Goal: Task Accomplishment & Management: Manage account settings

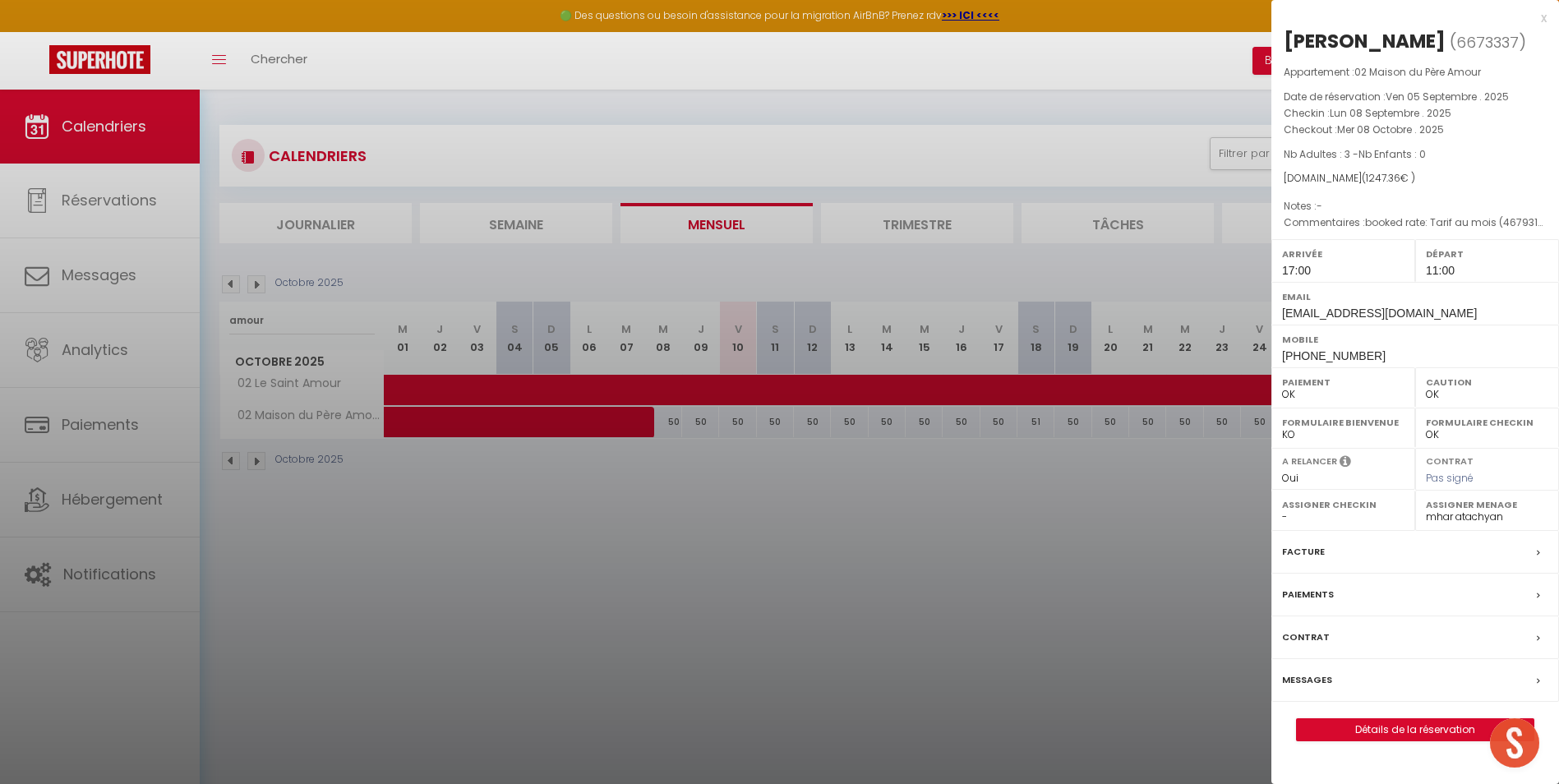
select select "0"
select select "7331"
drag, startPoint x: 792, startPoint y: 551, endPoint x: 761, endPoint y: 559, distance: 32.0
click at [779, 555] on div at bounding box center [779, 392] width 1559 height 784
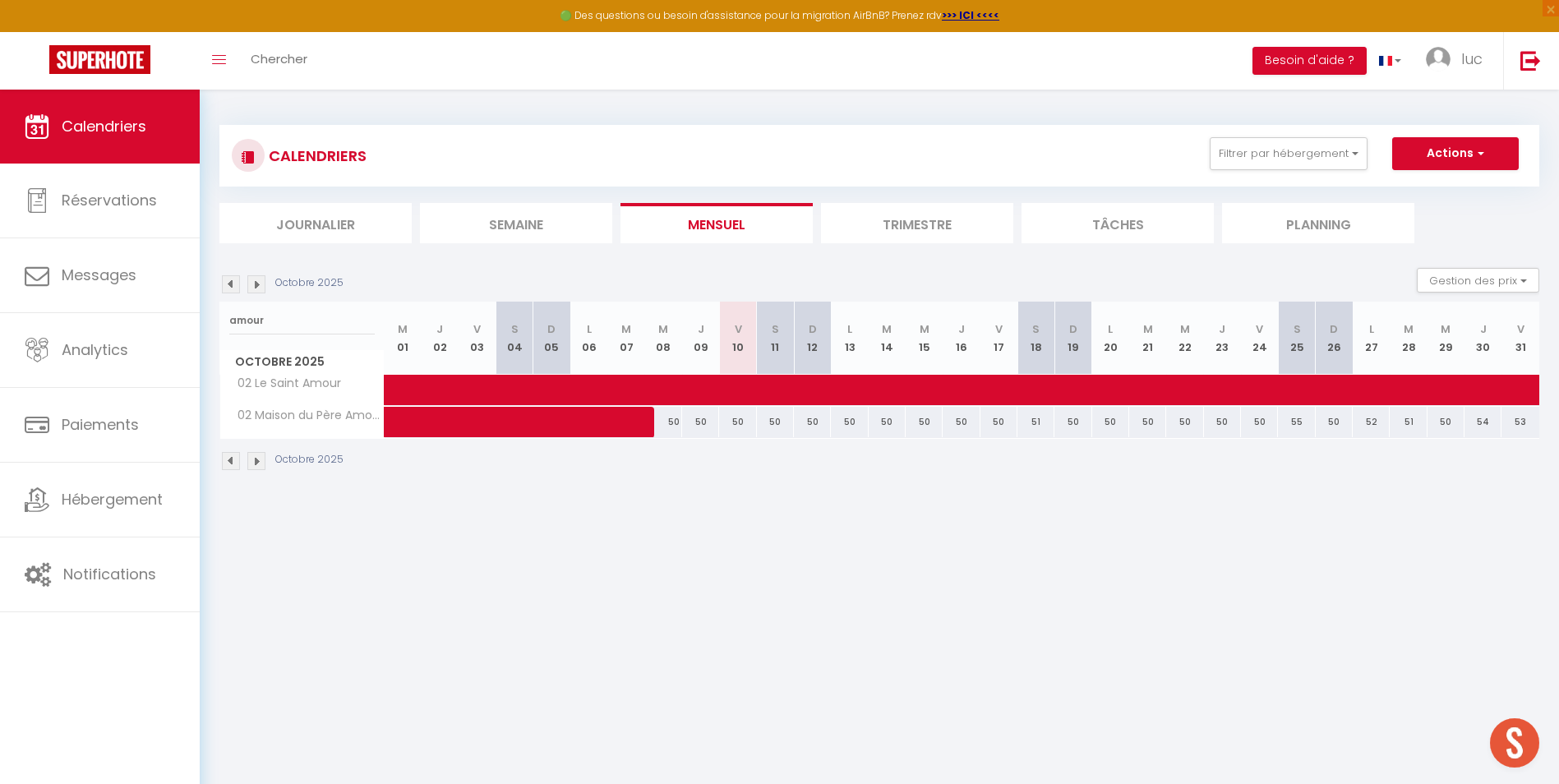
click at [770, 223] on li "Mensuel" at bounding box center [717, 223] width 192 height 40
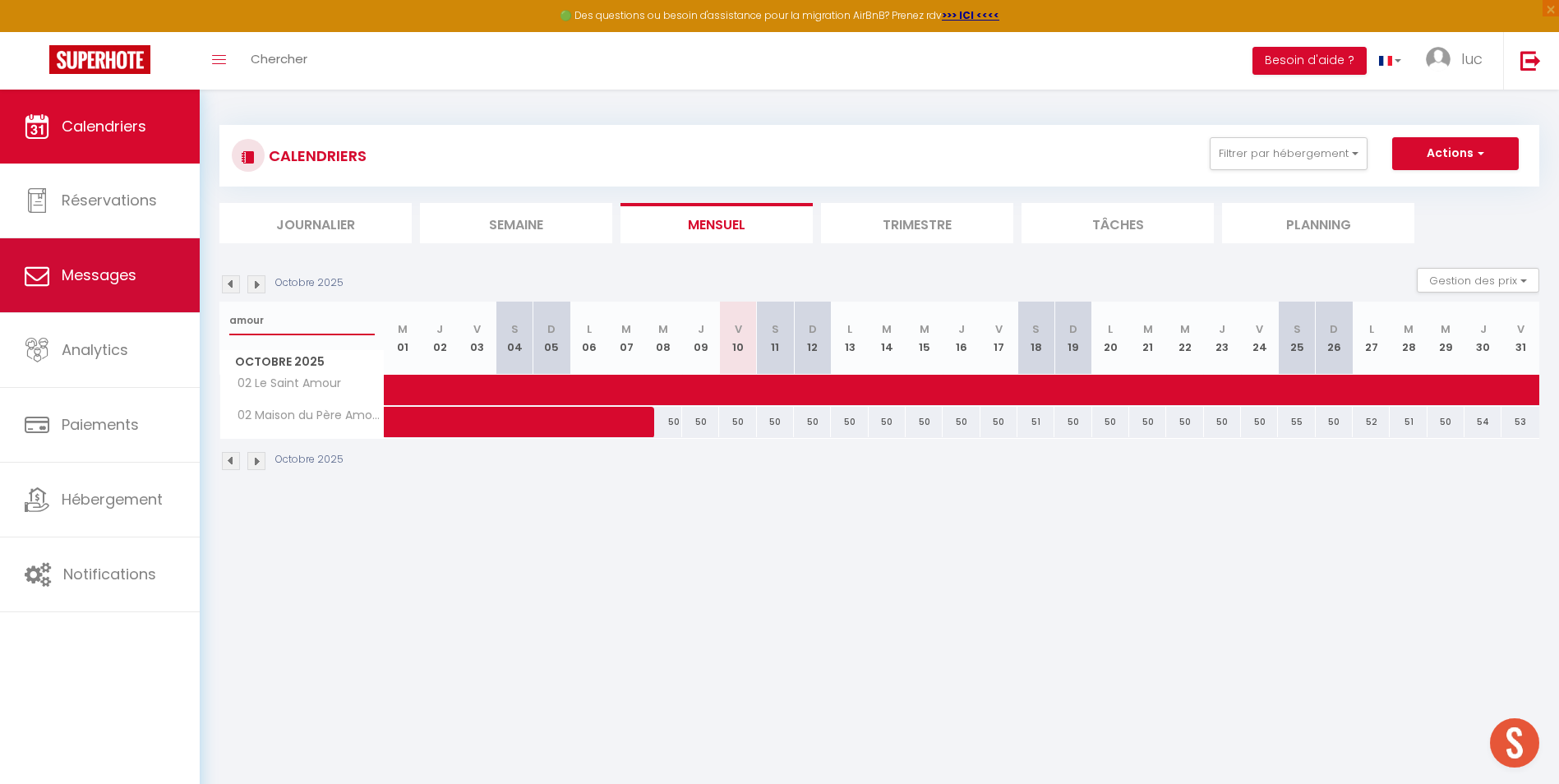
drag, startPoint x: 339, startPoint y: 317, endPoint x: 188, endPoint y: 312, distance: 151.1
click at [211, 317] on div "CALENDRIERS Filtrer par hébergement Secteur Annecy 39 Studio Alpin 39 La Parmel…" at bounding box center [879, 298] width 1359 height 417
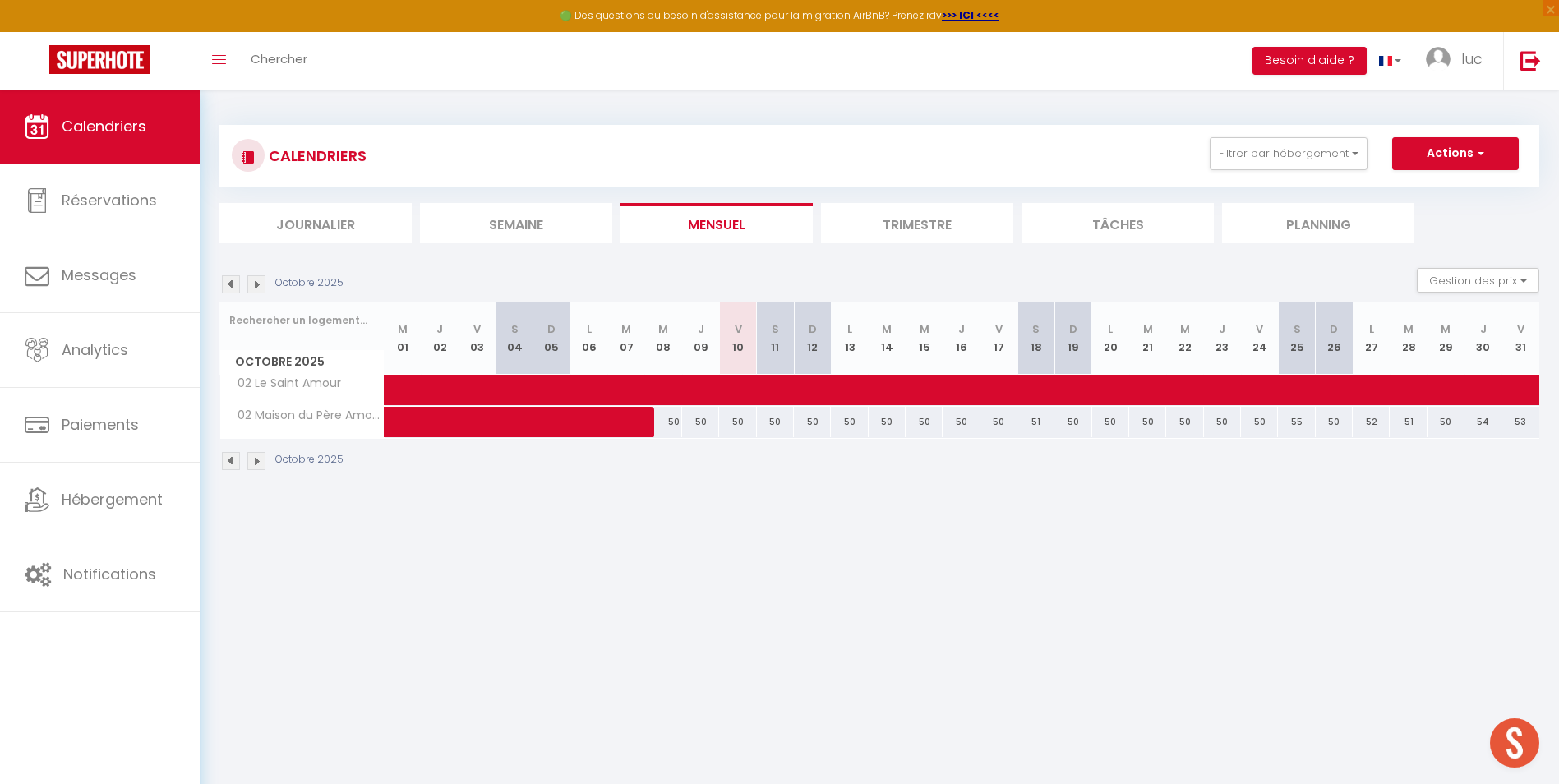
click at [738, 215] on li "Mensuel" at bounding box center [717, 223] width 192 height 40
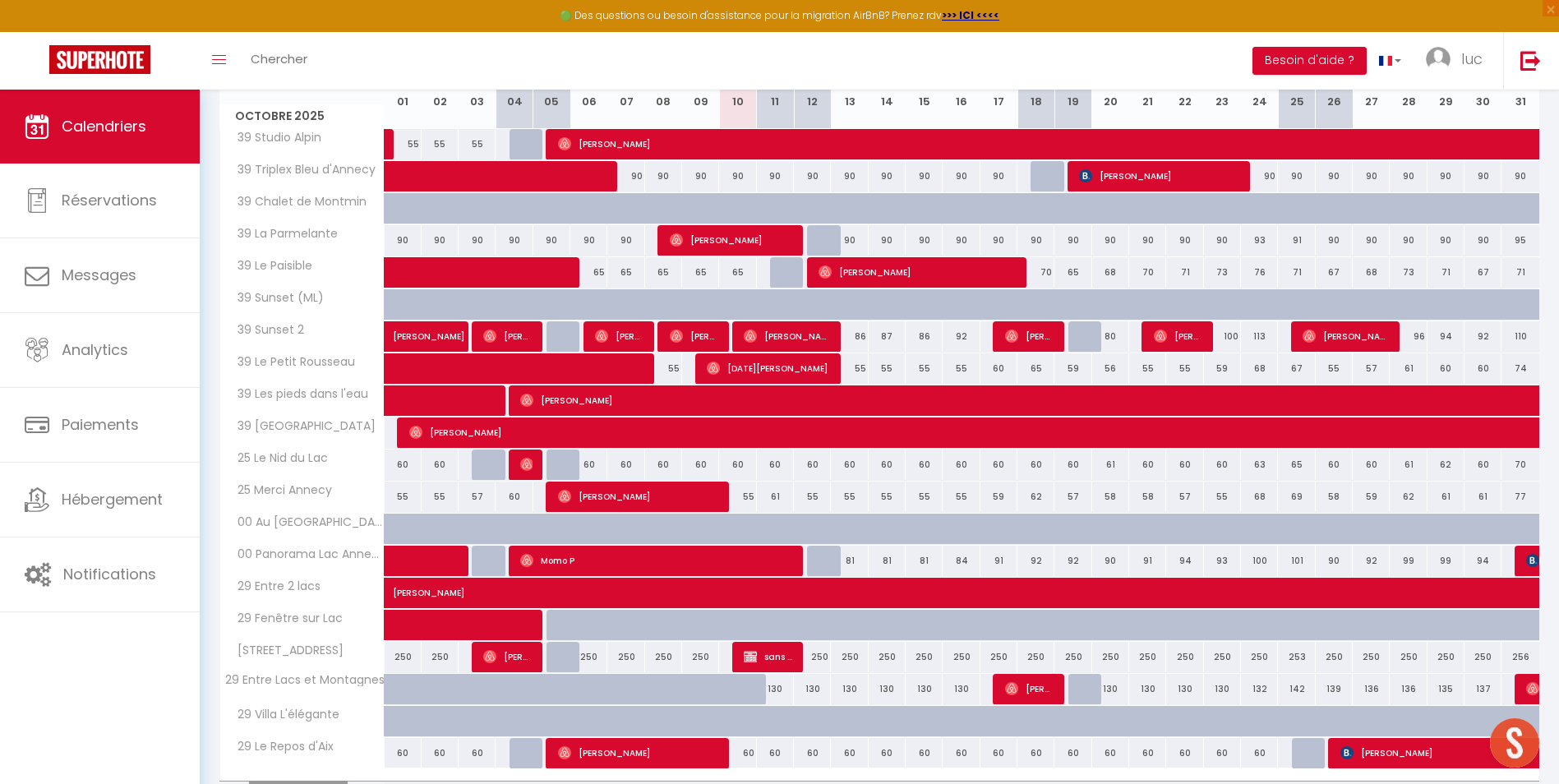
scroll to position [341, 0]
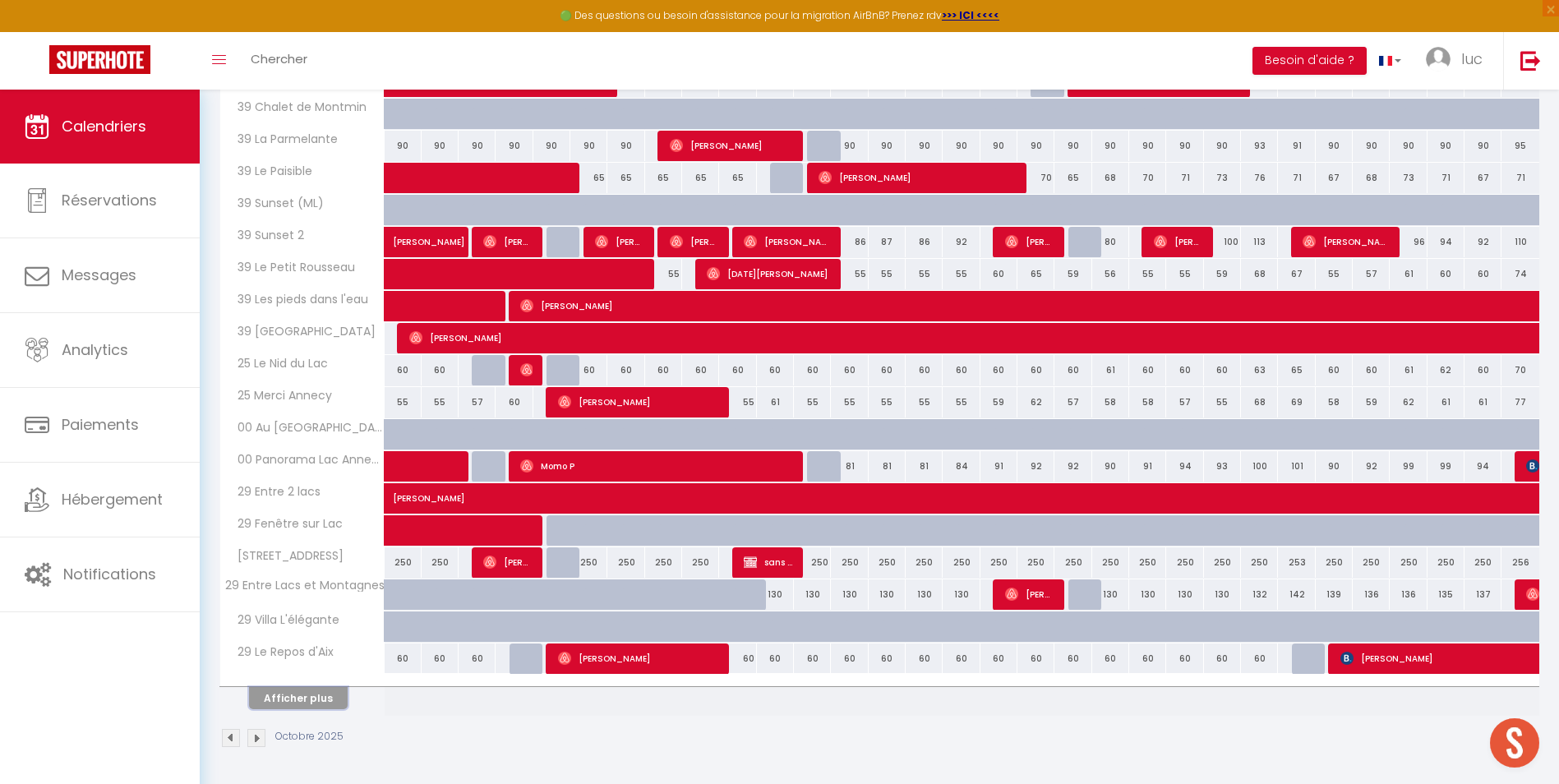
click at [320, 706] on button "Afficher plus" at bounding box center [298, 697] width 99 height 22
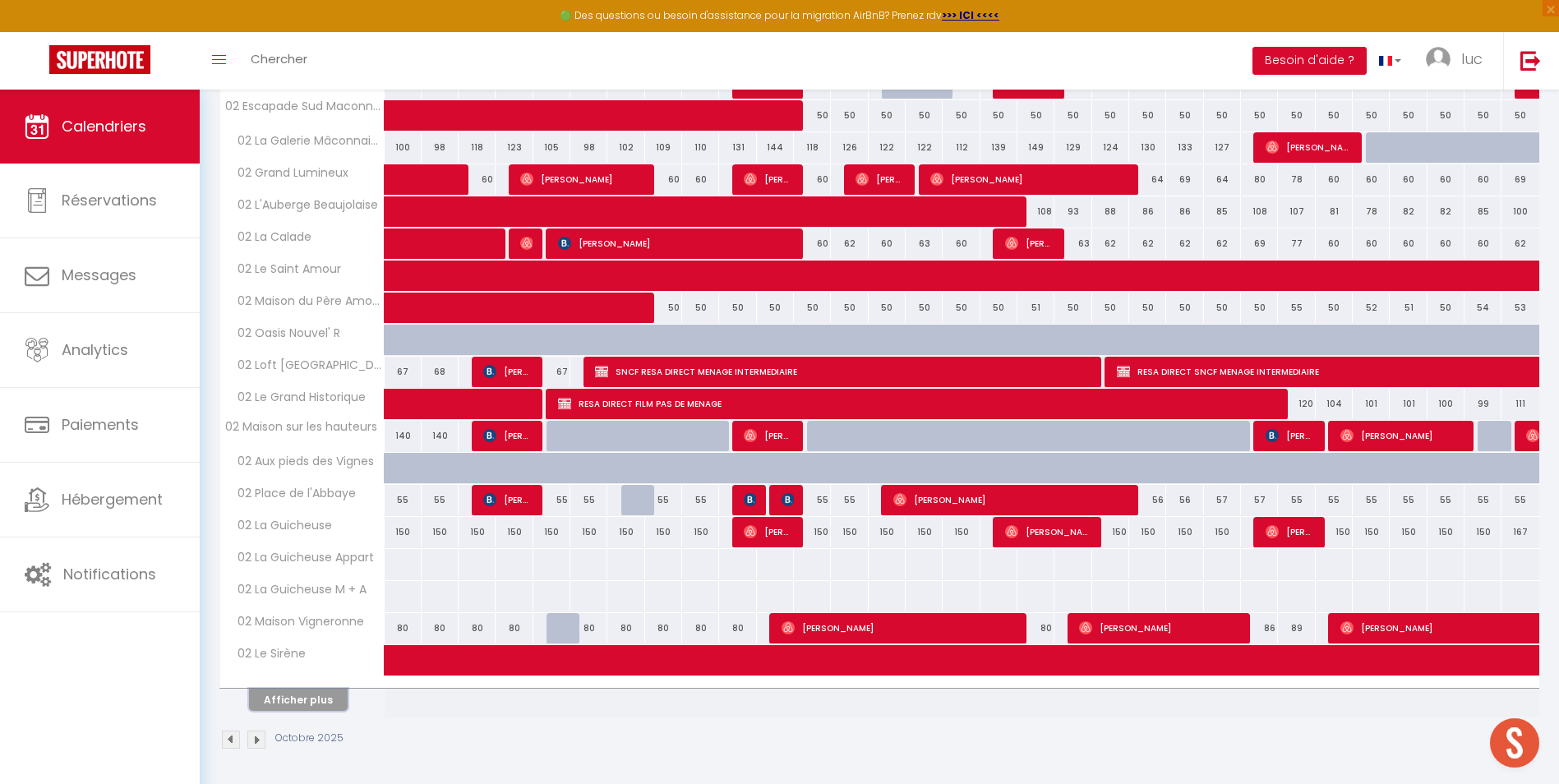
scroll to position [981, 0]
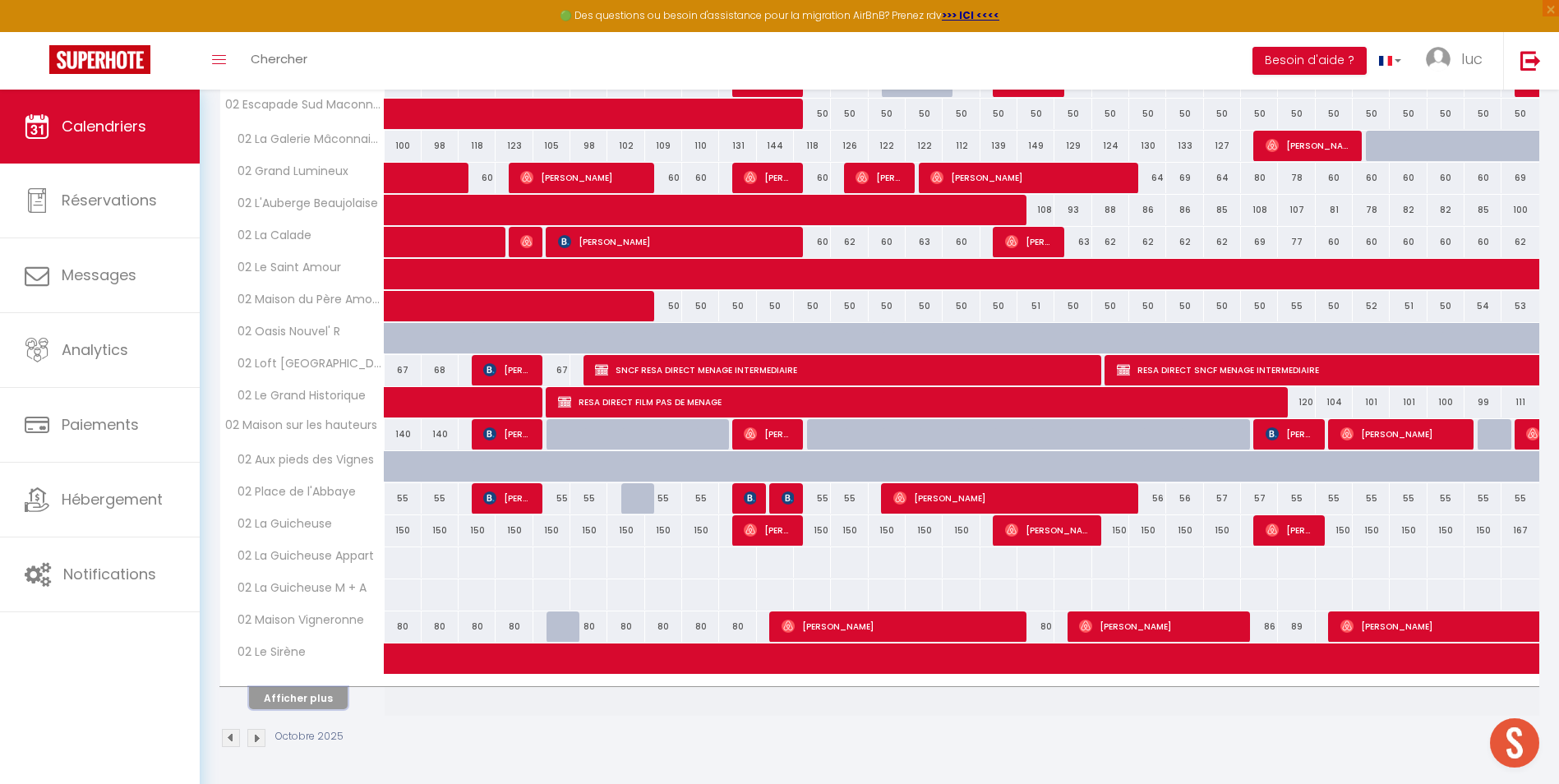
click at [321, 700] on button "Afficher plus" at bounding box center [298, 697] width 99 height 22
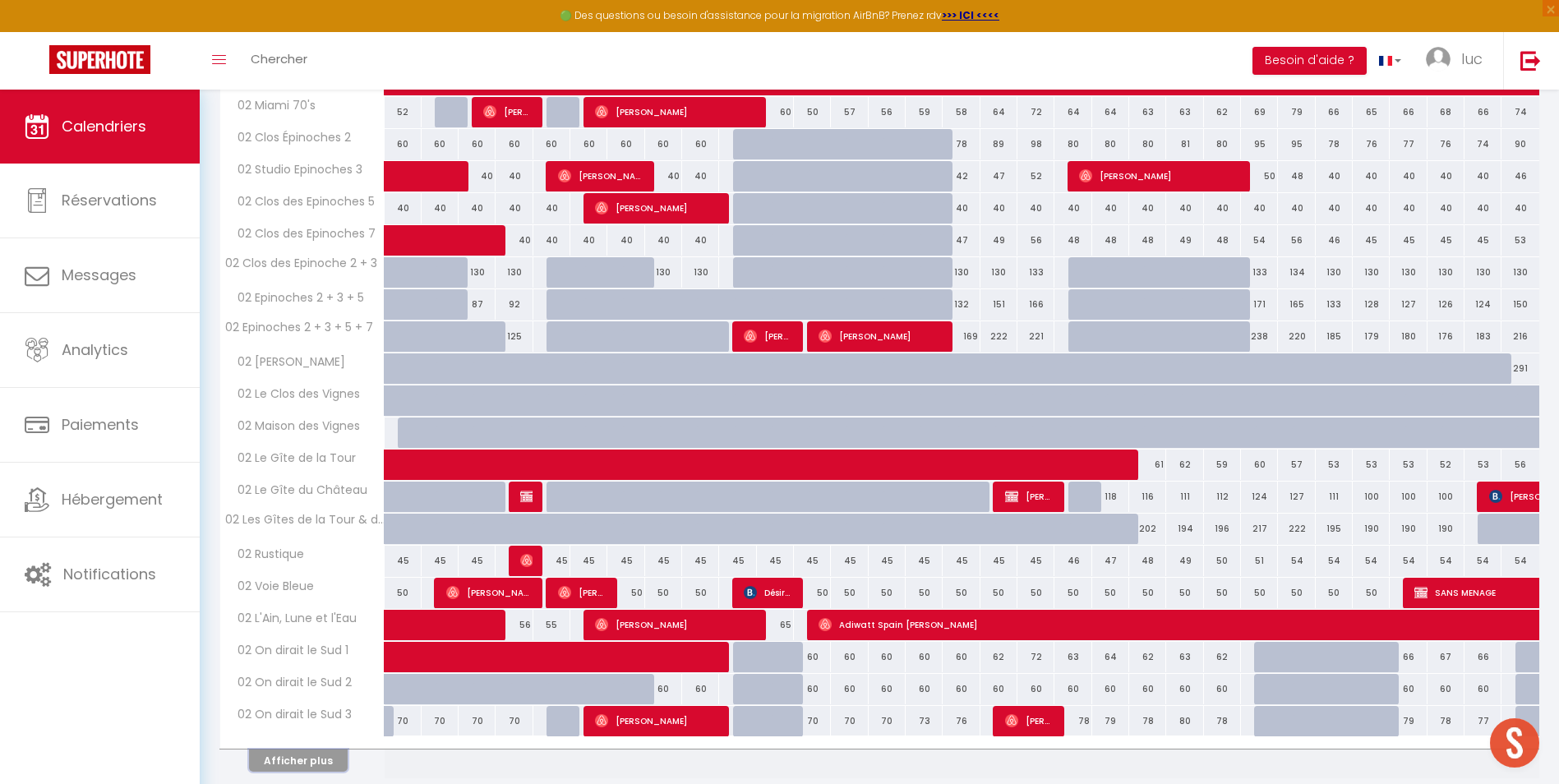
scroll to position [1622, 0]
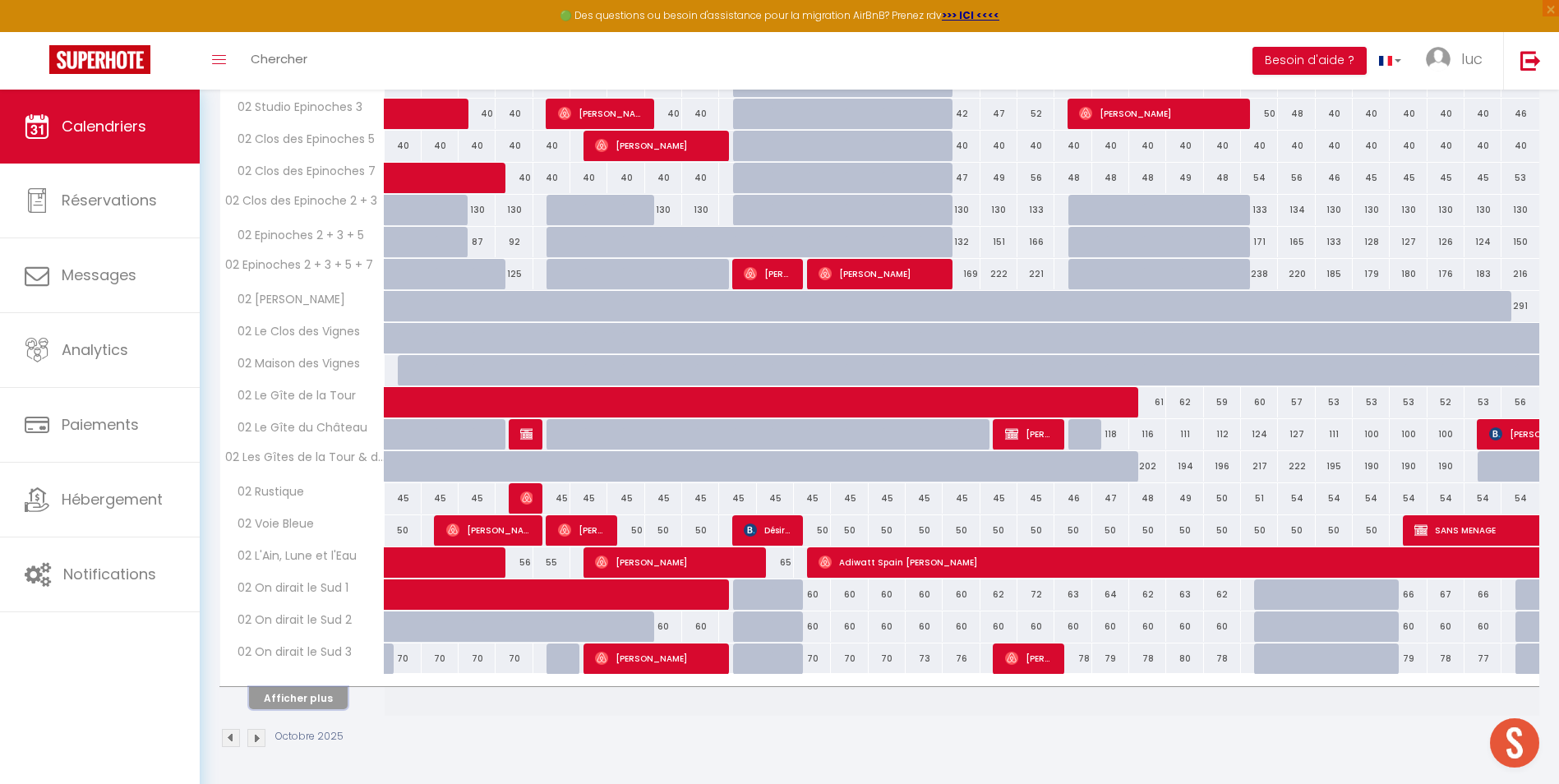
click at [283, 688] on button "Afficher plus" at bounding box center [298, 697] width 99 height 22
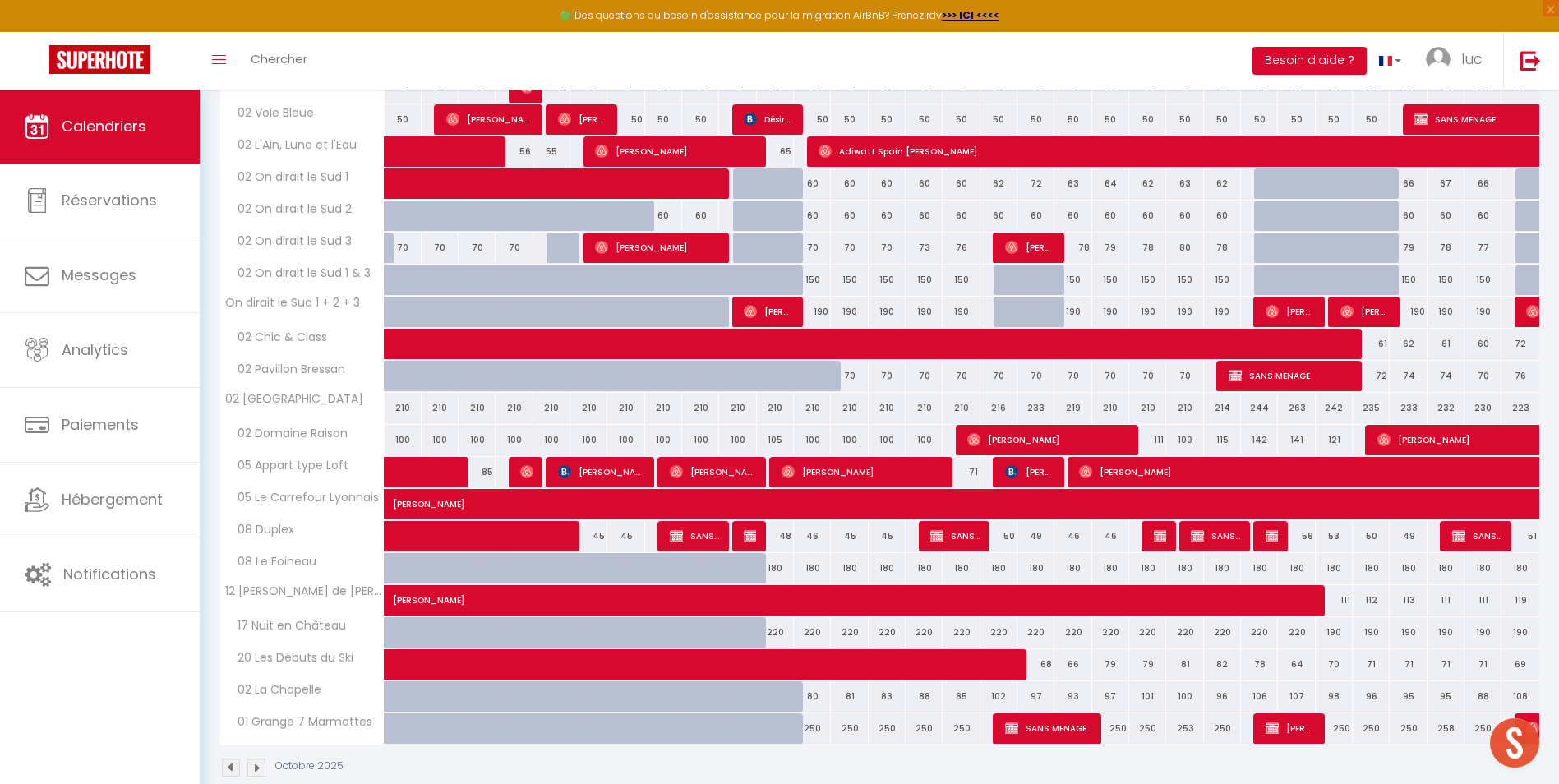
scroll to position [2062, 0]
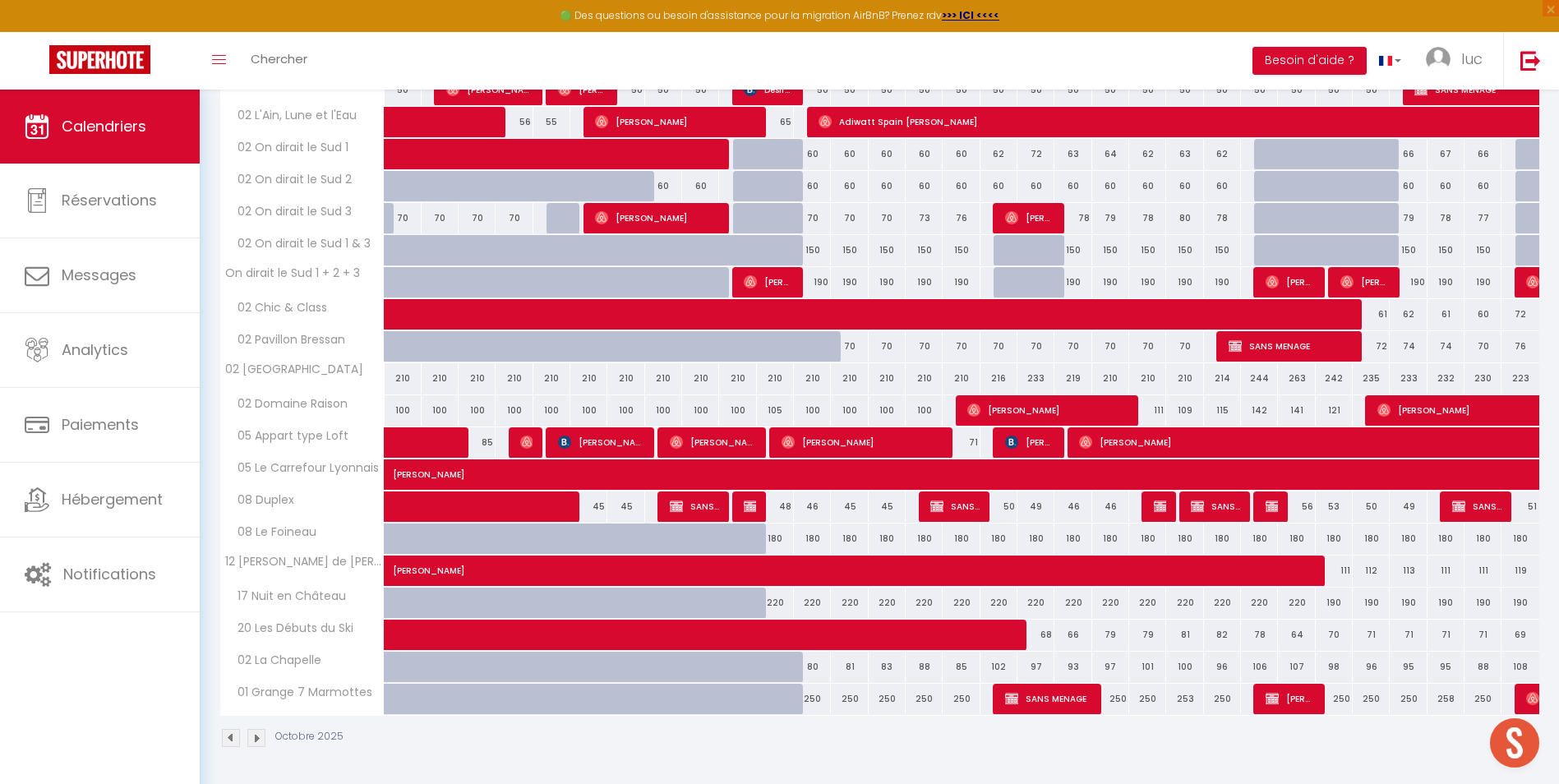
click at [254, 744] on img at bounding box center [256, 737] width 18 height 18
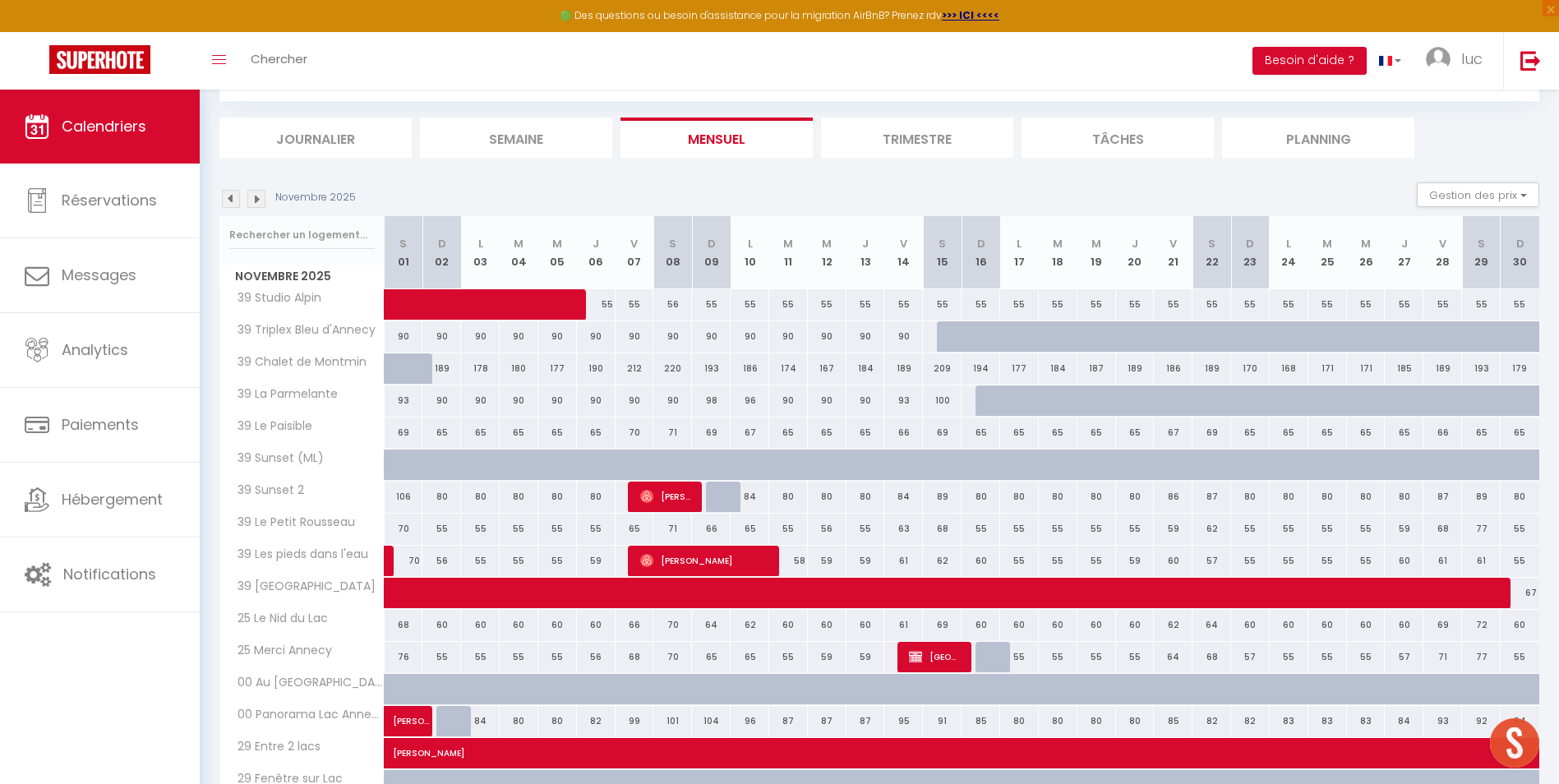
scroll to position [341, 0]
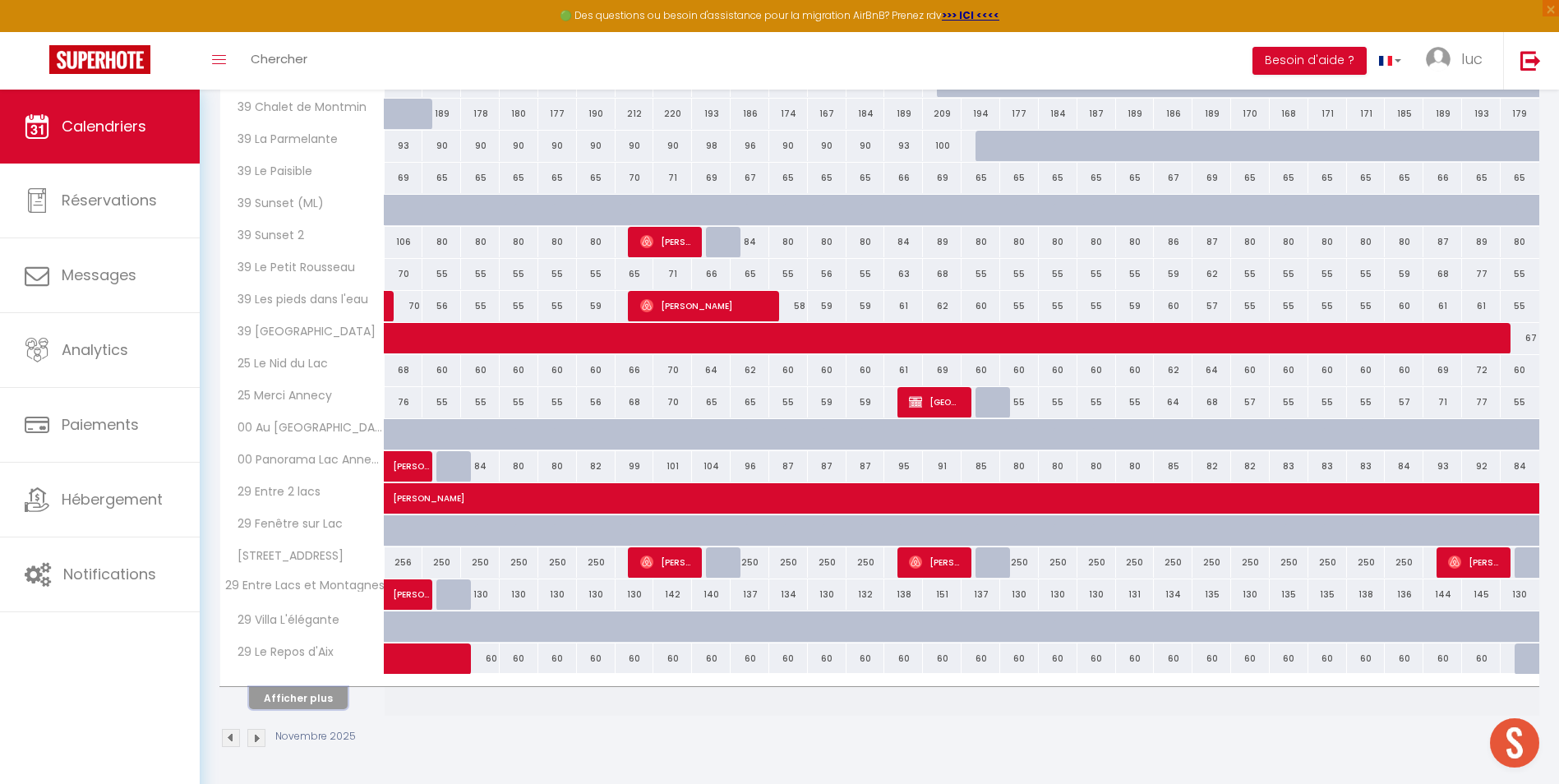
click at [317, 692] on button "Afficher plus" at bounding box center [298, 697] width 99 height 22
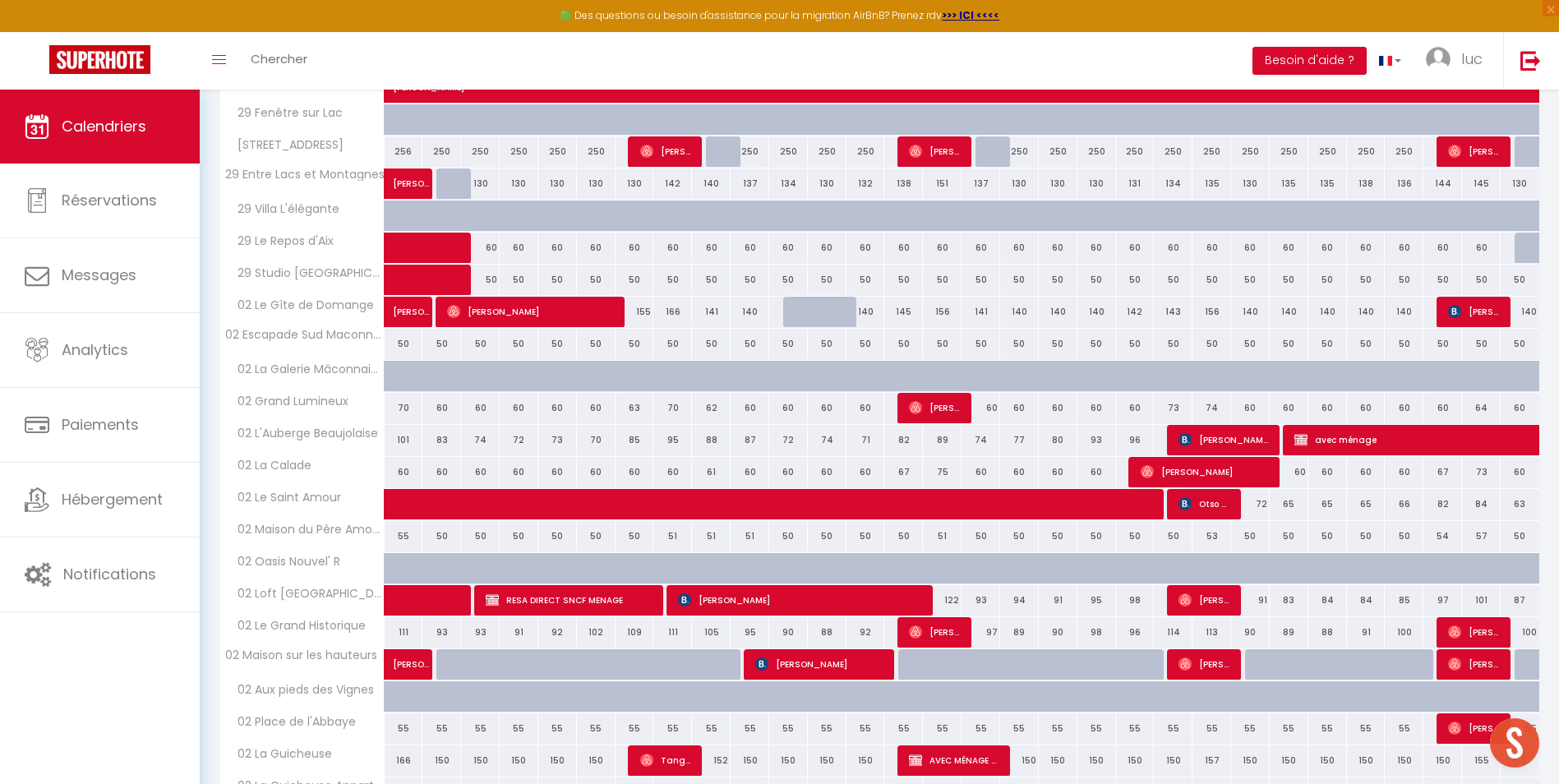
click at [321, 689] on span "02 Aux pieds des Vignes" at bounding box center [300, 690] width 155 height 18
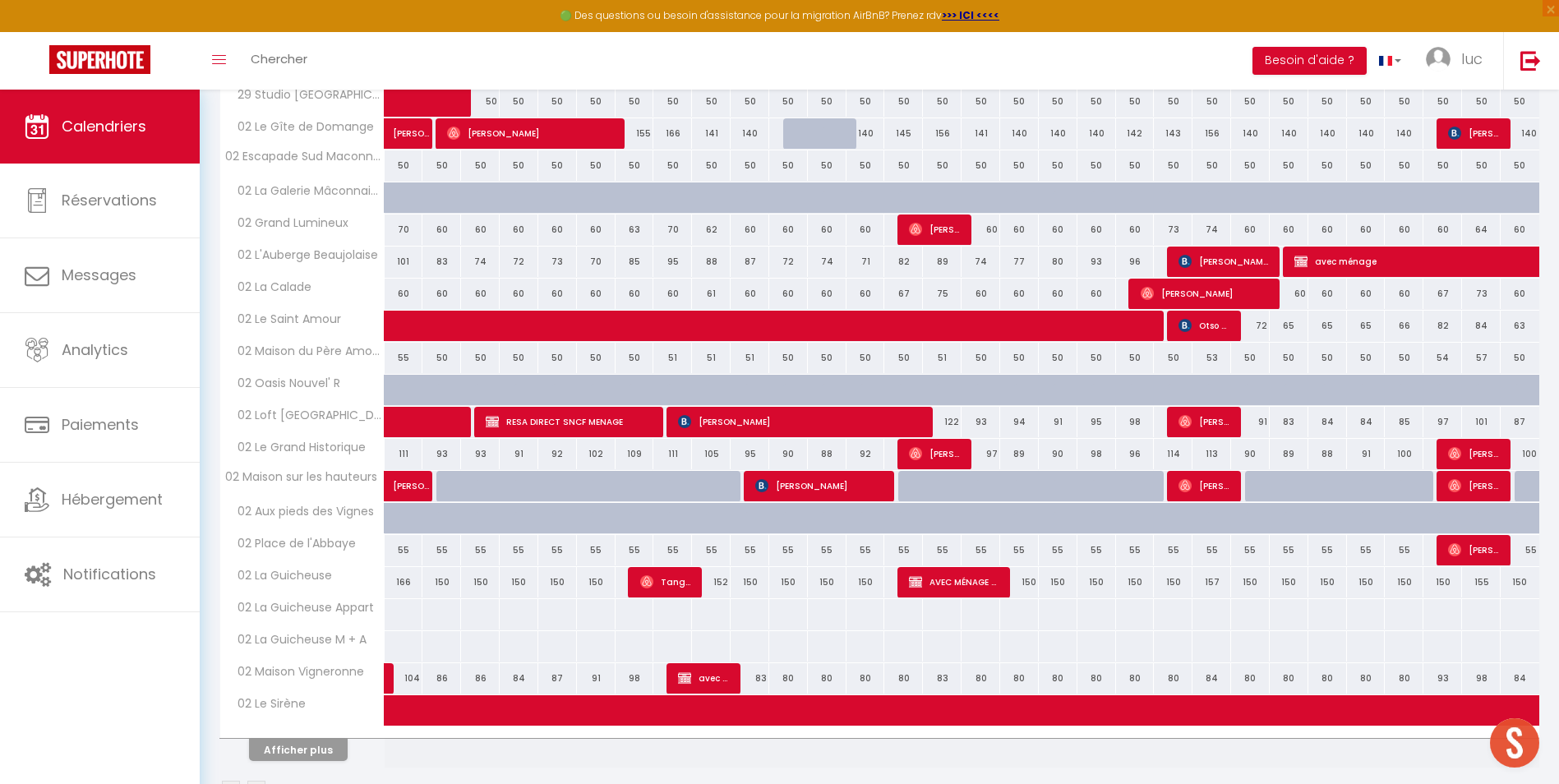
scroll to position [981, 0]
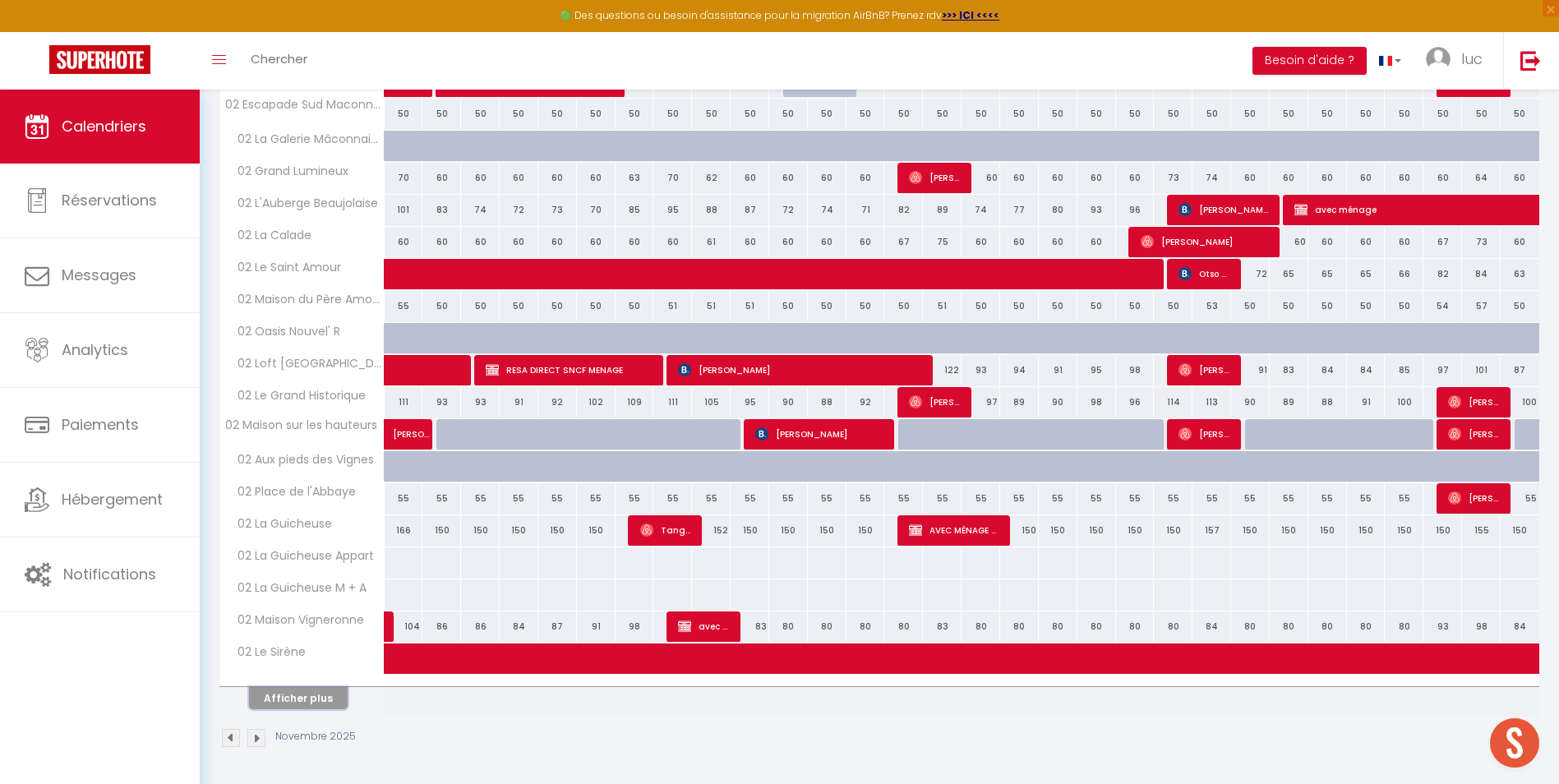
click at [334, 701] on button "Afficher plus" at bounding box center [298, 697] width 99 height 22
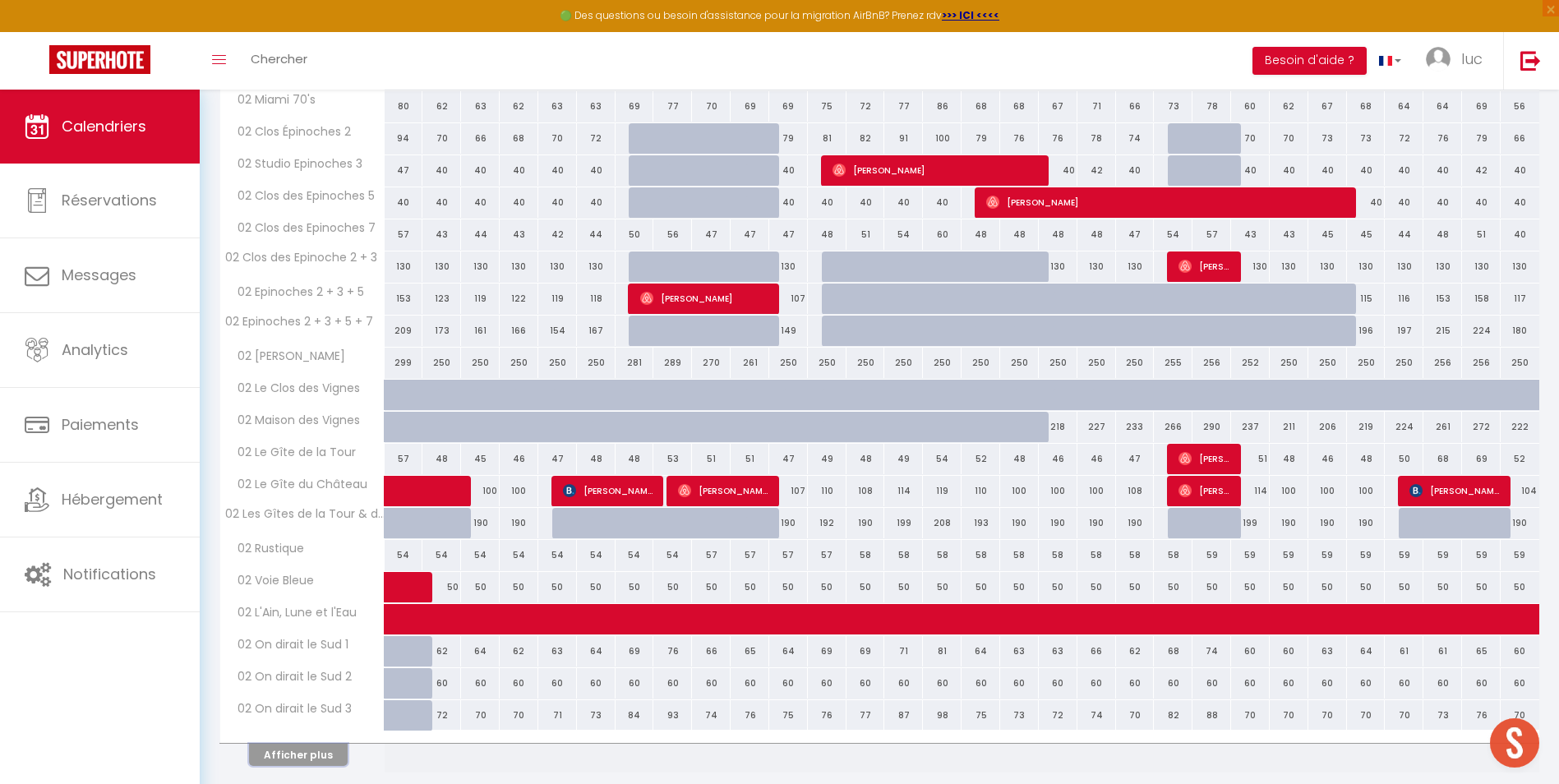
scroll to position [1622, 0]
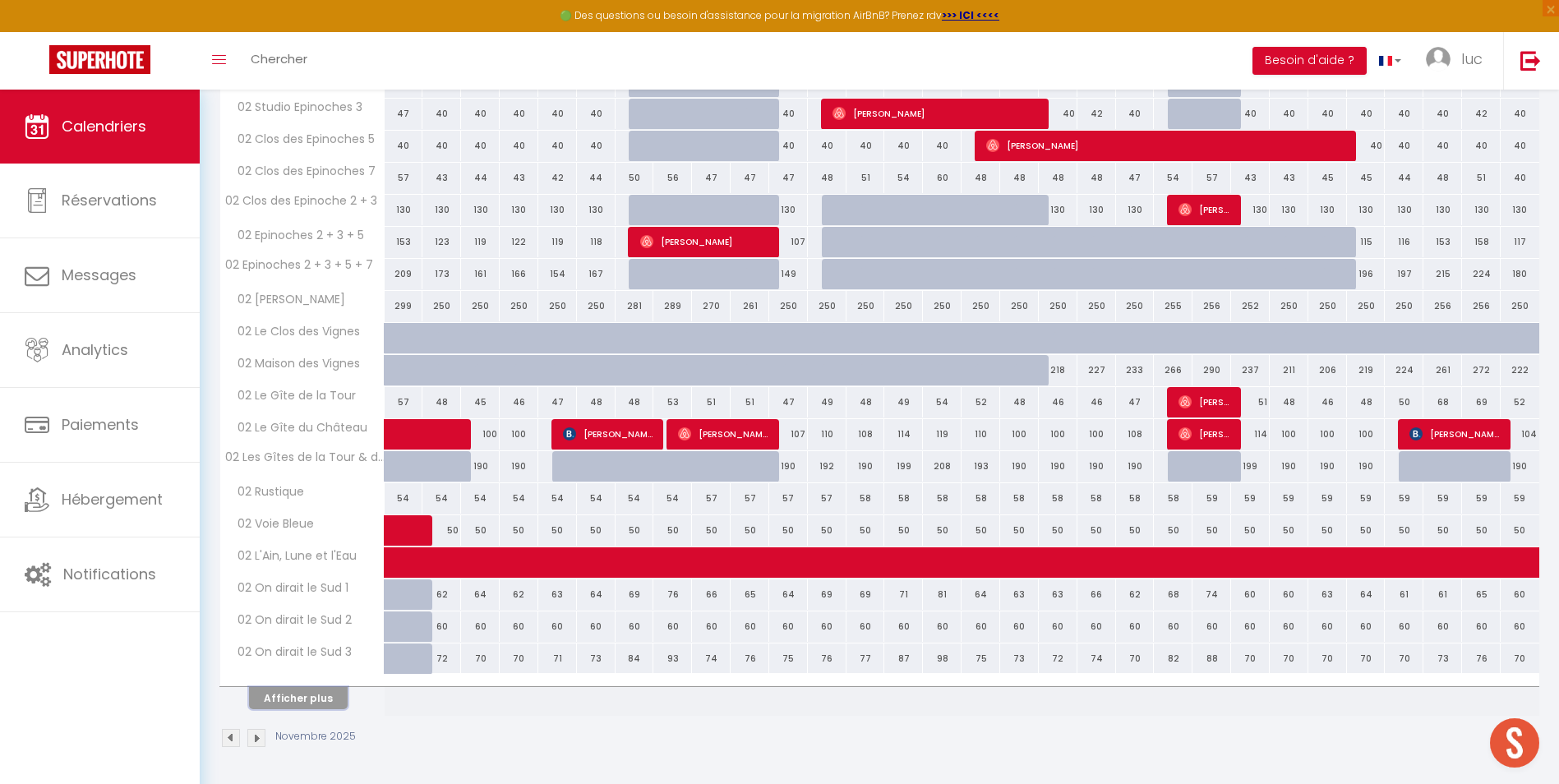
click at [304, 690] on button "Afficher plus" at bounding box center [298, 697] width 99 height 22
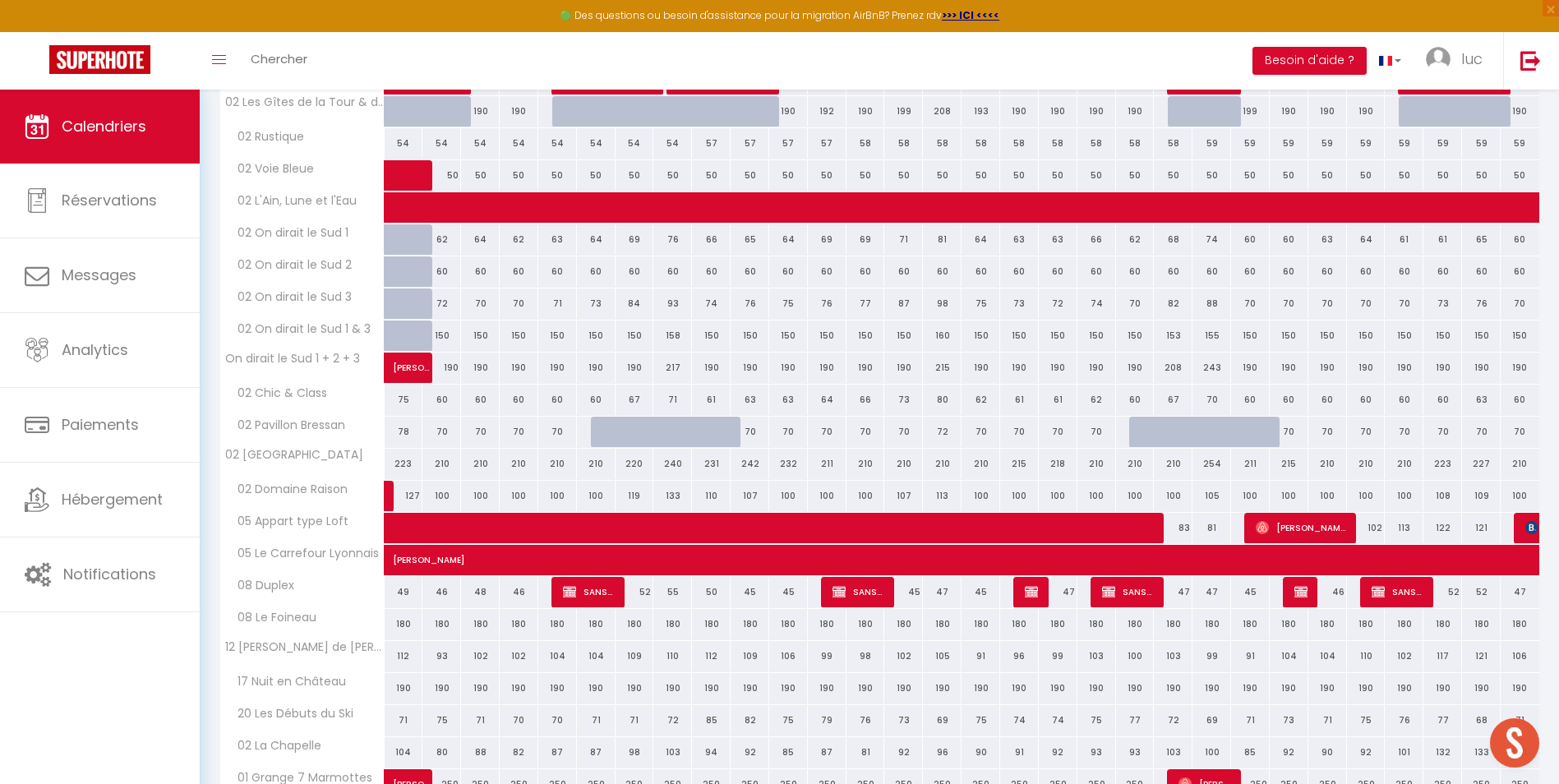
scroll to position [2062, 0]
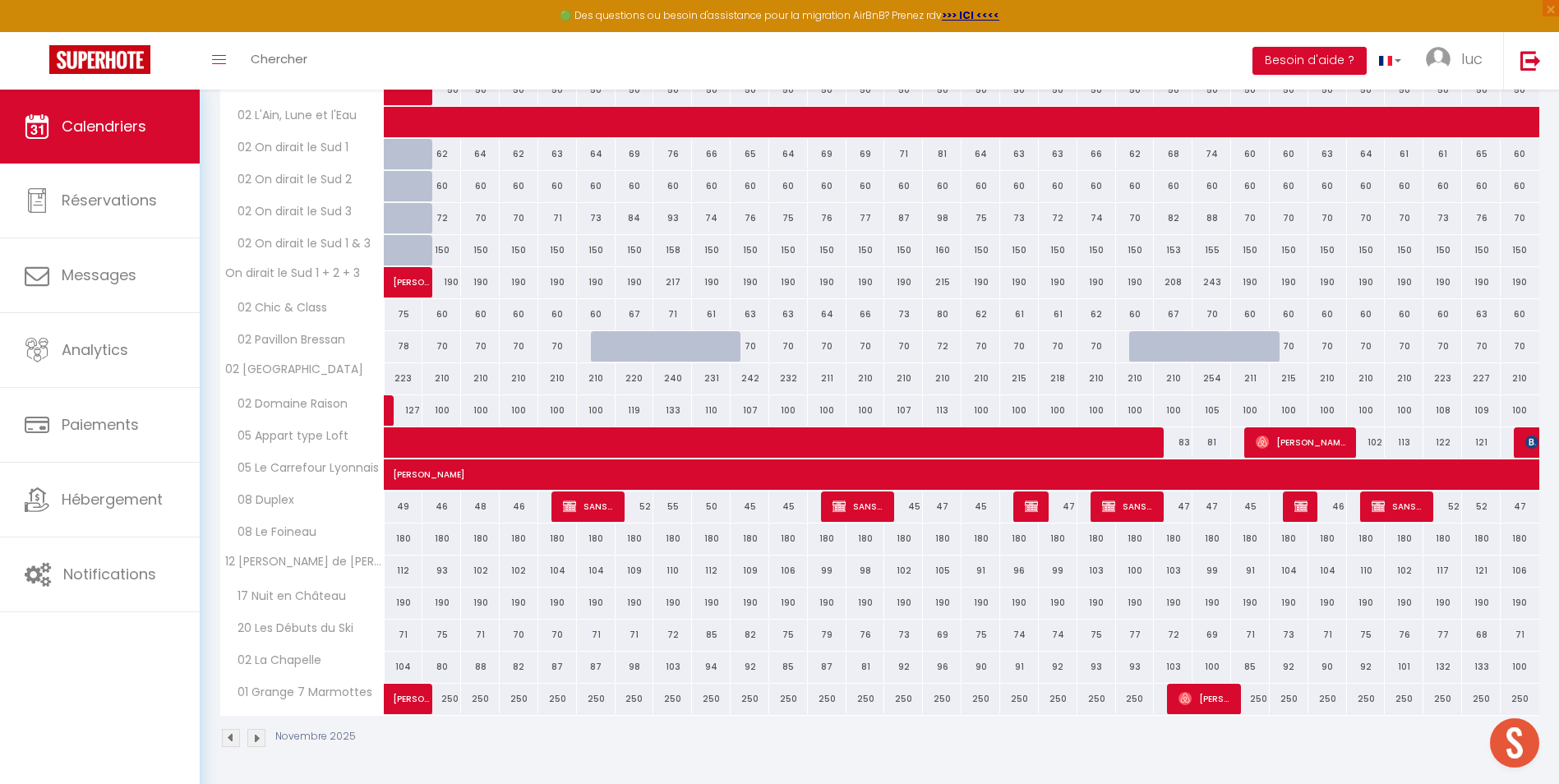
click at [266, 736] on div "Novembre 2025" at bounding box center [290, 737] width 142 height 18
click at [256, 736] on img at bounding box center [256, 737] width 18 height 18
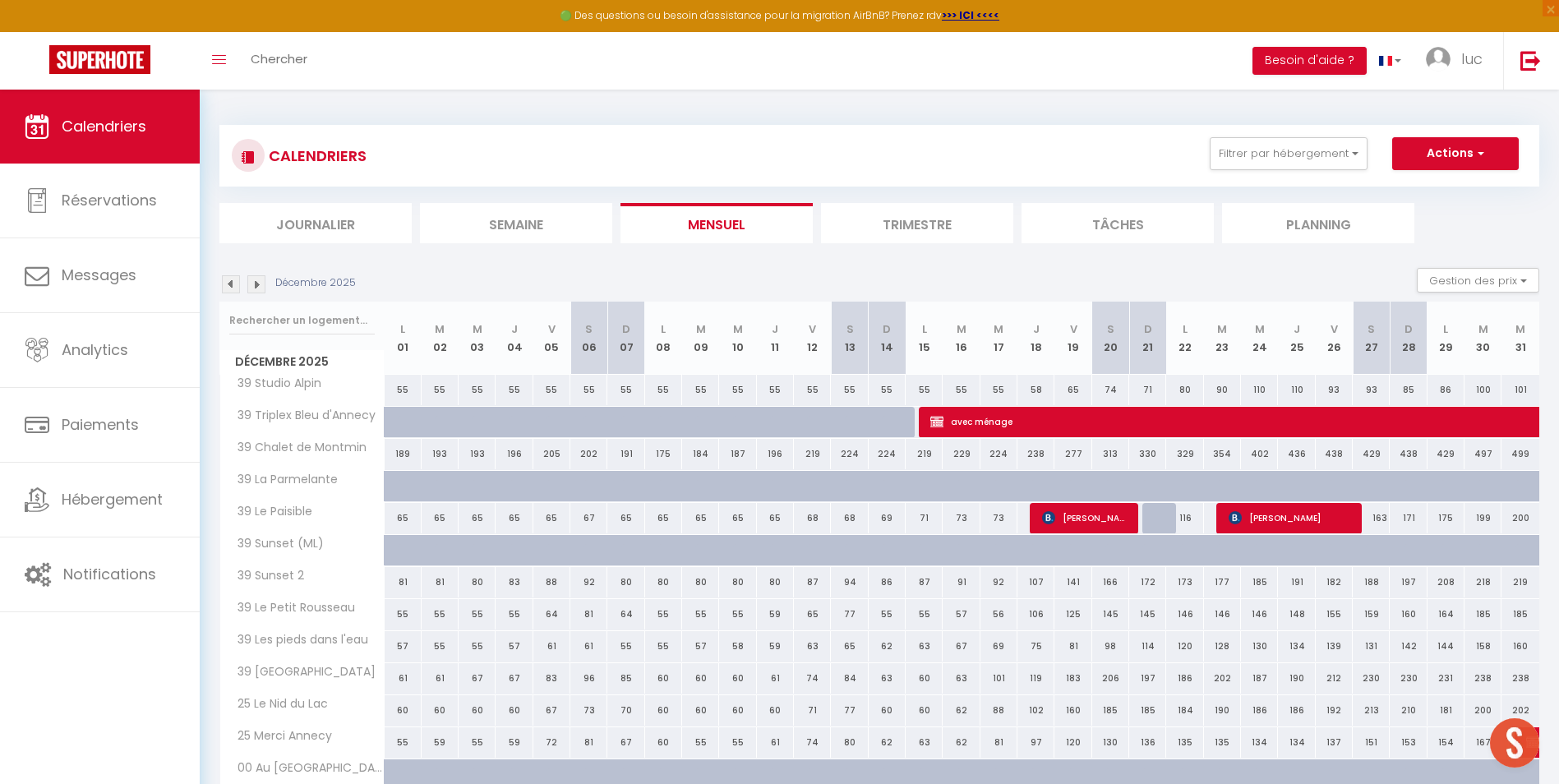
scroll to position [341, 0]
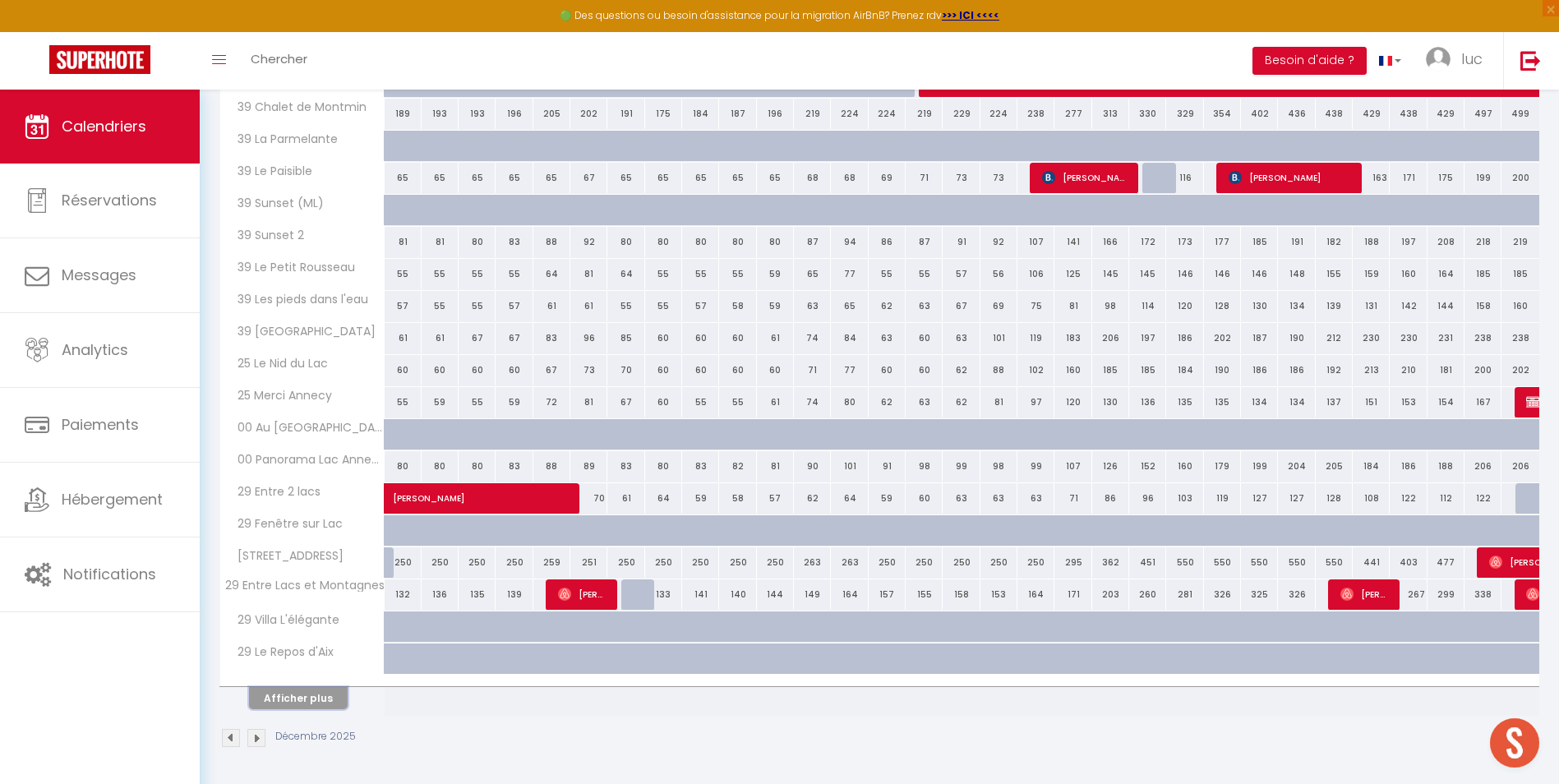
click at [325, 692] on button "Afficher plus" at bounding box center [298, 697] width 99 height 22
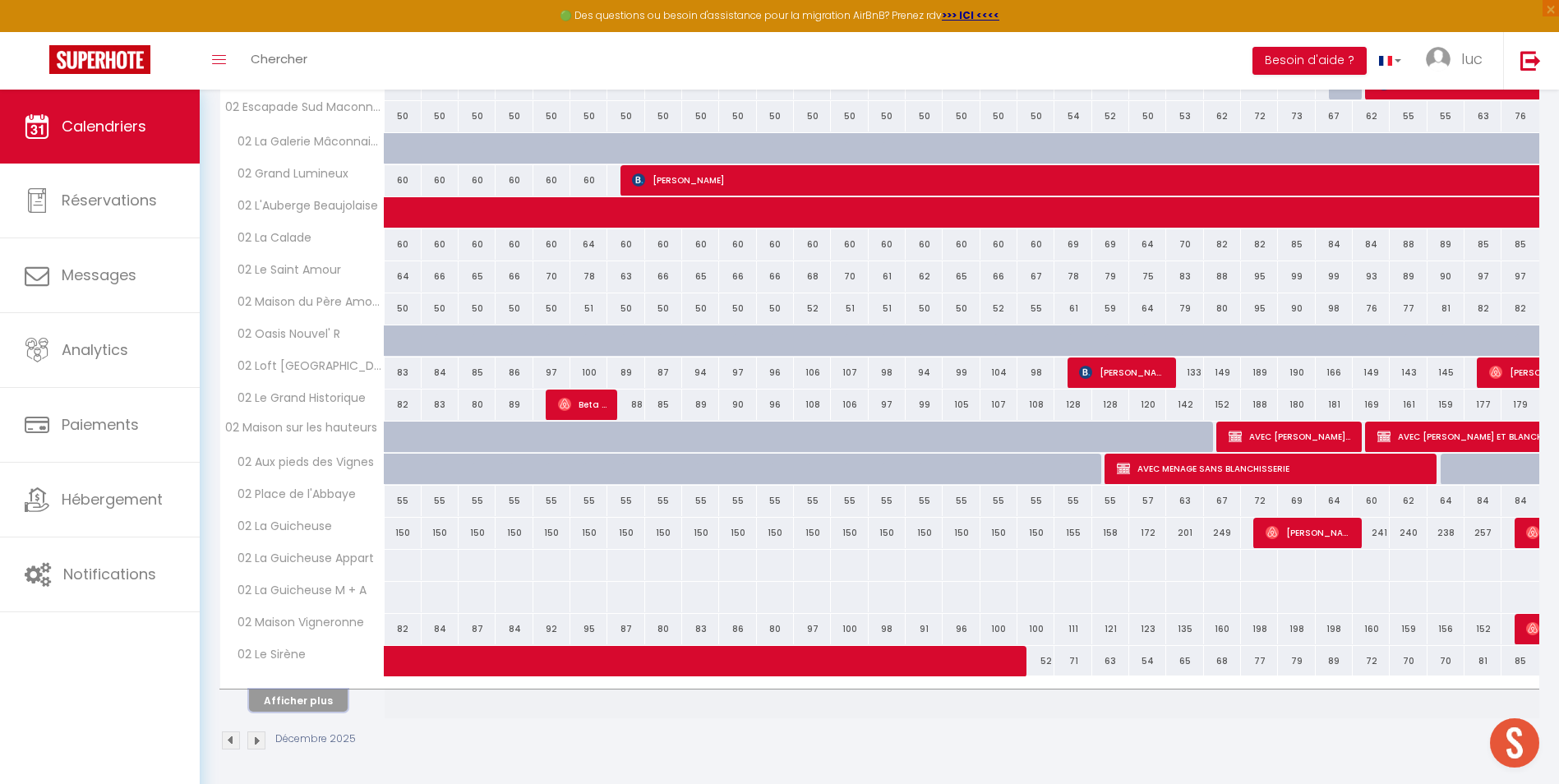
scroll to position [981, 0]
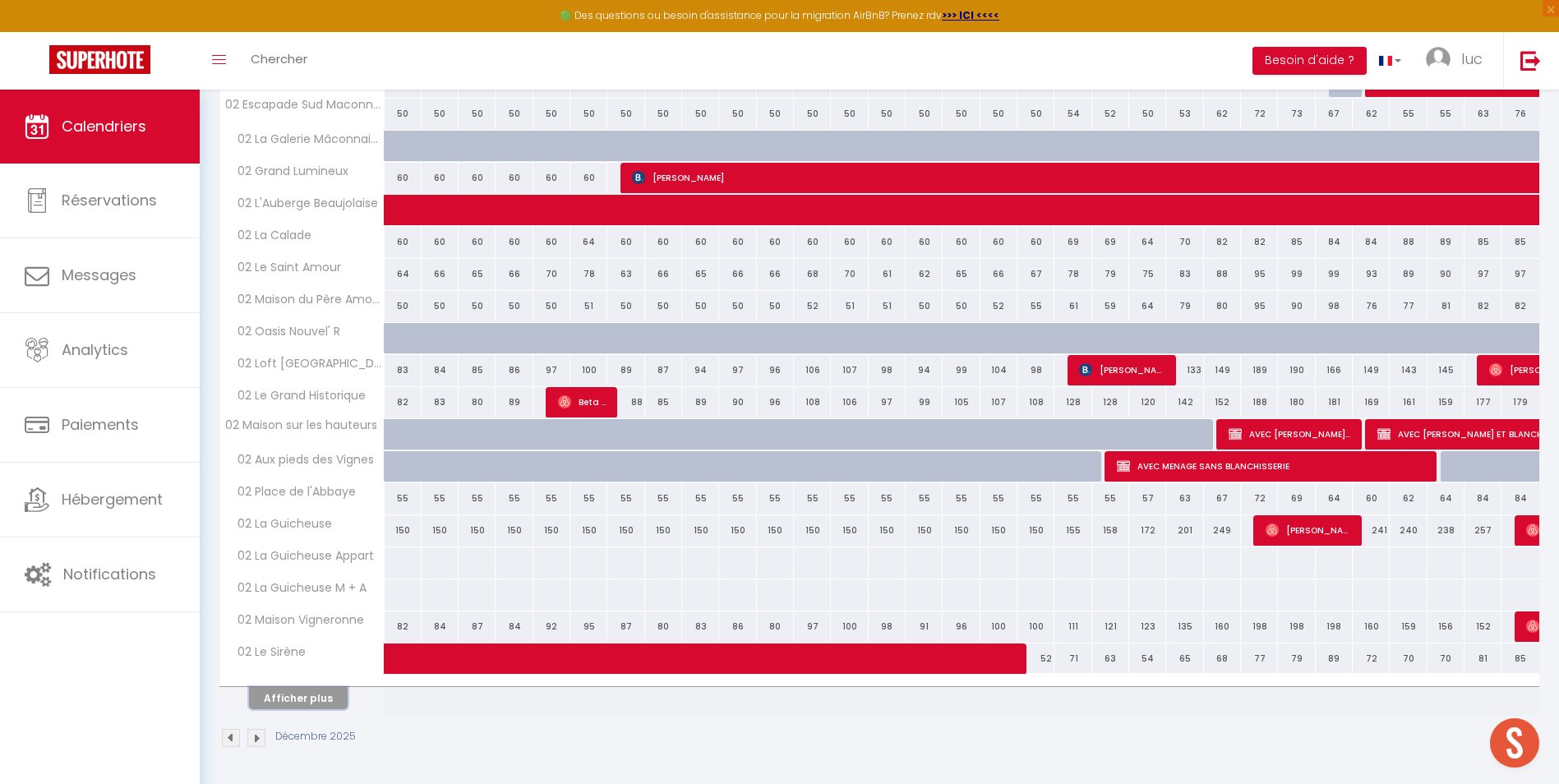
click at [324, 696] on button "Afficher plus" at bounding box center [298, 697] width 99 height 22
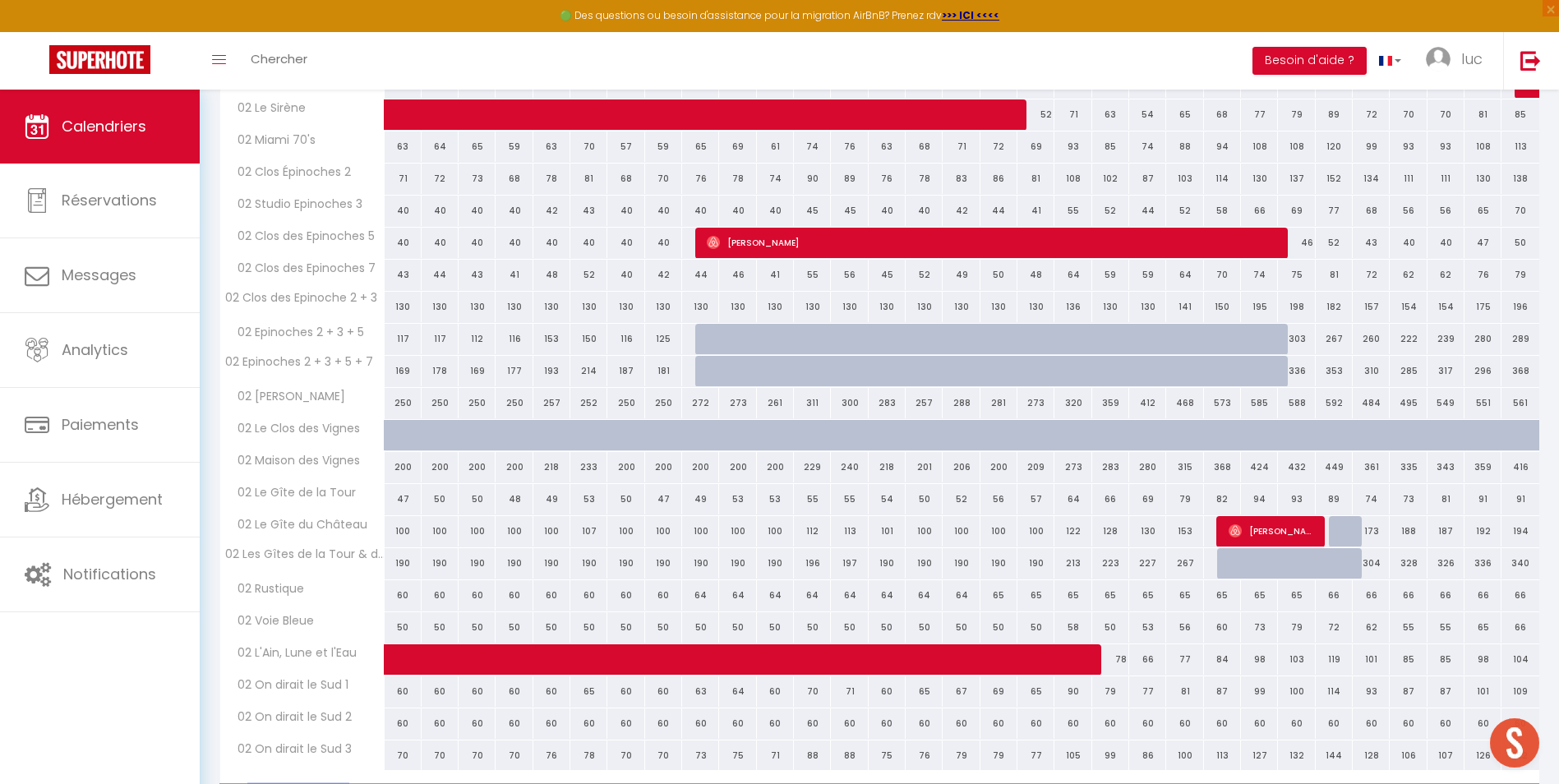
scroll to position [1622, 0]
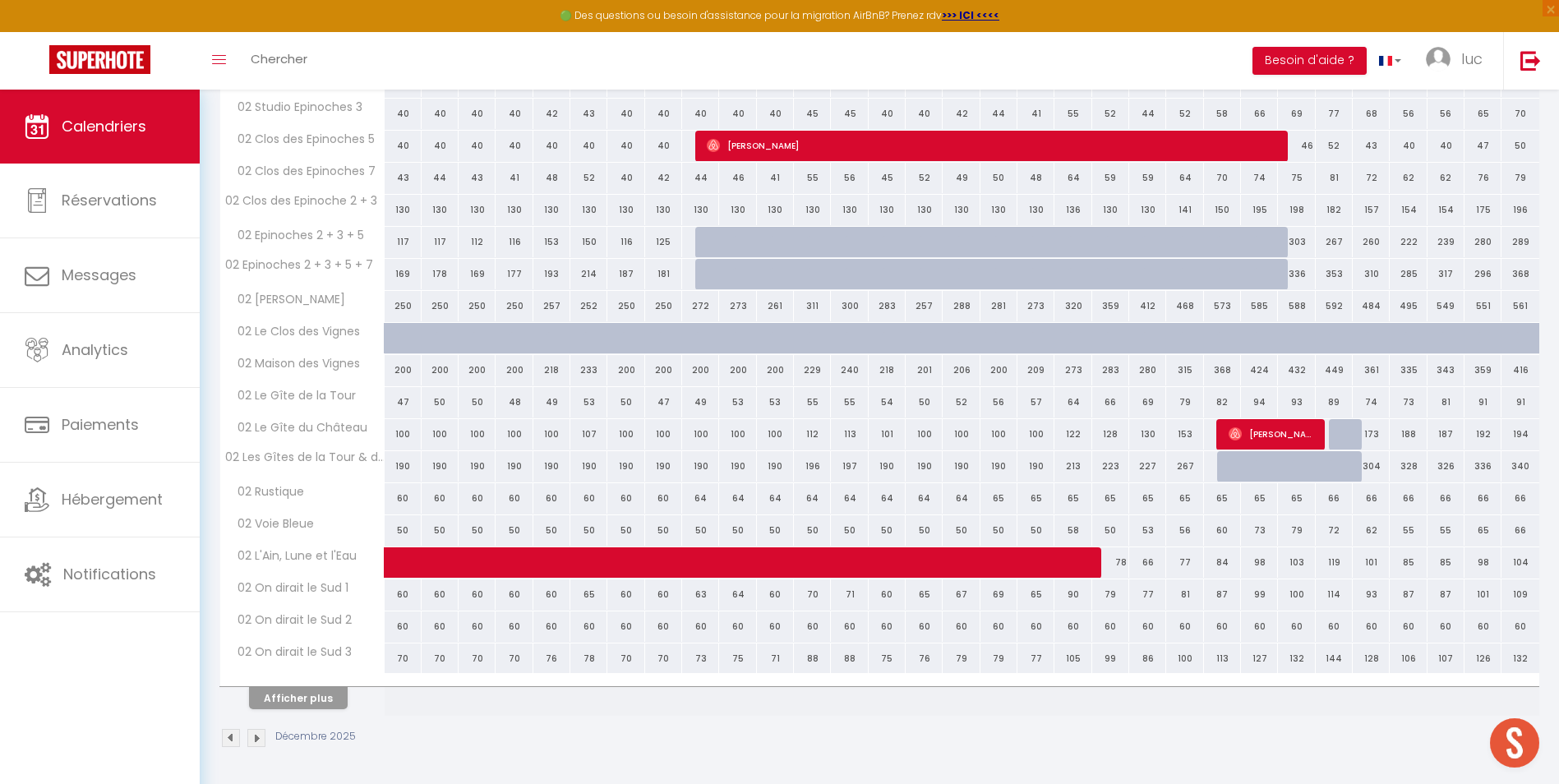
click at [341, 680] on div at bounding box center [302, 680] width 165 height 11
click at [331, 706] on button "Afficher plus" at bounding box center [298, 697] width 99 height 22
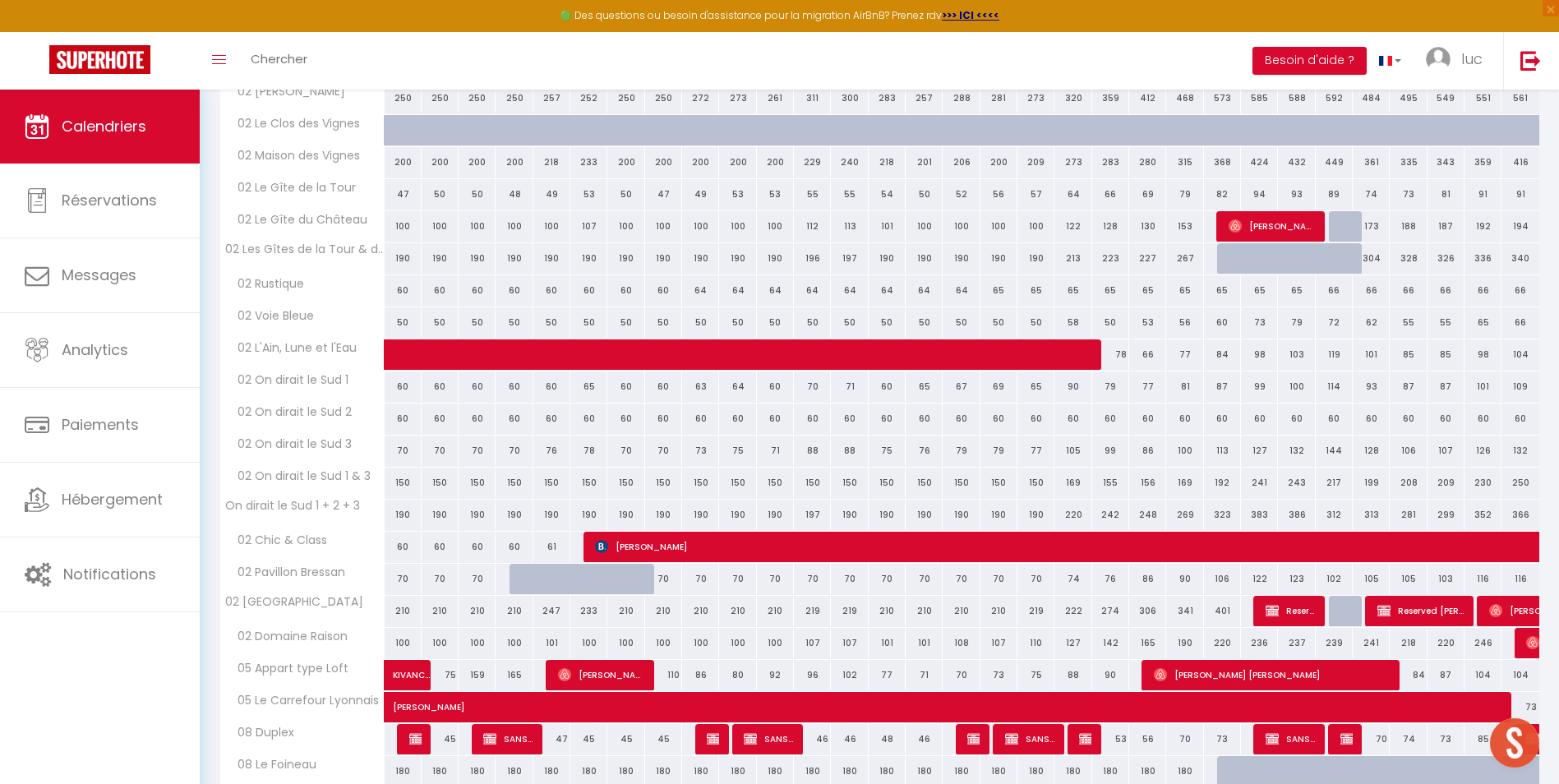
scroll to position [1868, 0]
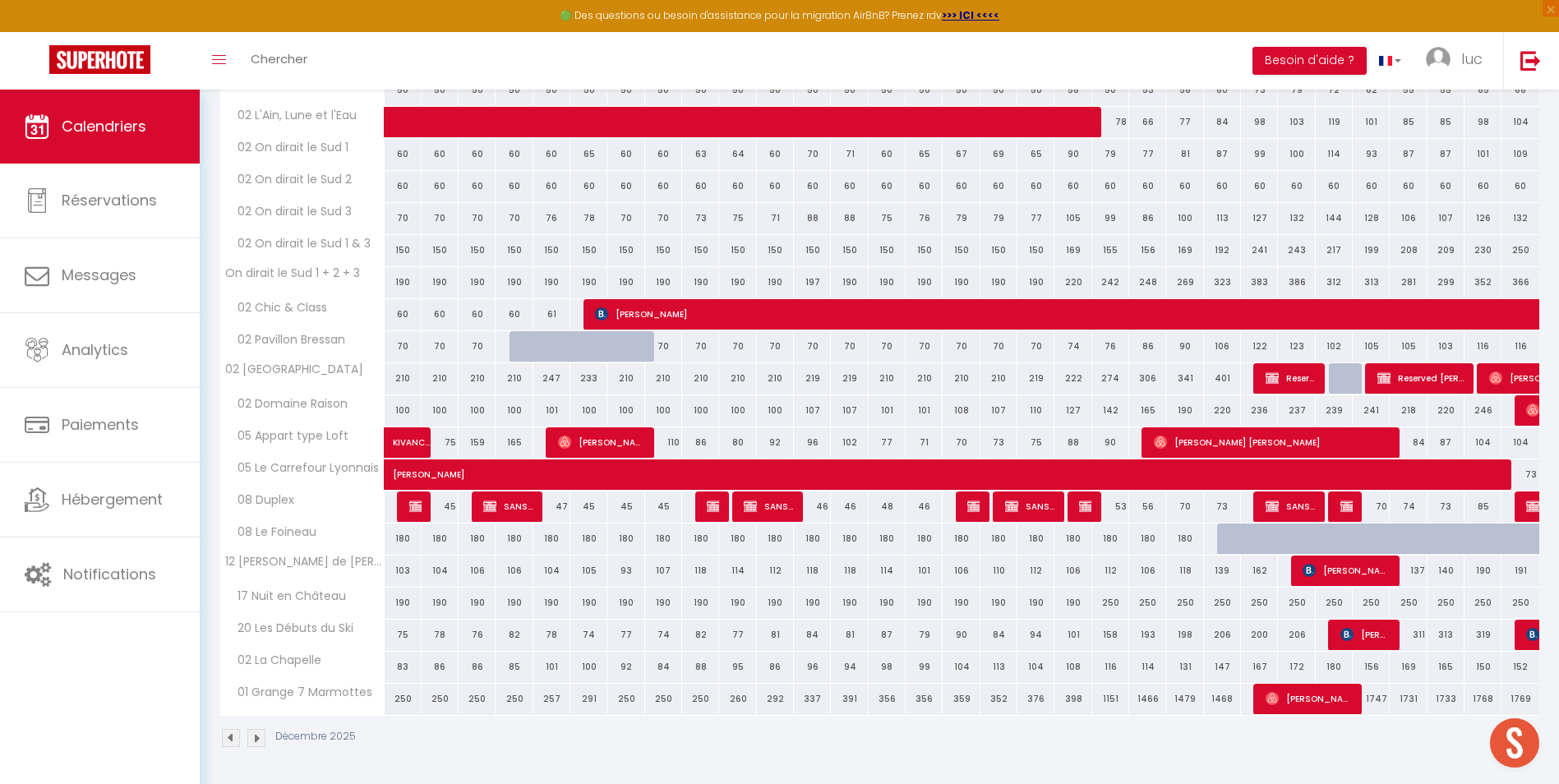
click at [254, 737] on img at bounding box center [256, 737] width 18 height 18
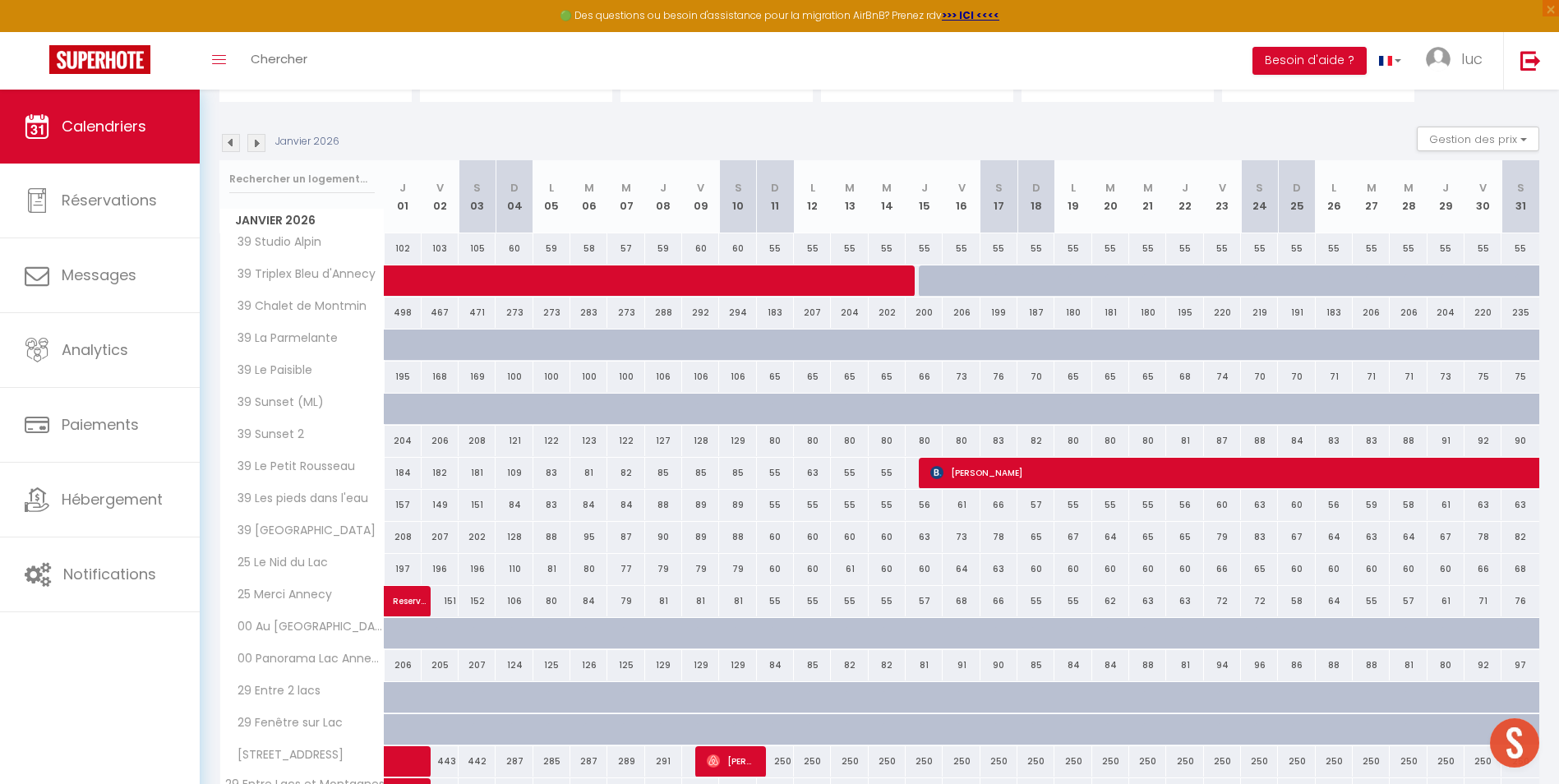
scroll to position [341, 0]
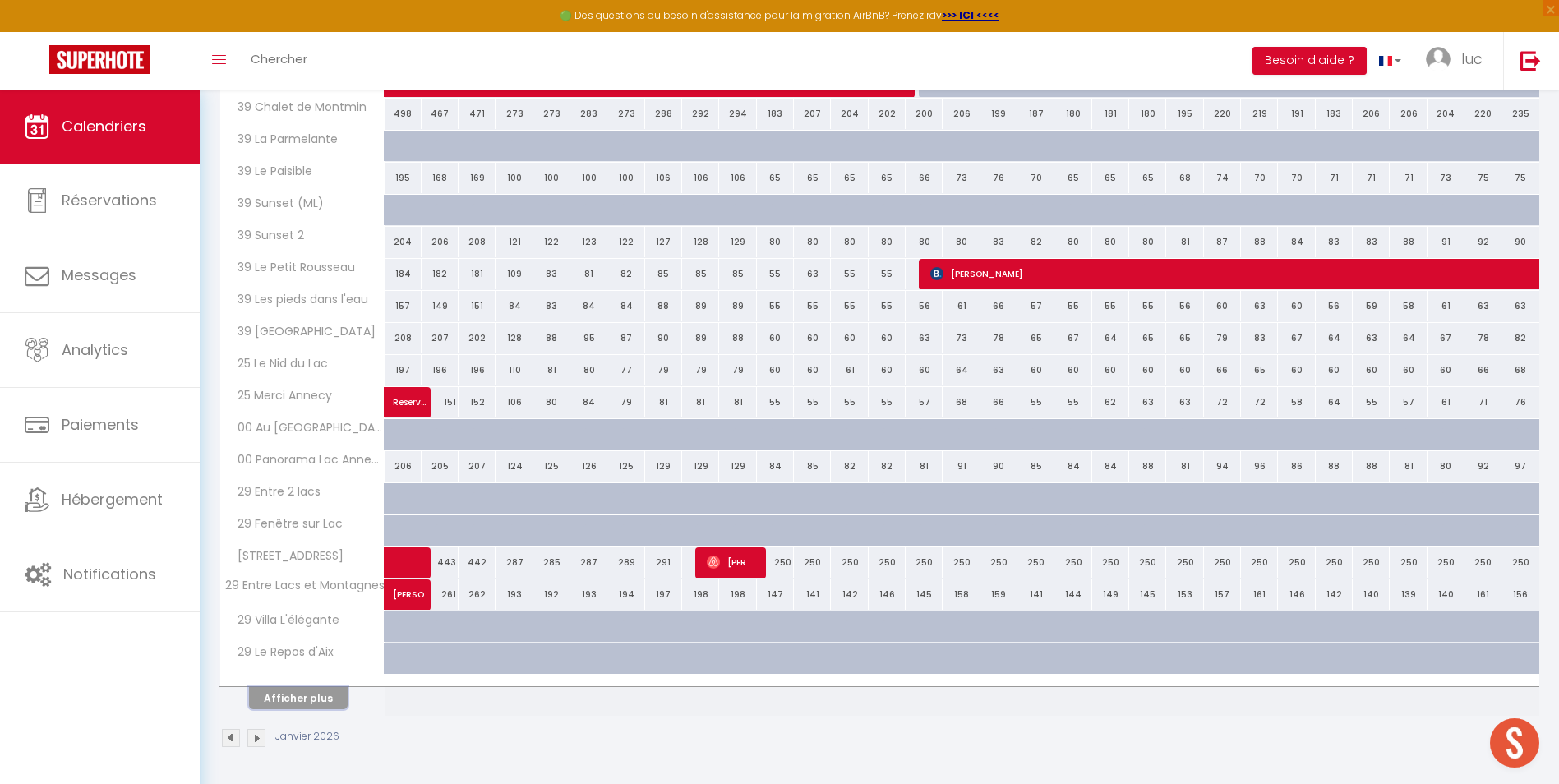
click at [320, 699] on button "Afficher plus" at bounding box center [298, 697] width 99 height 22
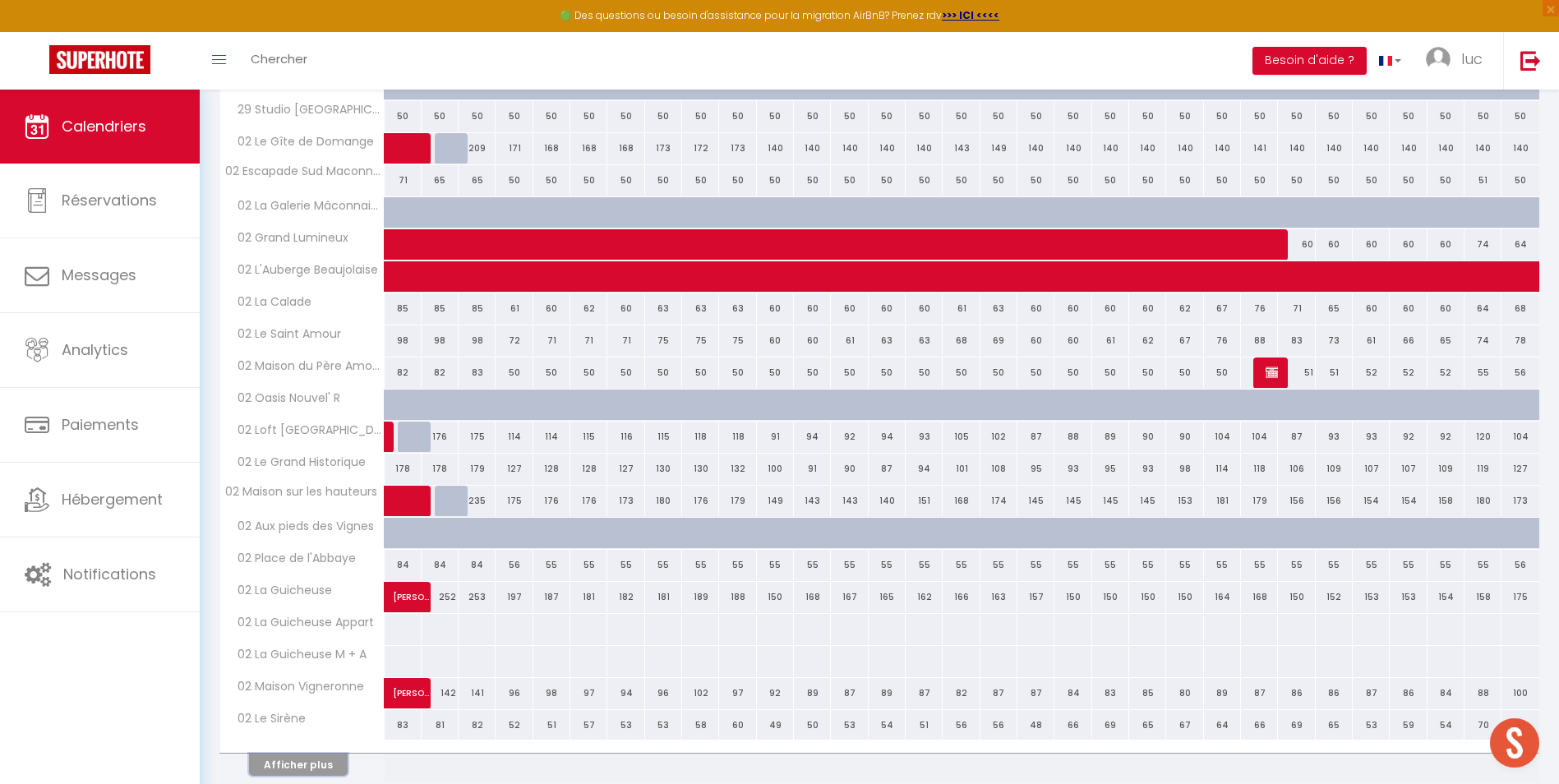
scroll to position [981, 0]
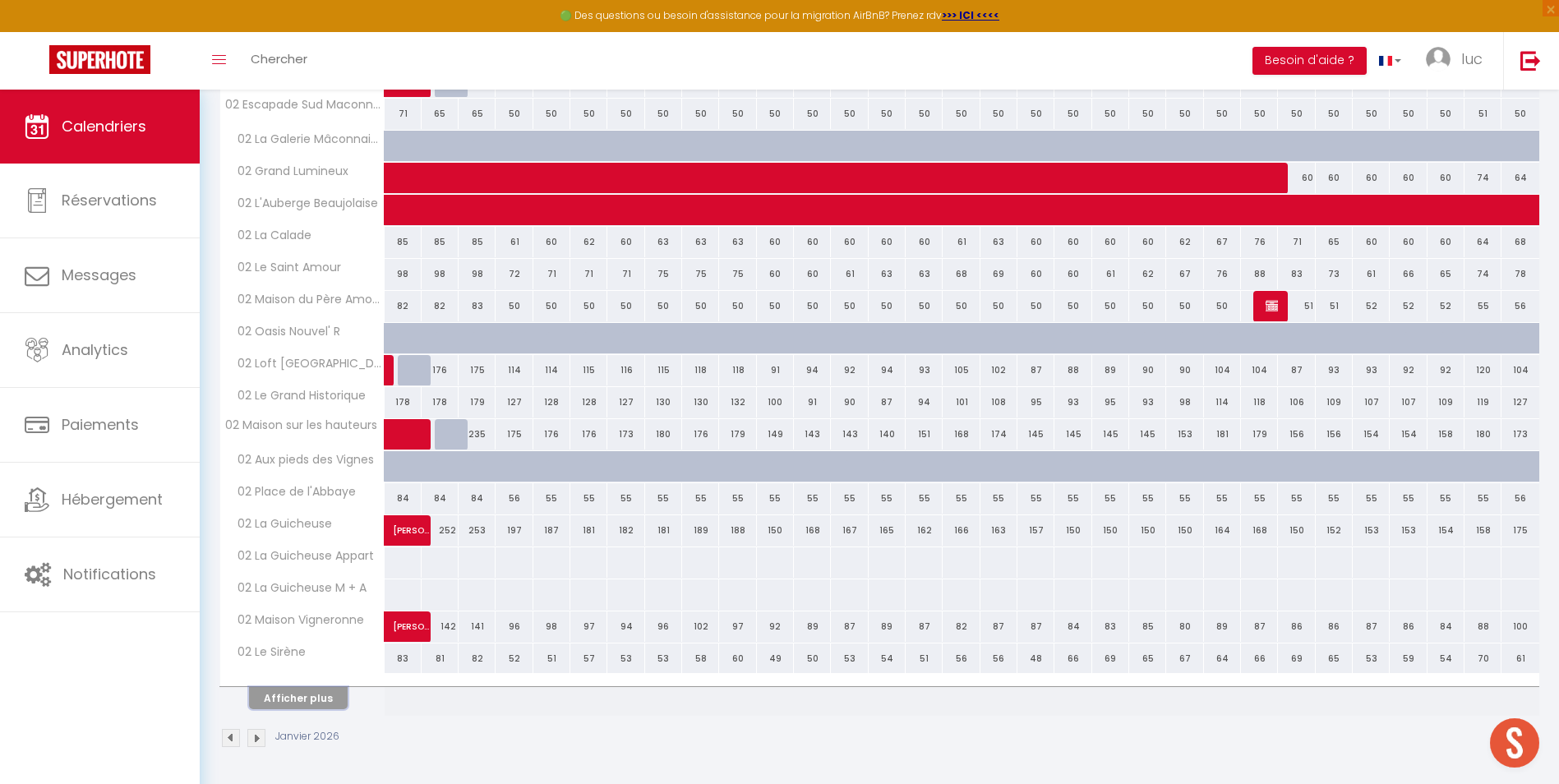
click at [325, 708] on button "Afficher plus" at bounding box center [298, 697] width 99 height 22
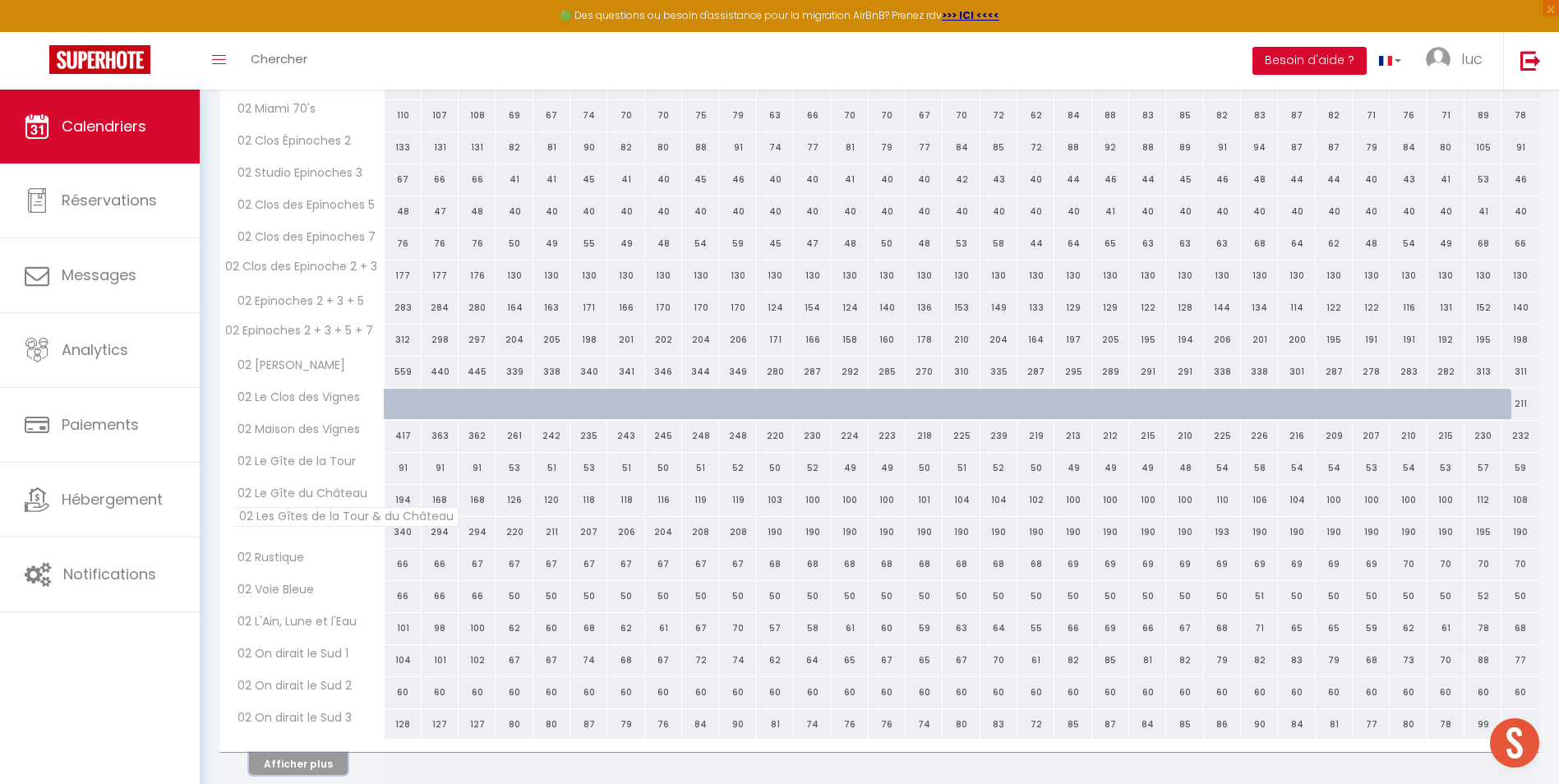
scroll to position [1622, 0]
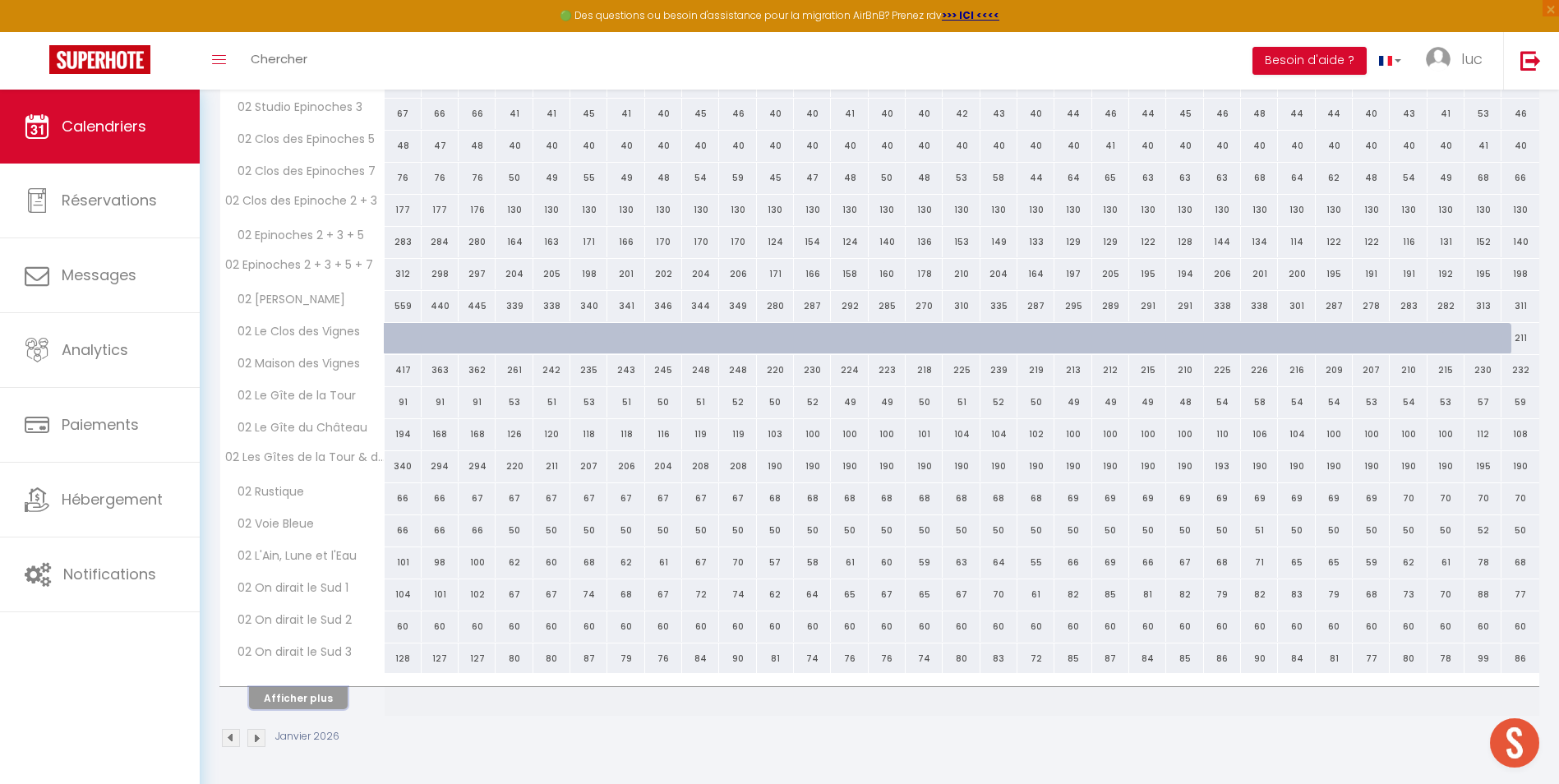
click at [309, 690] on button "Afficher plus" at bounding box center [298, 697] width 99 height 22
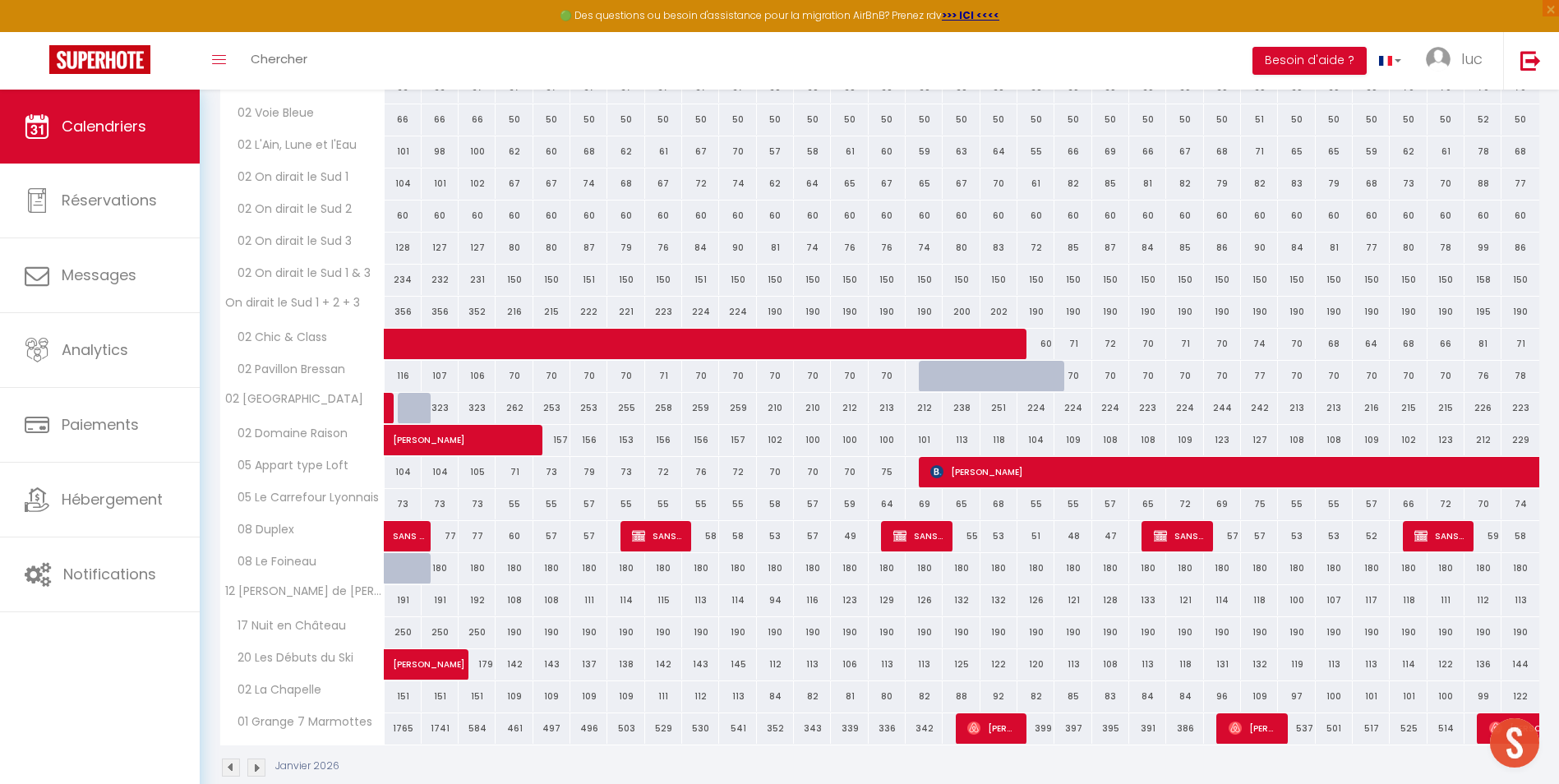
scroll to position [2062, 0]
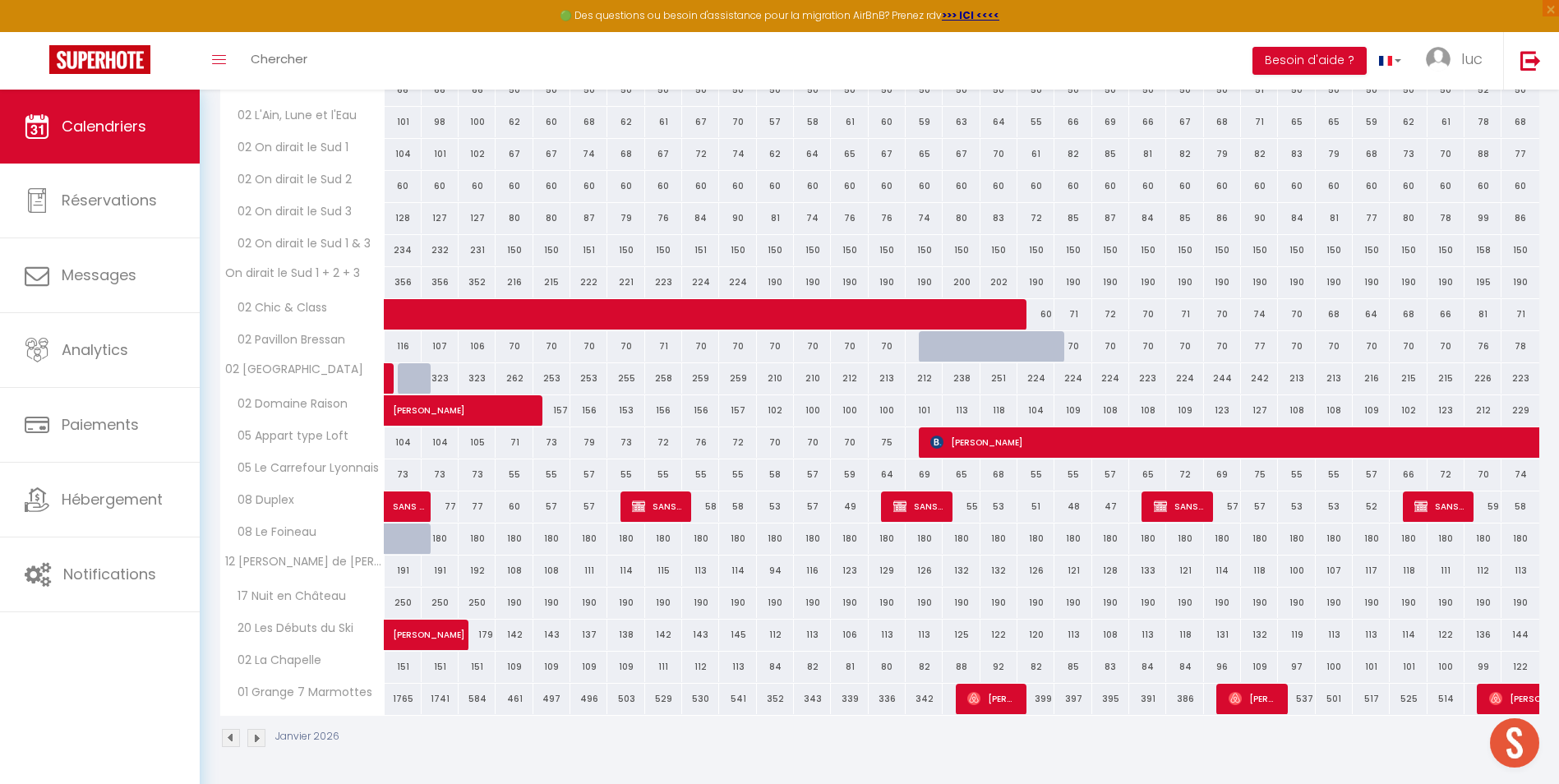
click at [255, 741] on img at bounding box center [256, 737] width 18 height 18
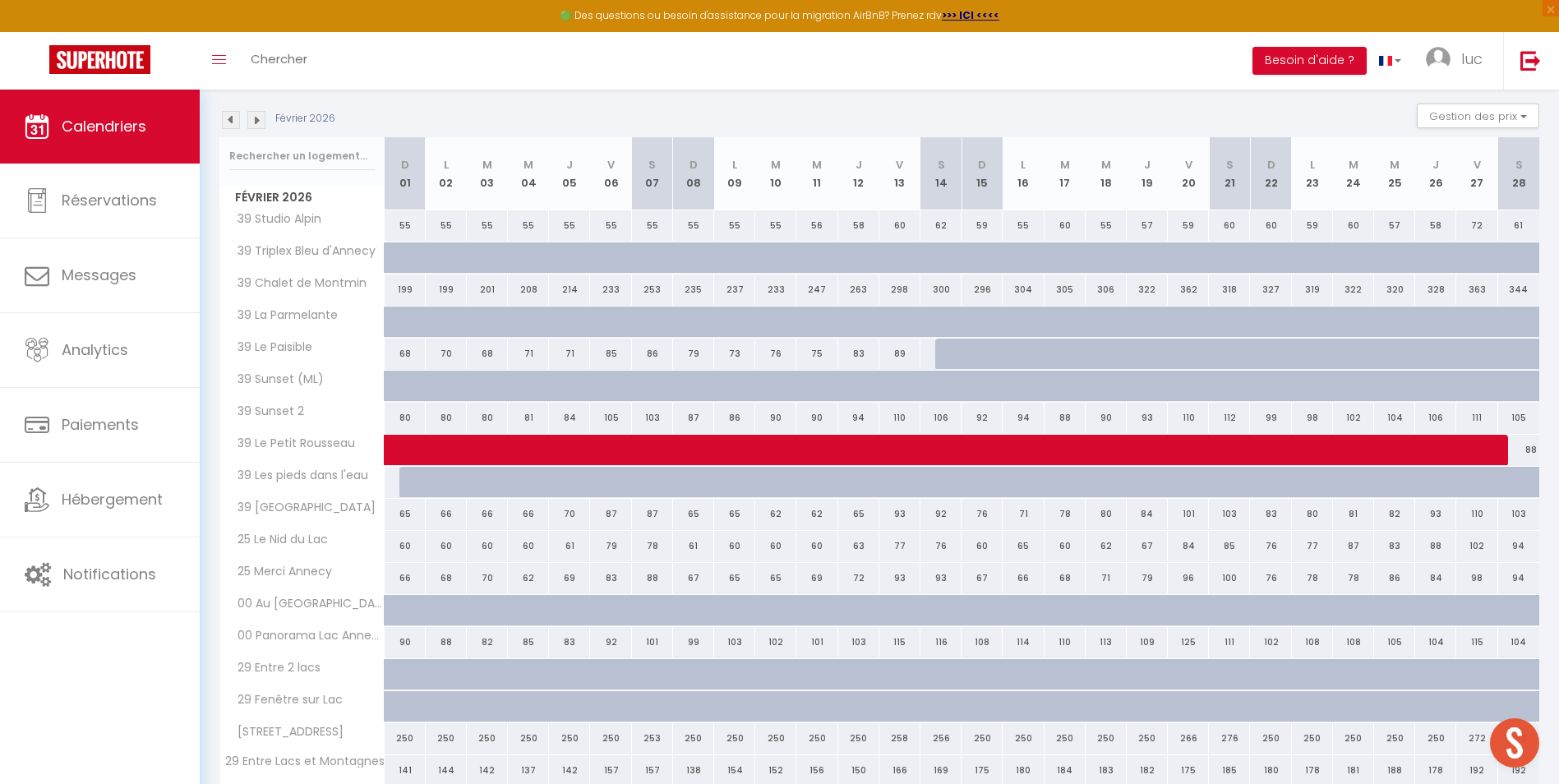
scroll to position [341, 0]
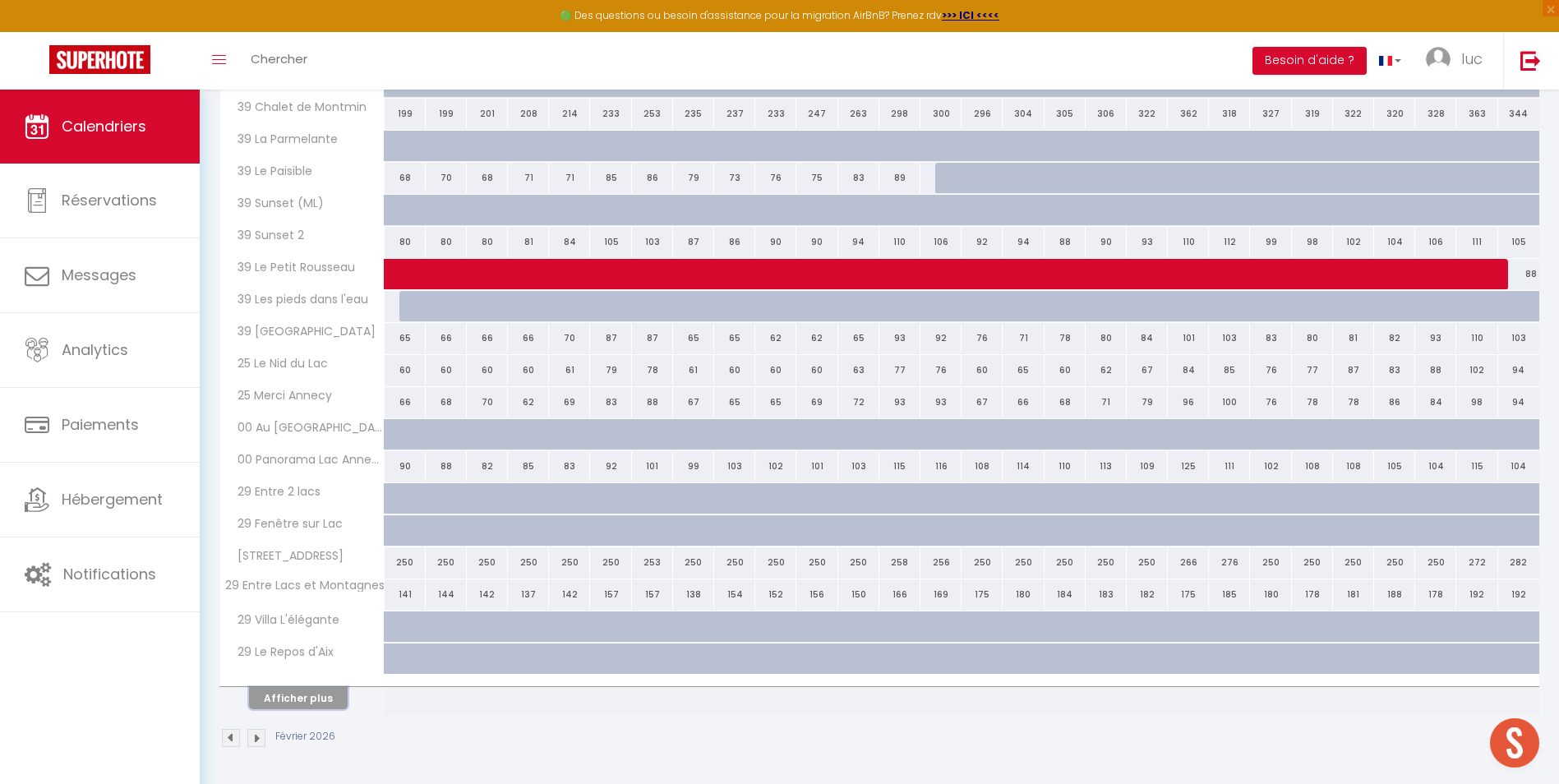
click at [274, 702] on button "Afficher plus" at bounding box center [298, 697] width 99 height 22
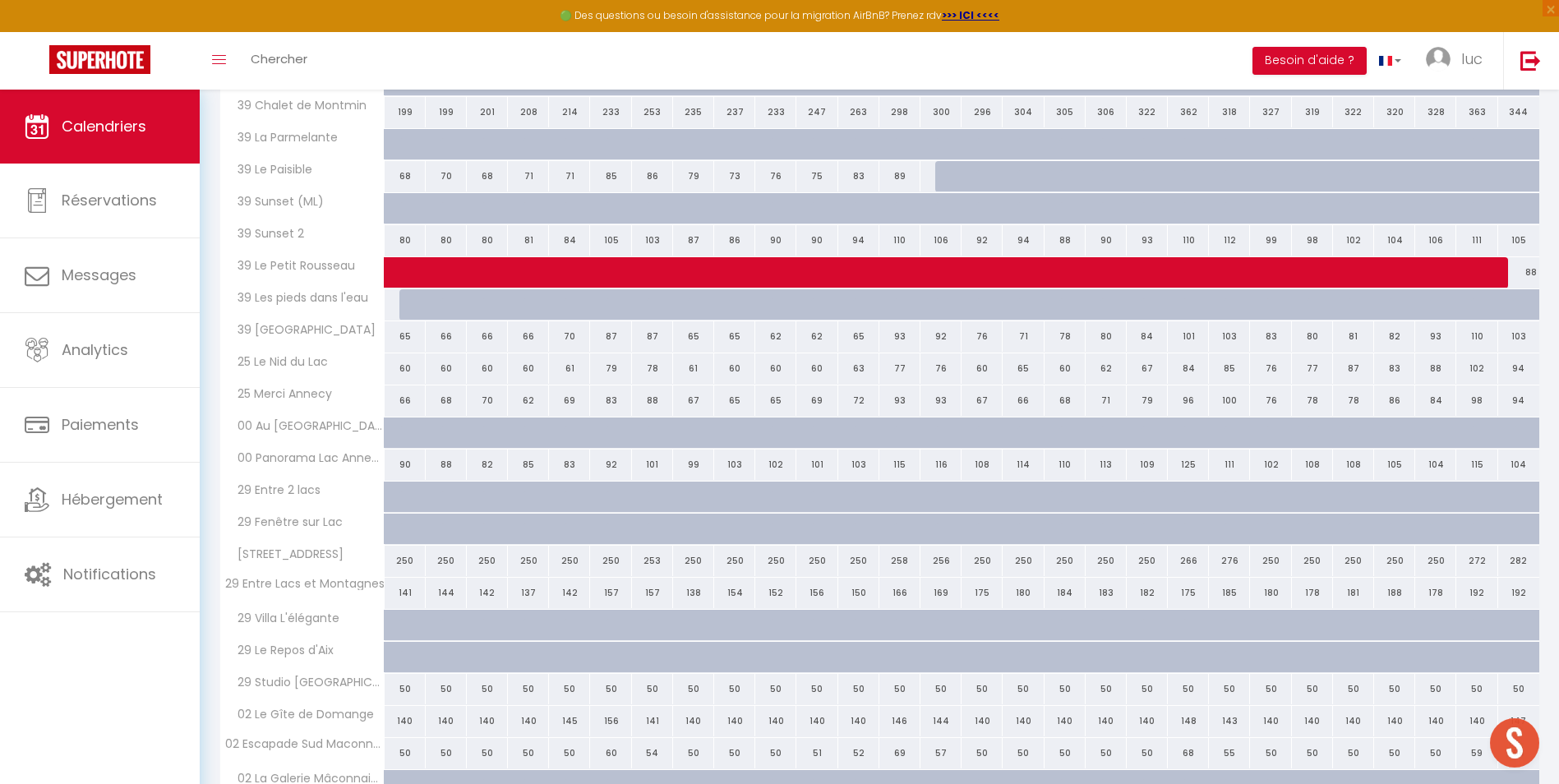
scroll to position [915, 0]
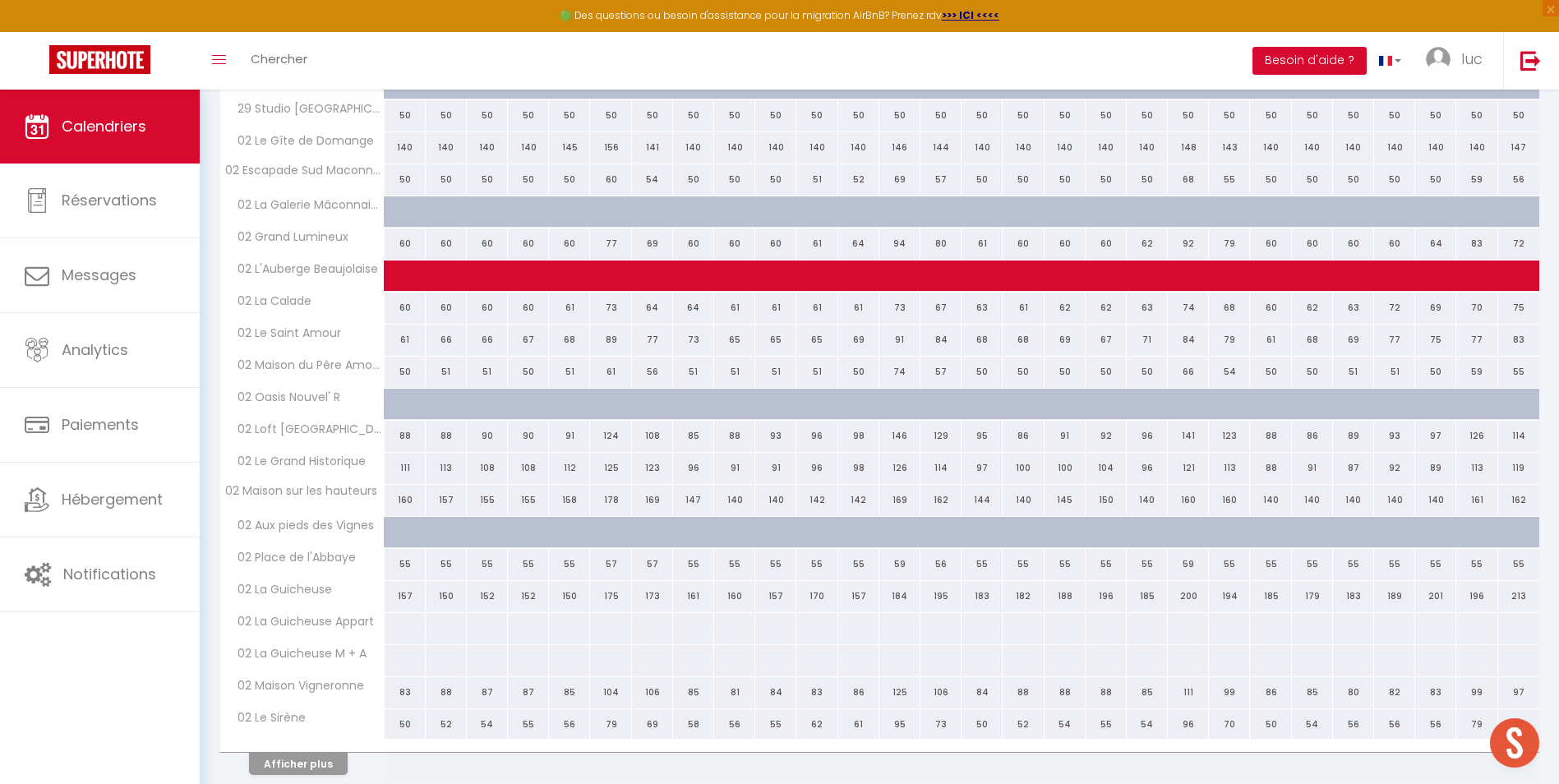
click at [275, 697] on th "02 Maison Vigneronne" at bounding box center [302, 692] width 165 height 31
click at [315, 759] on button "Afficher plus" at bounding box center [298, 763] width 99 height 22
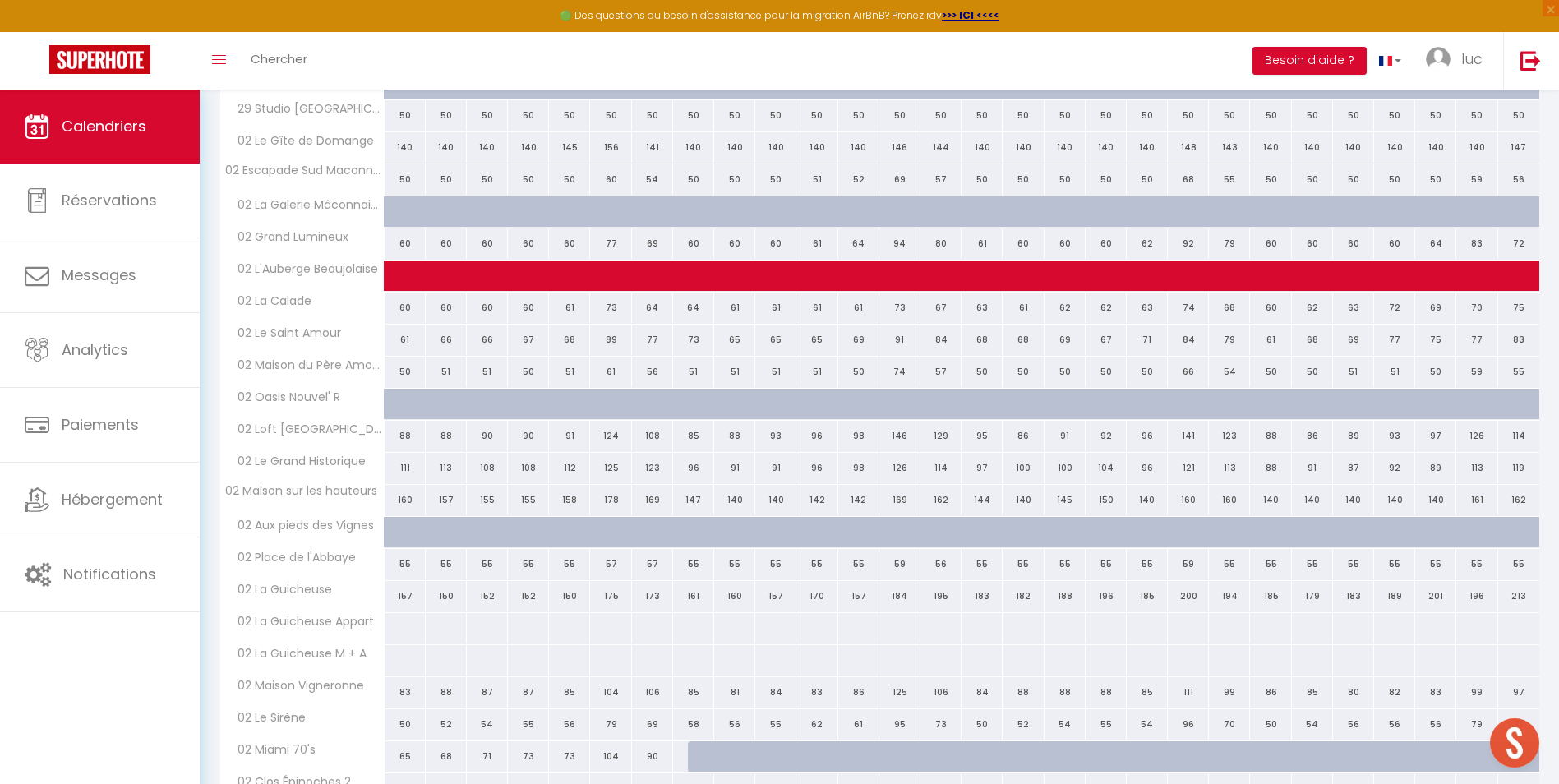
scroll to position [1491, 0]
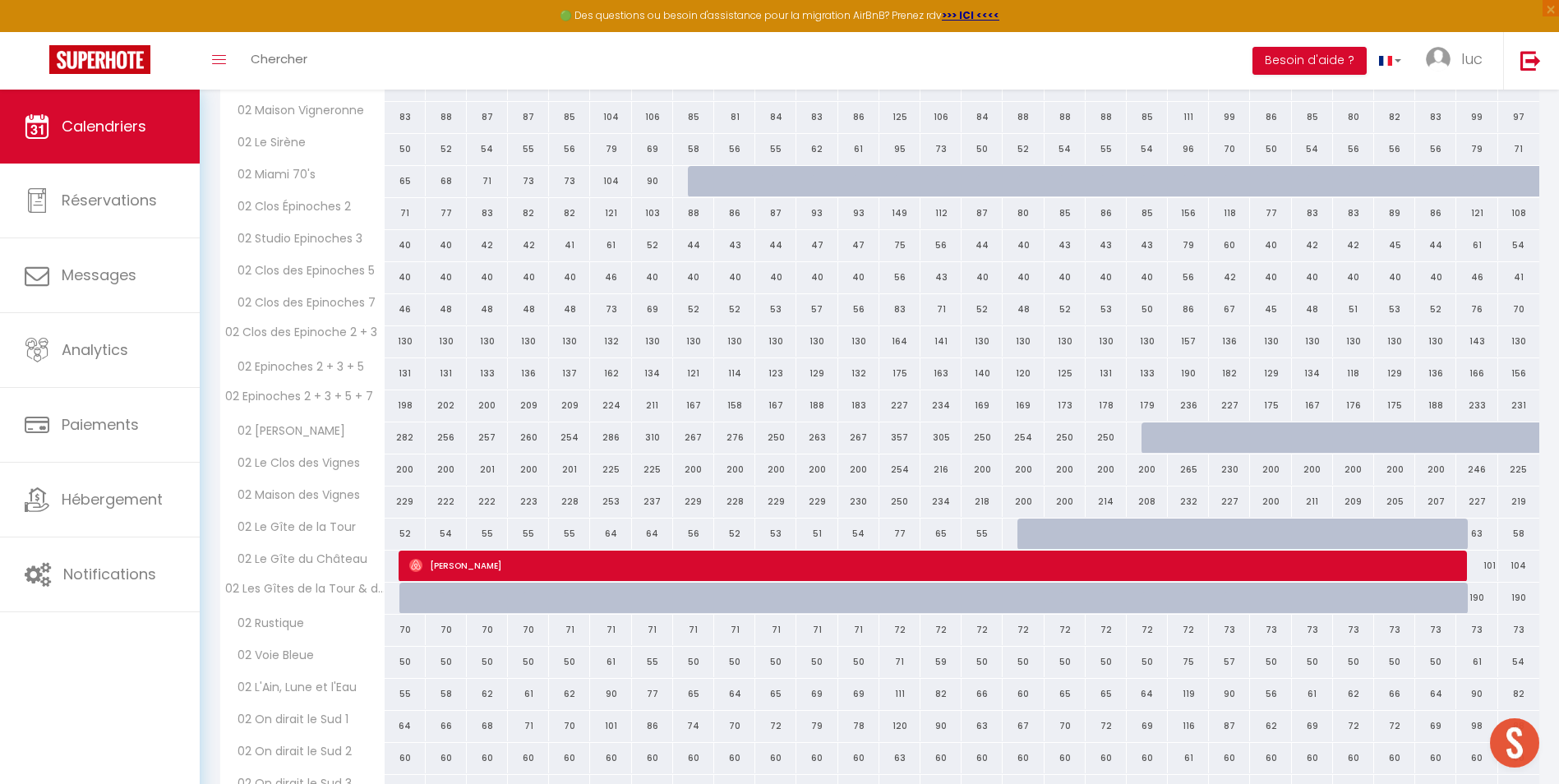
click at [315, 751] on span "02 On dirait le Sud 2" at bounding box center [289, 751] width 133 height 18
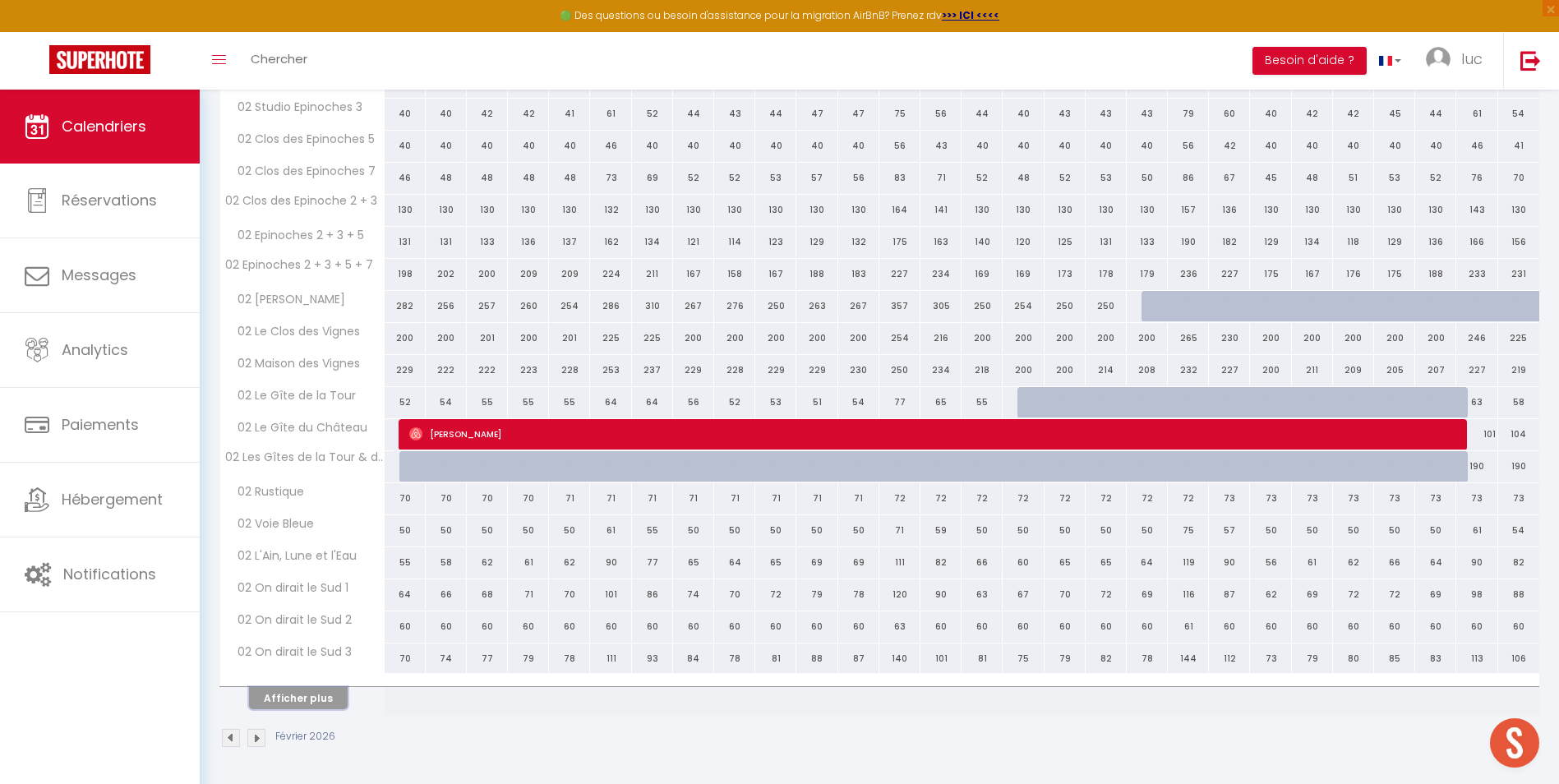
click at [315, 708] on button "Afficher plus" at bounding box center [298, 697] width 99 height 22
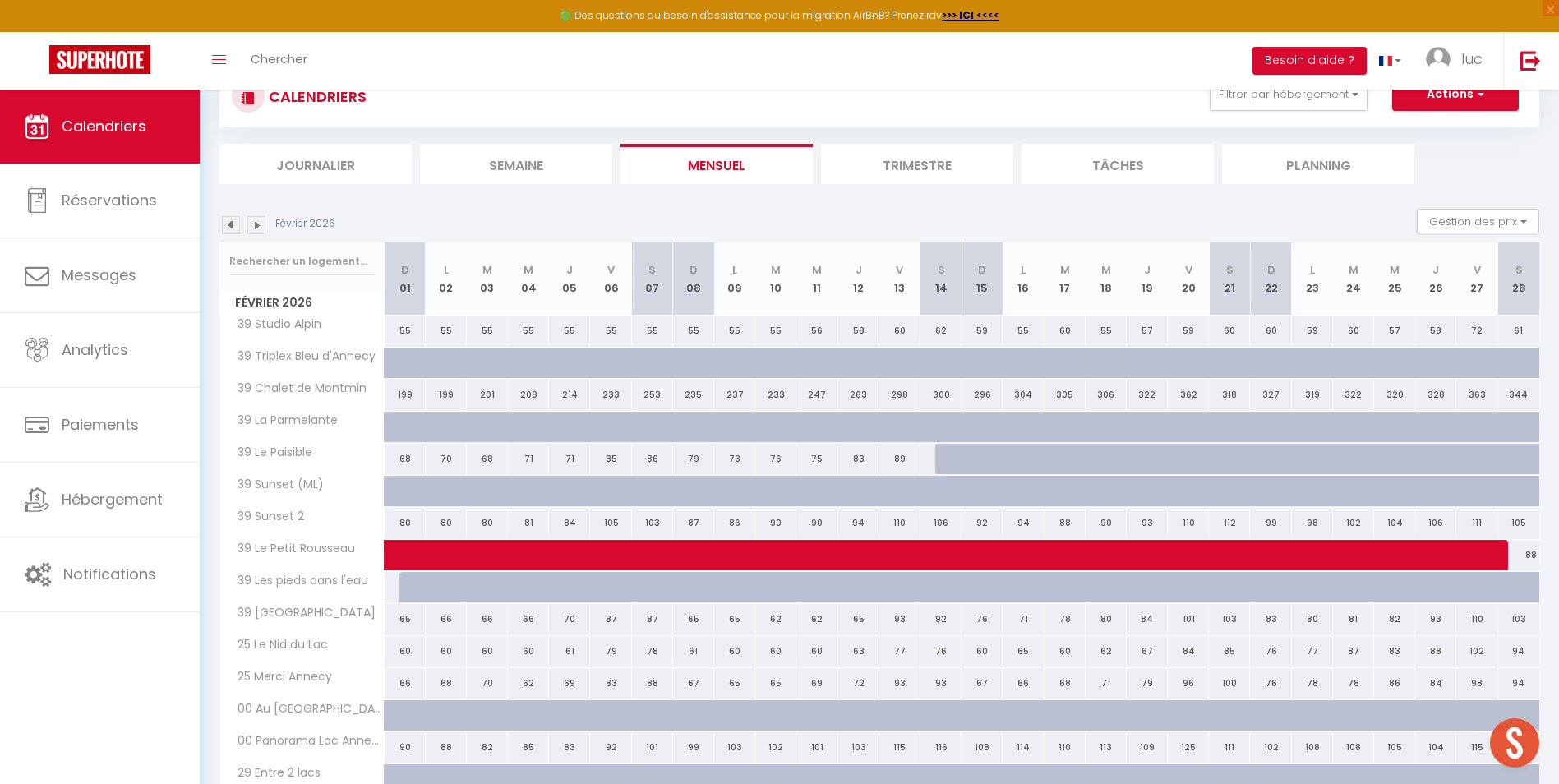
scroll to position [0, 0]
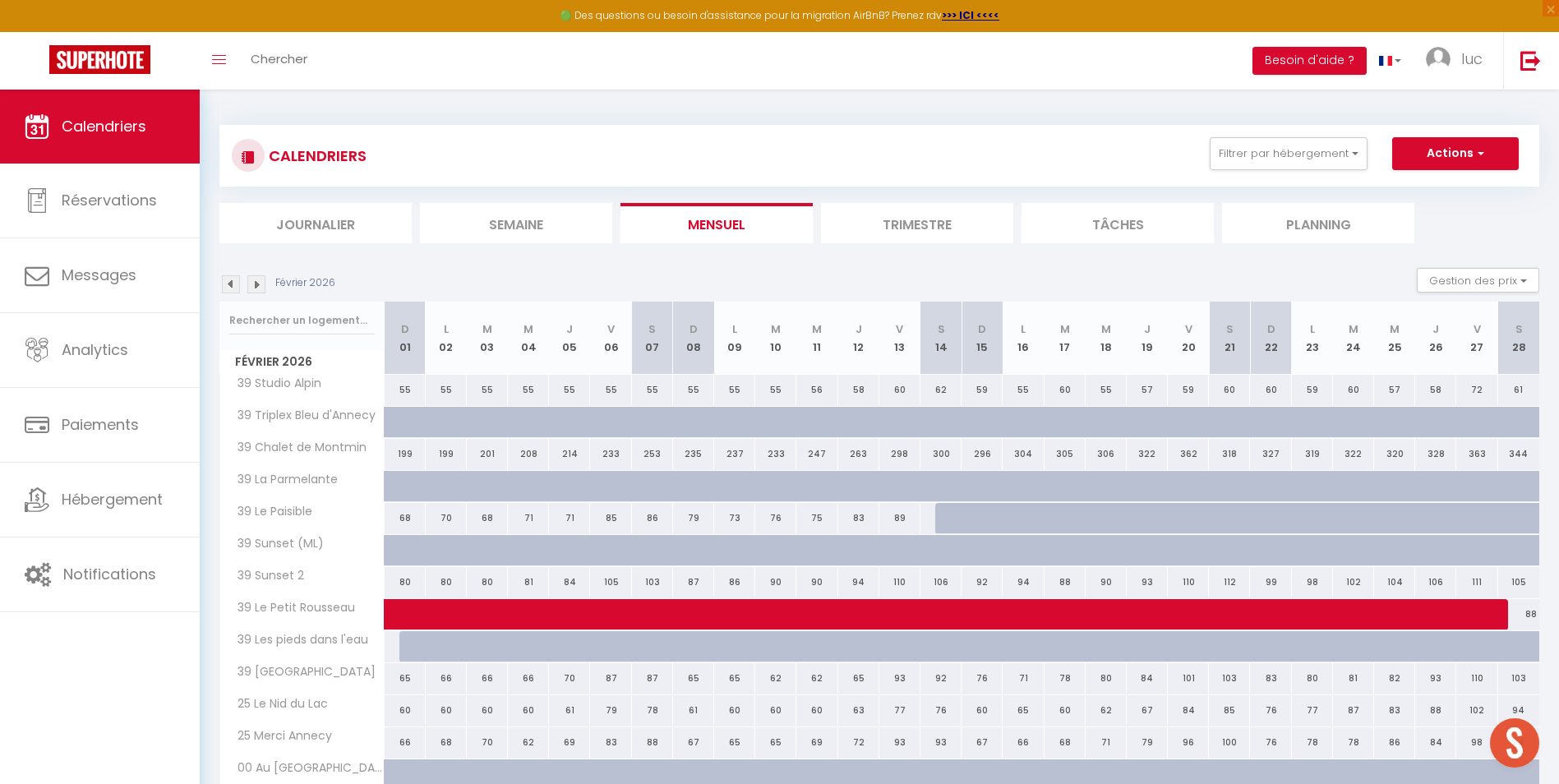
click at [255, 289] on img at bounding box center [256, 284] width 18 height 18
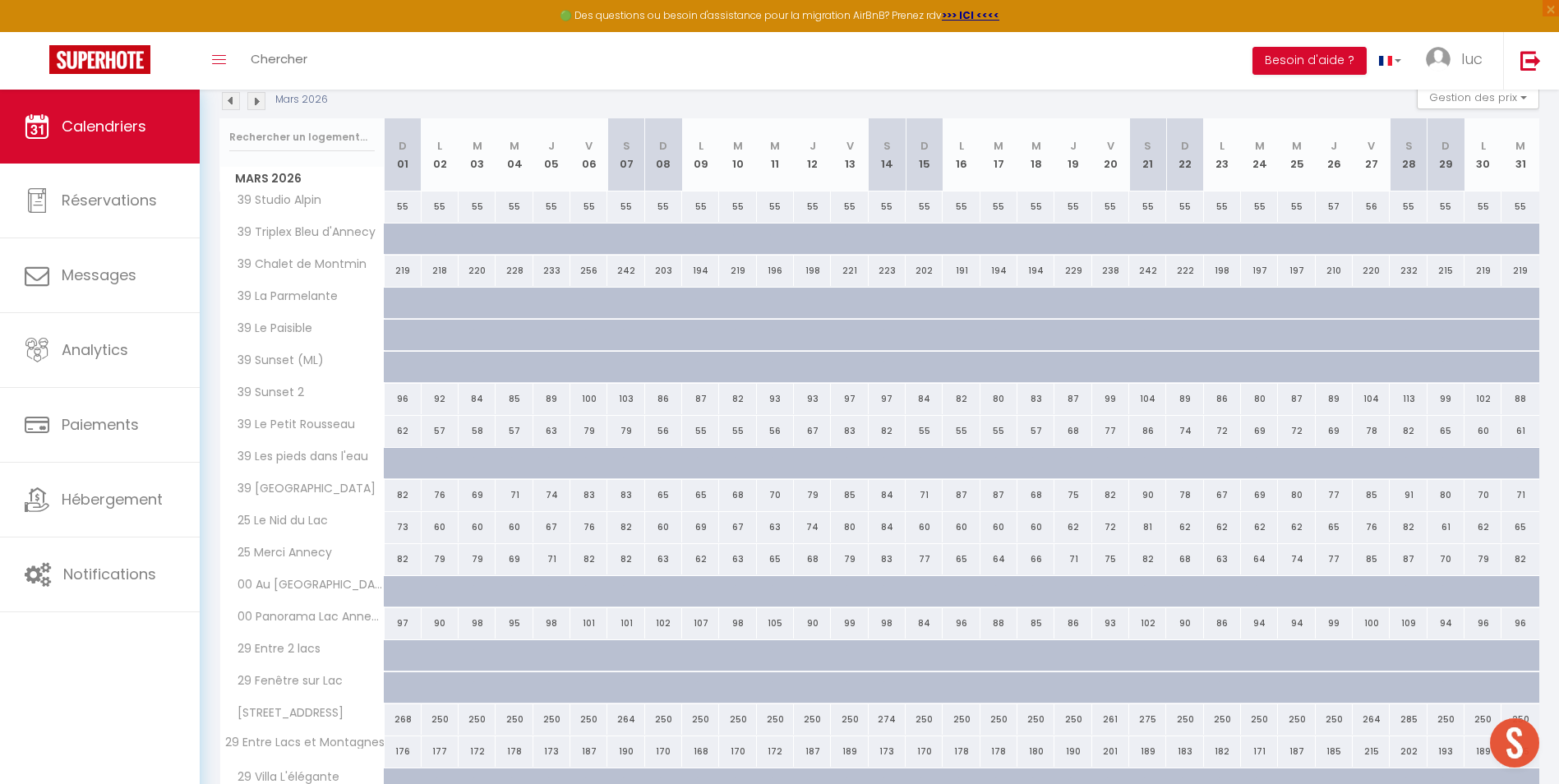
scroll to position [341, 0]
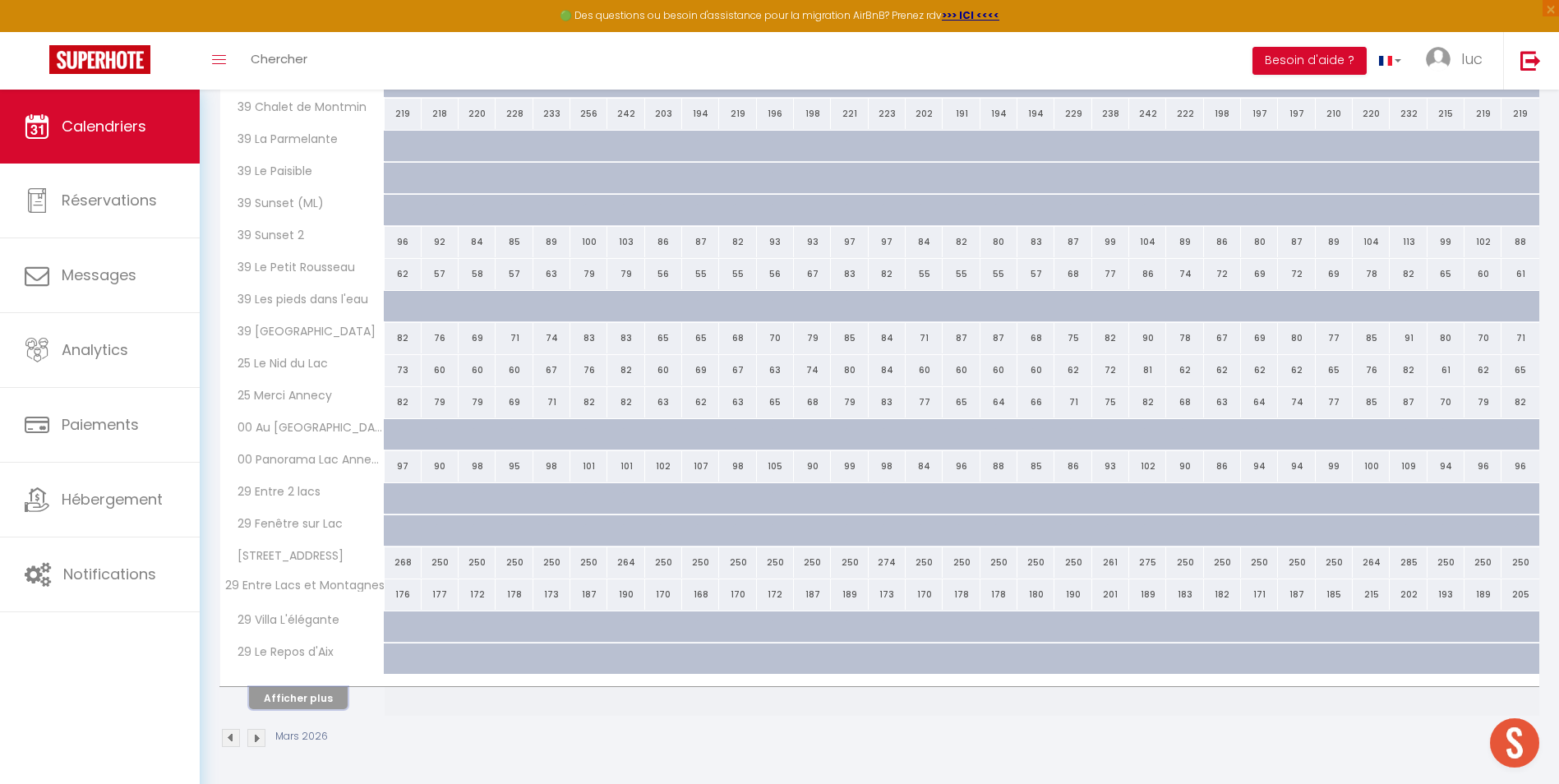
click at [298, 692] on button "Afficher plus" at bounding box center [298, 697] width 99 height 22
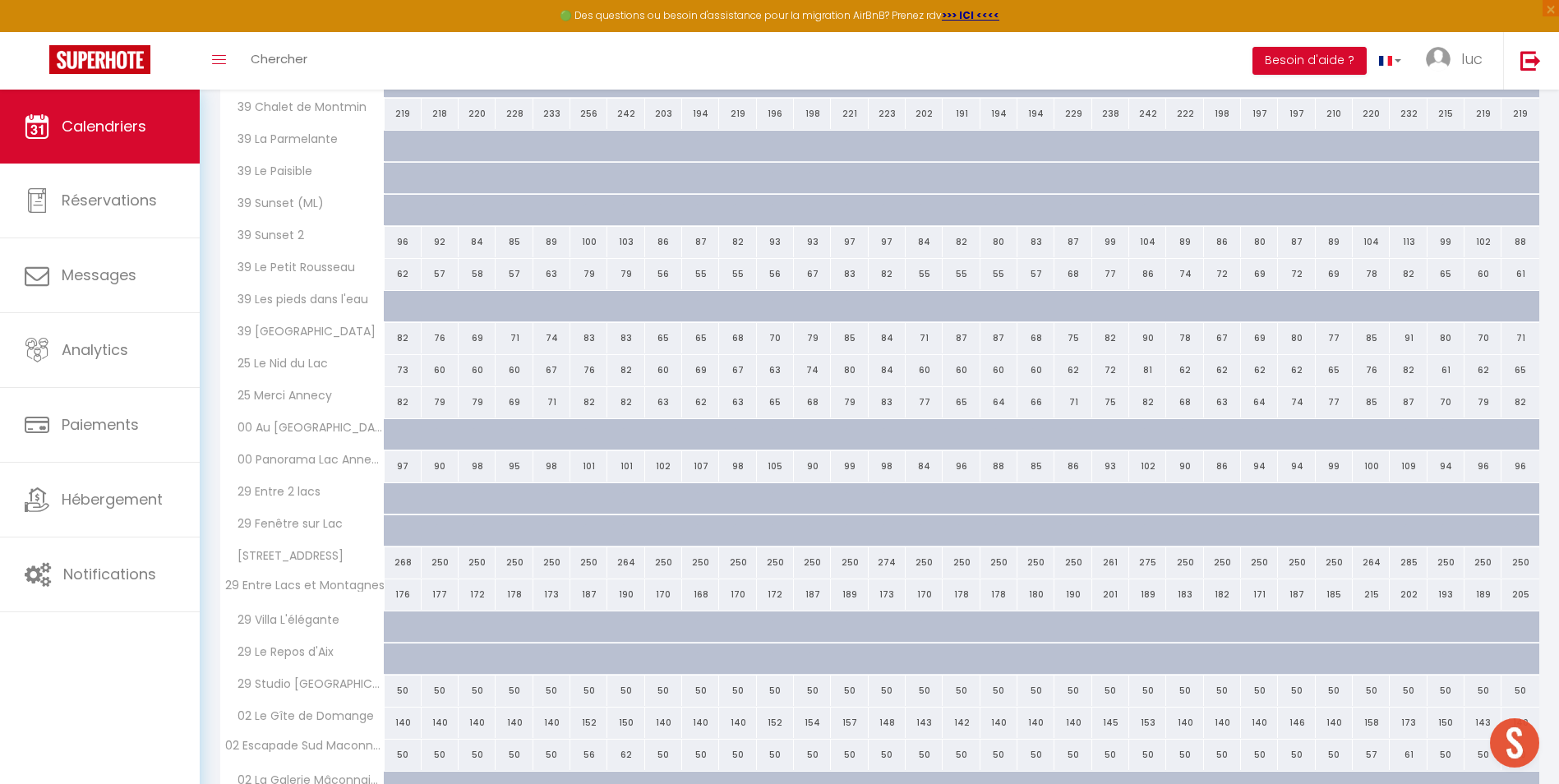
scroll to position [981, 0]
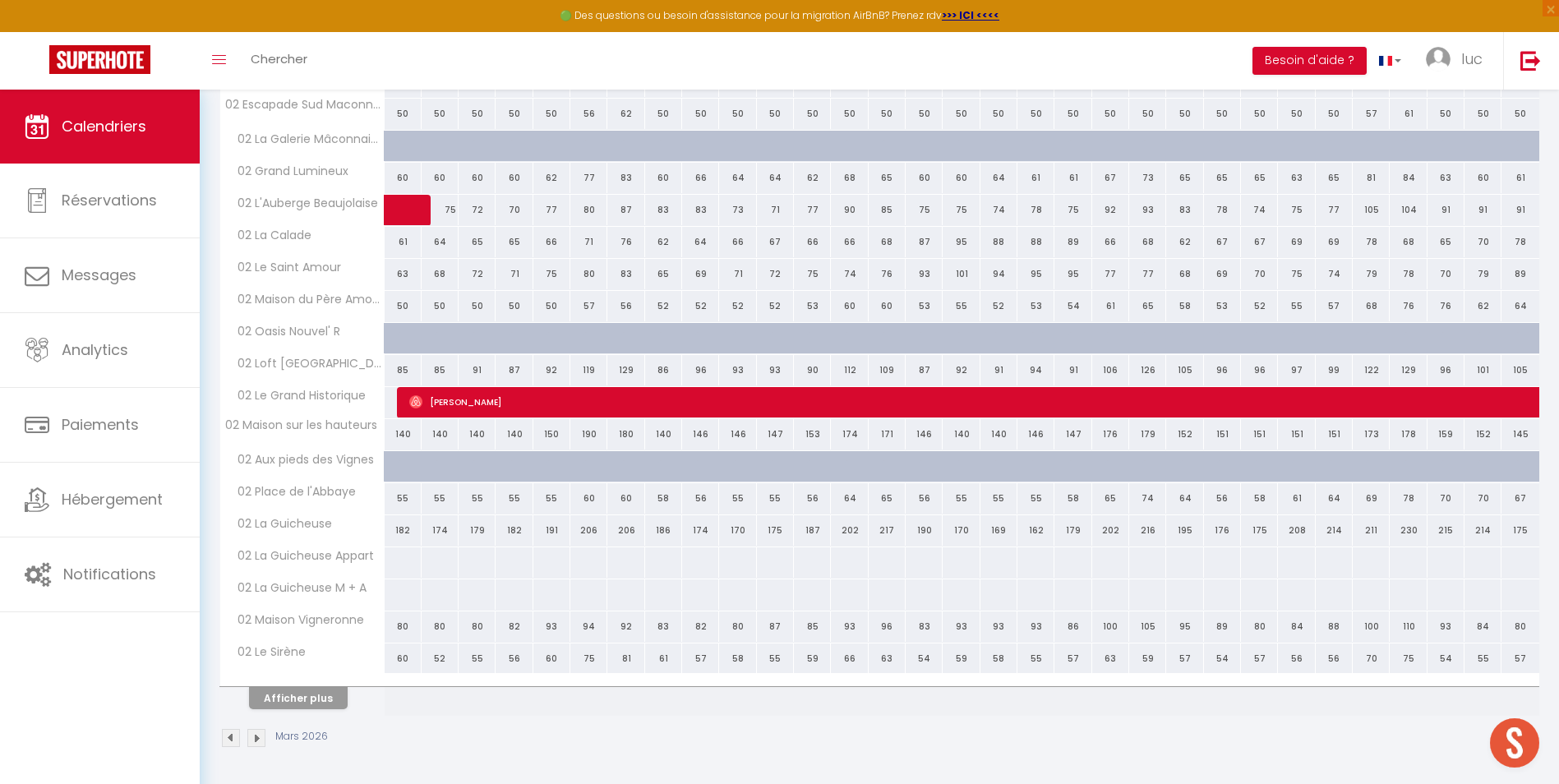
click at [316, 670] on th "02 Le Sirène" at bounding box center [302, 658] width 165 height 31
click at [317, 697] on button "Afficher plus" at bounding box center [298, 697] width 99 height 22
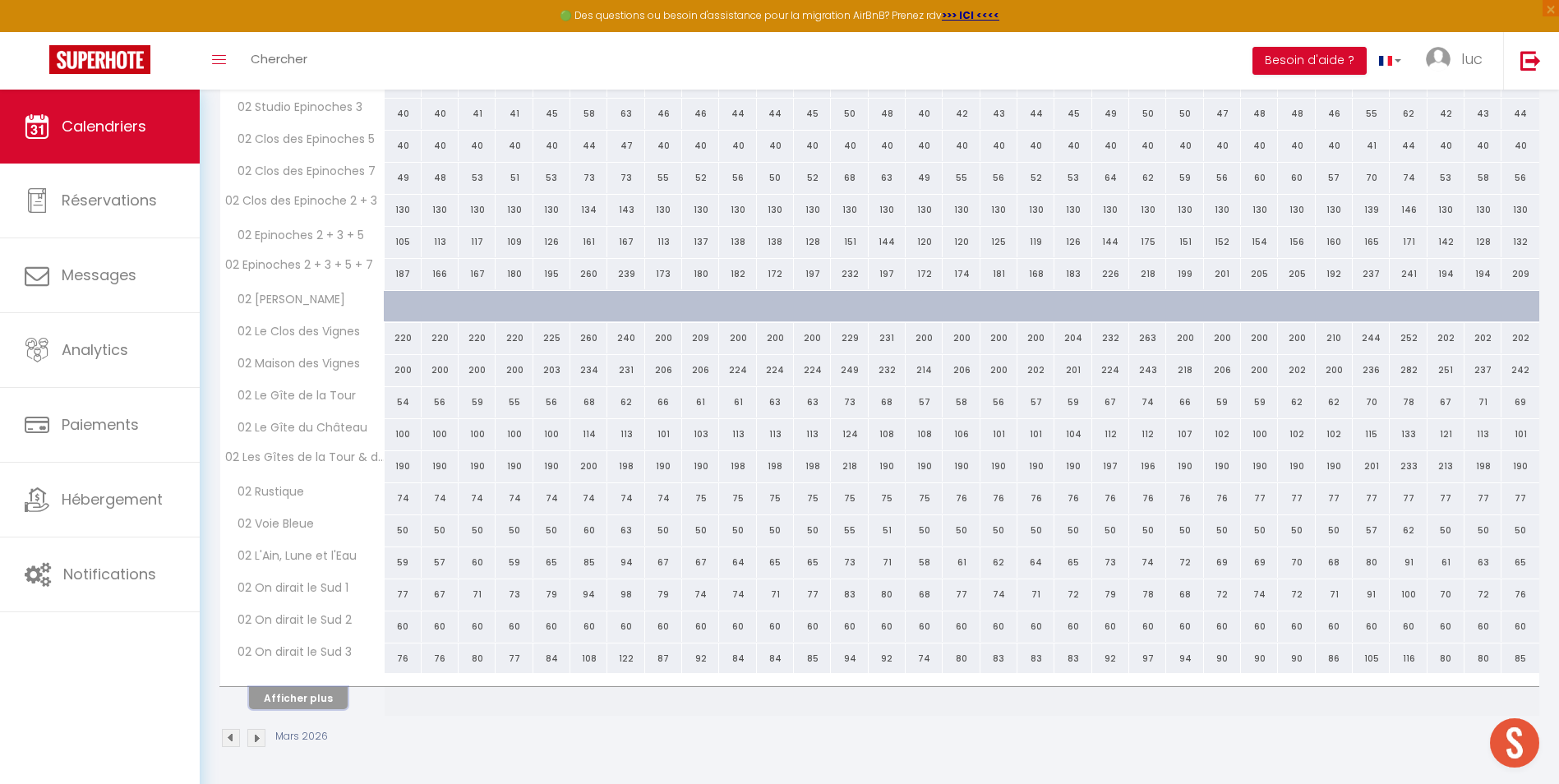
click at [317, 697] on button "Afficher plus" at bounding box center [298, 697] width 99 height 22
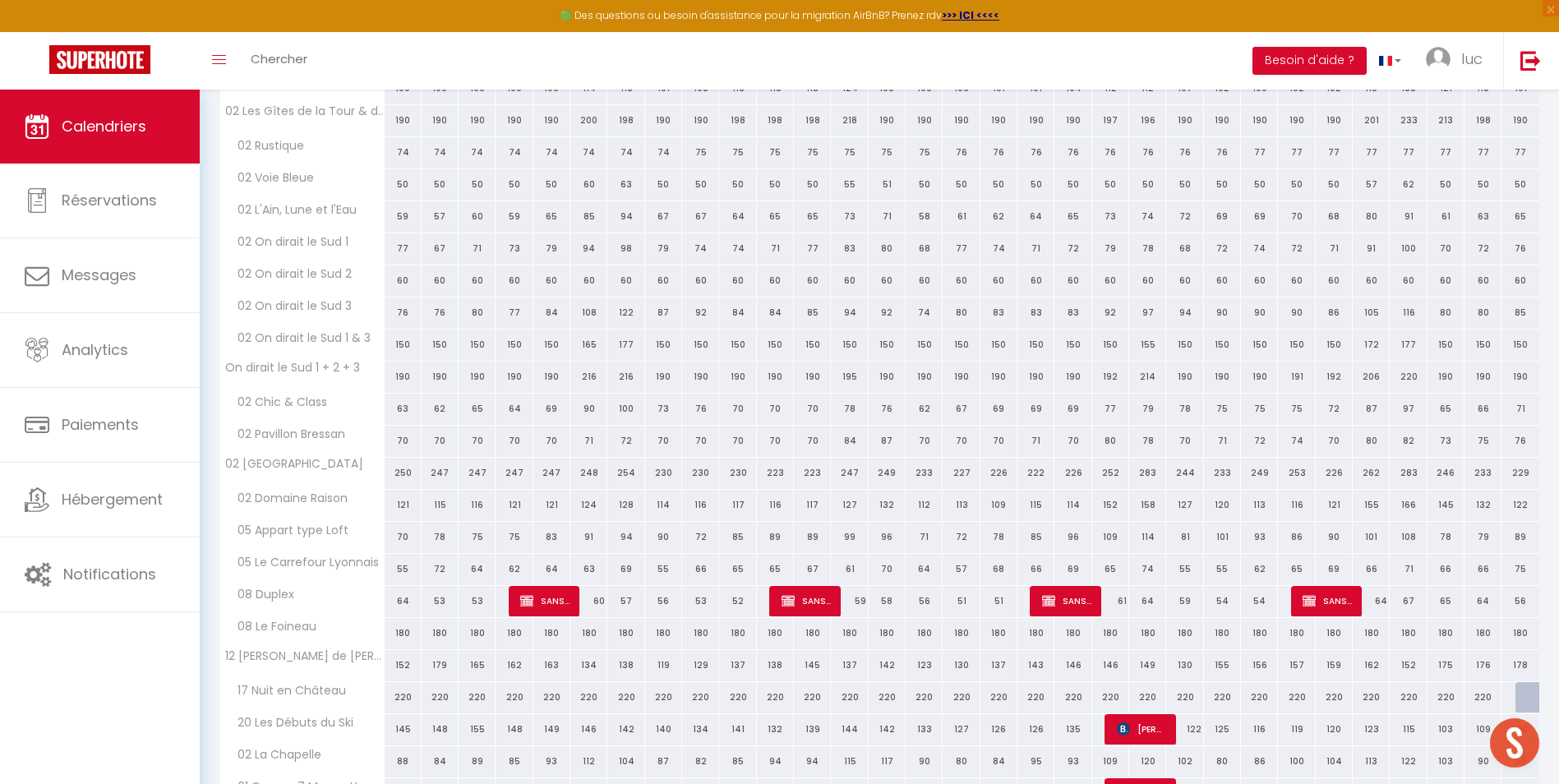
scroll to position [2062, 0]
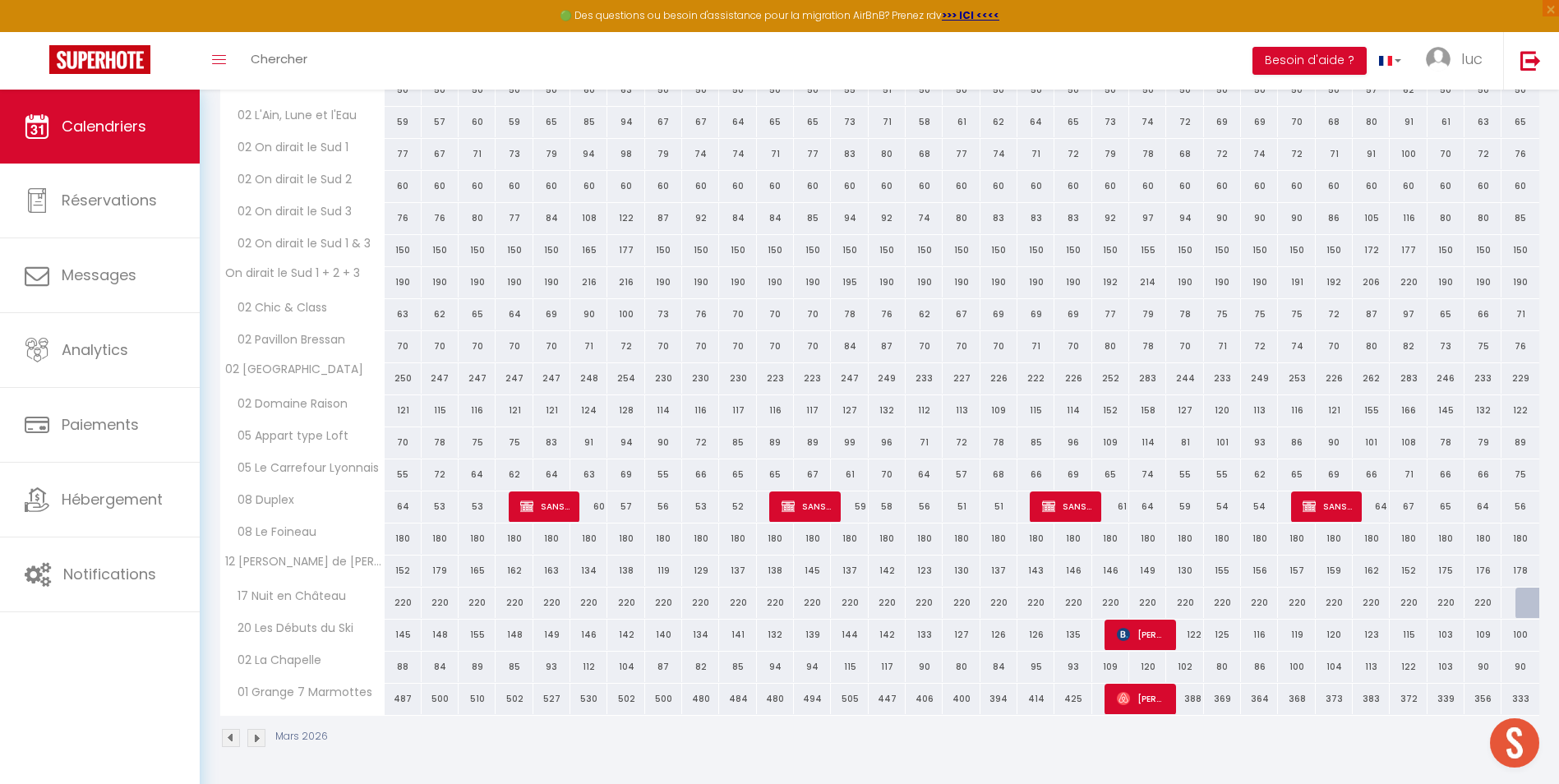
click at [317, 697] on span "01 Grange 7 Marmottes" at bounding box center [299, 692] width 154 height 18
click at [242, 744] on div "Mars 2026" at bounding box center [276, 737] width 114 height 18
click at [254, 743] on img at bounding box center [256, 737] width 18 height 18
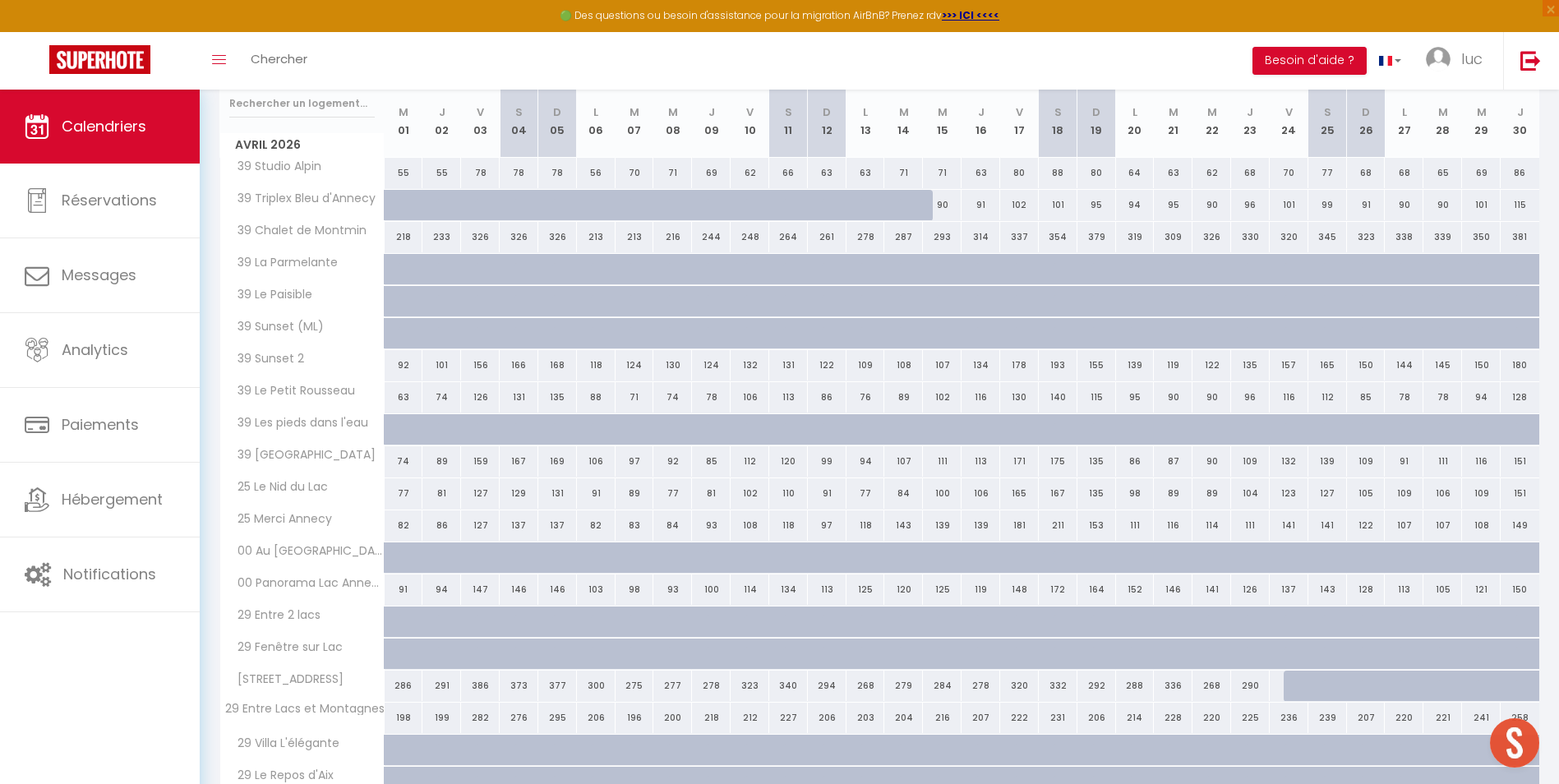
scroll to position [341, 0]
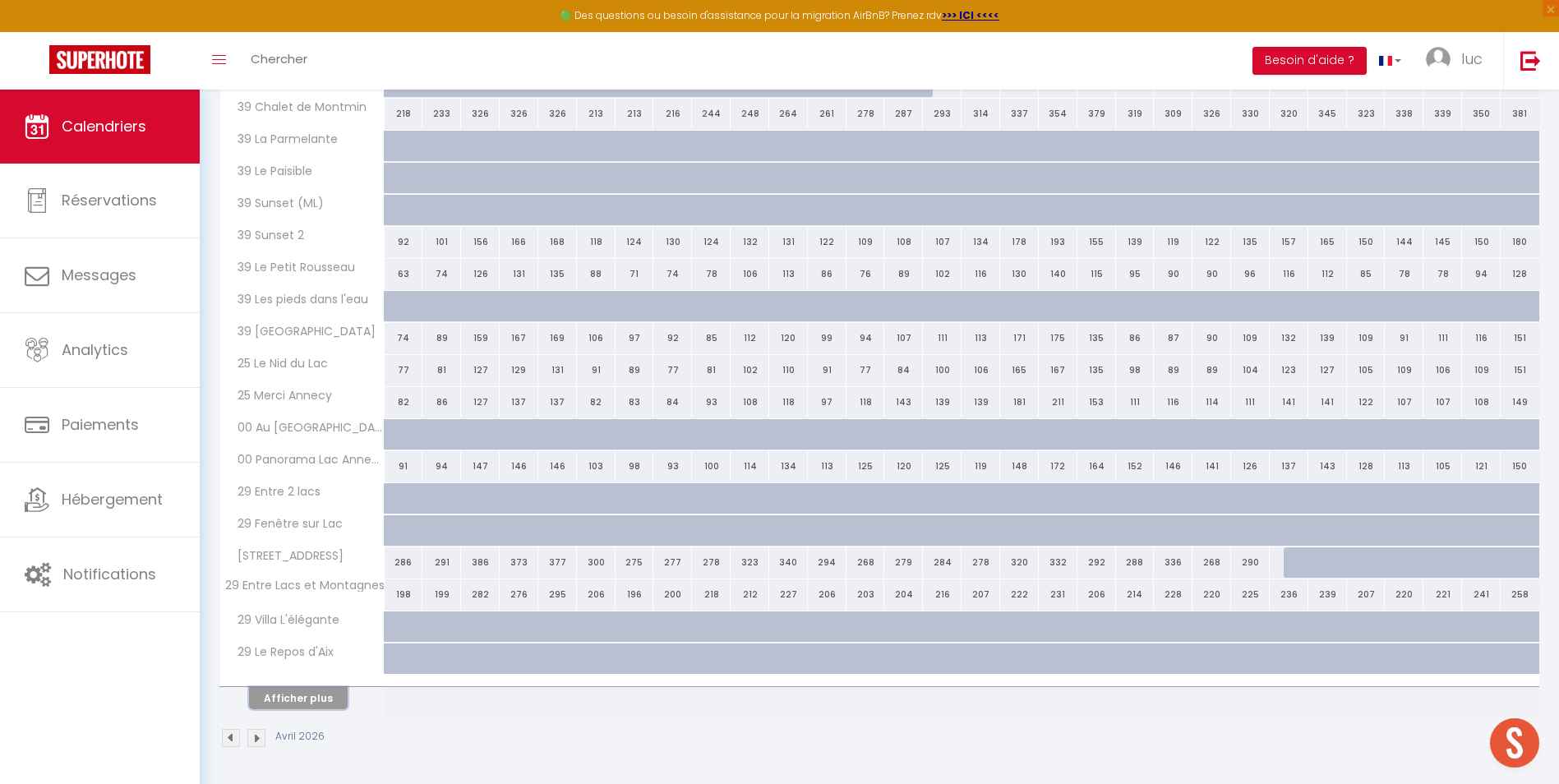
click at [319, 708] on button "Afficher plus" at bounding box center [298, 697] width 99 height 22
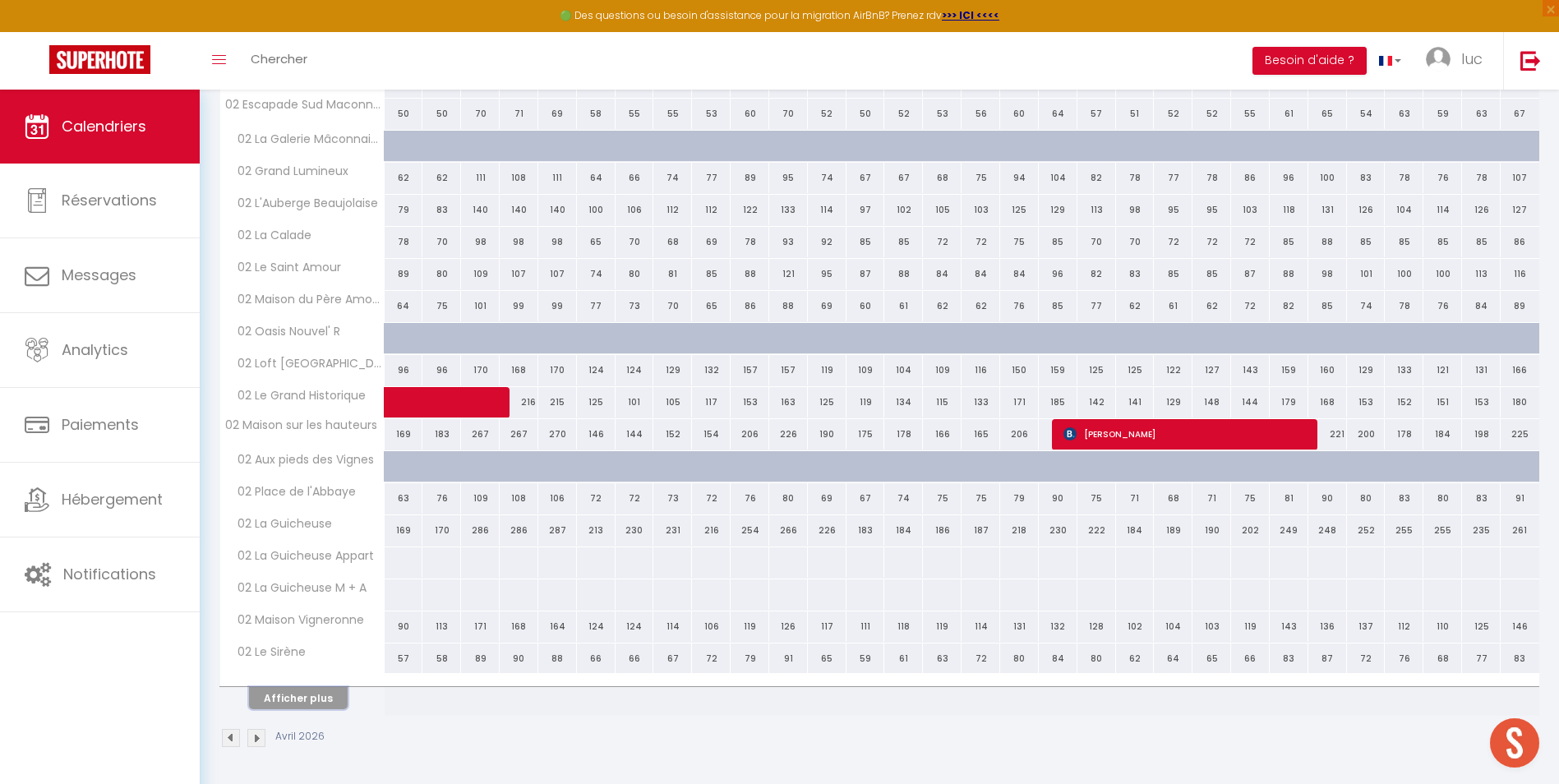
click at [317, 707] on button "Afficher plus" at bounding box center [298, 697] width 99 height 22
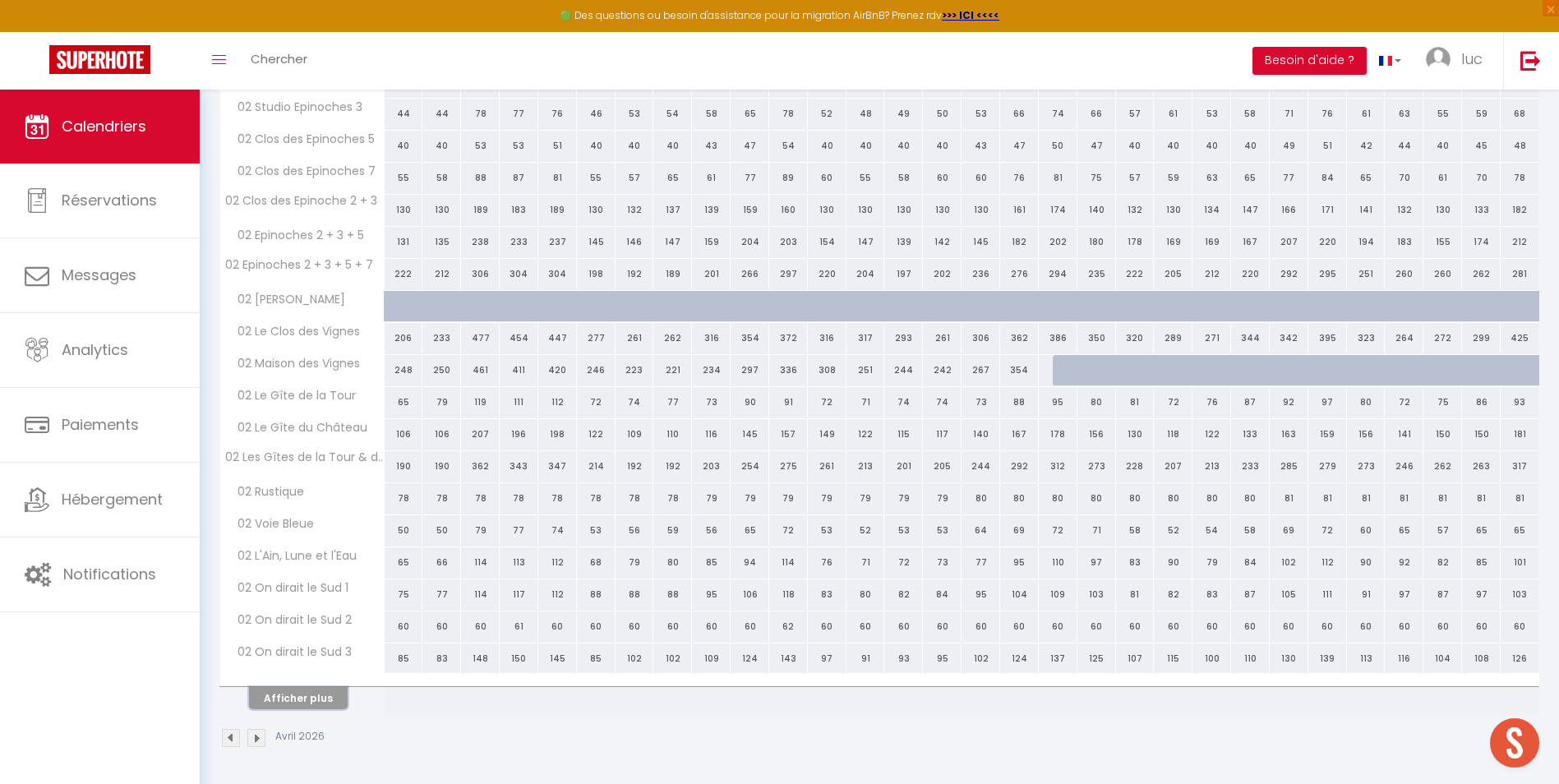
click at [317, 707] on button "Afficher plus" at bounding box center [298, 697] width 99 height 22
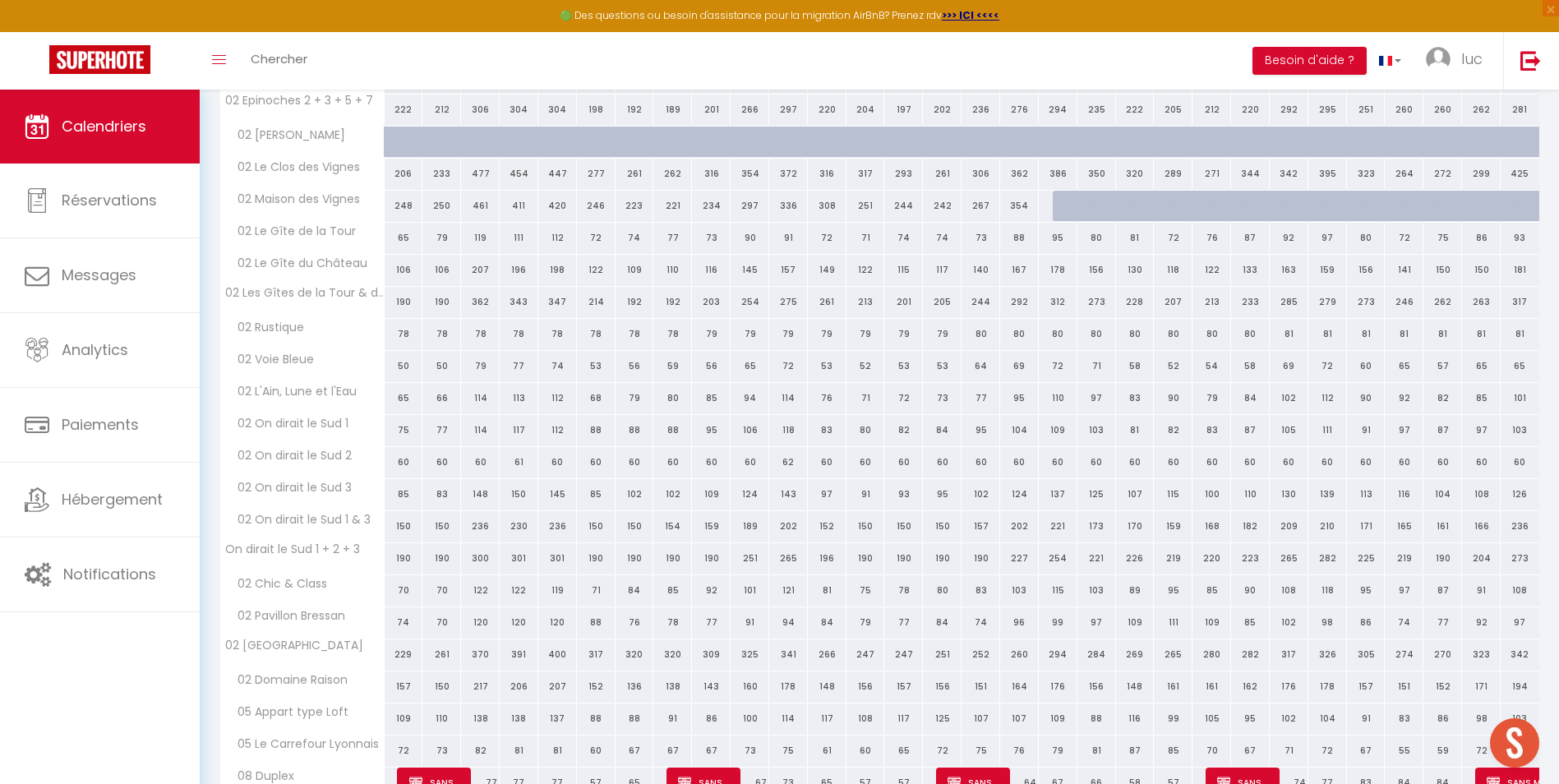
click at [317, 707] on span "05 Appart type Loft" at bounding box center [288, 712] width 130 height 18
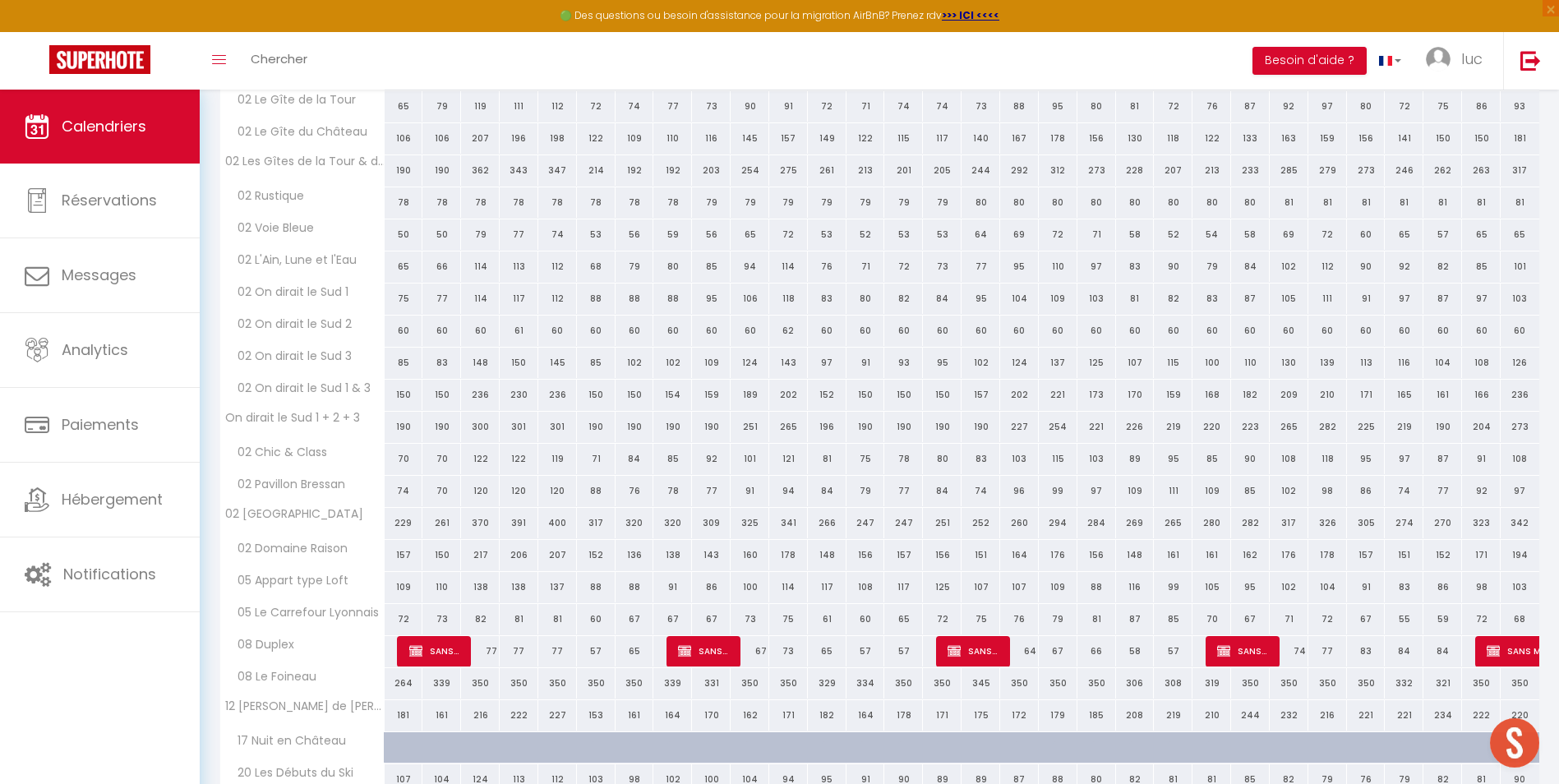
scroll to position [2062, 0]
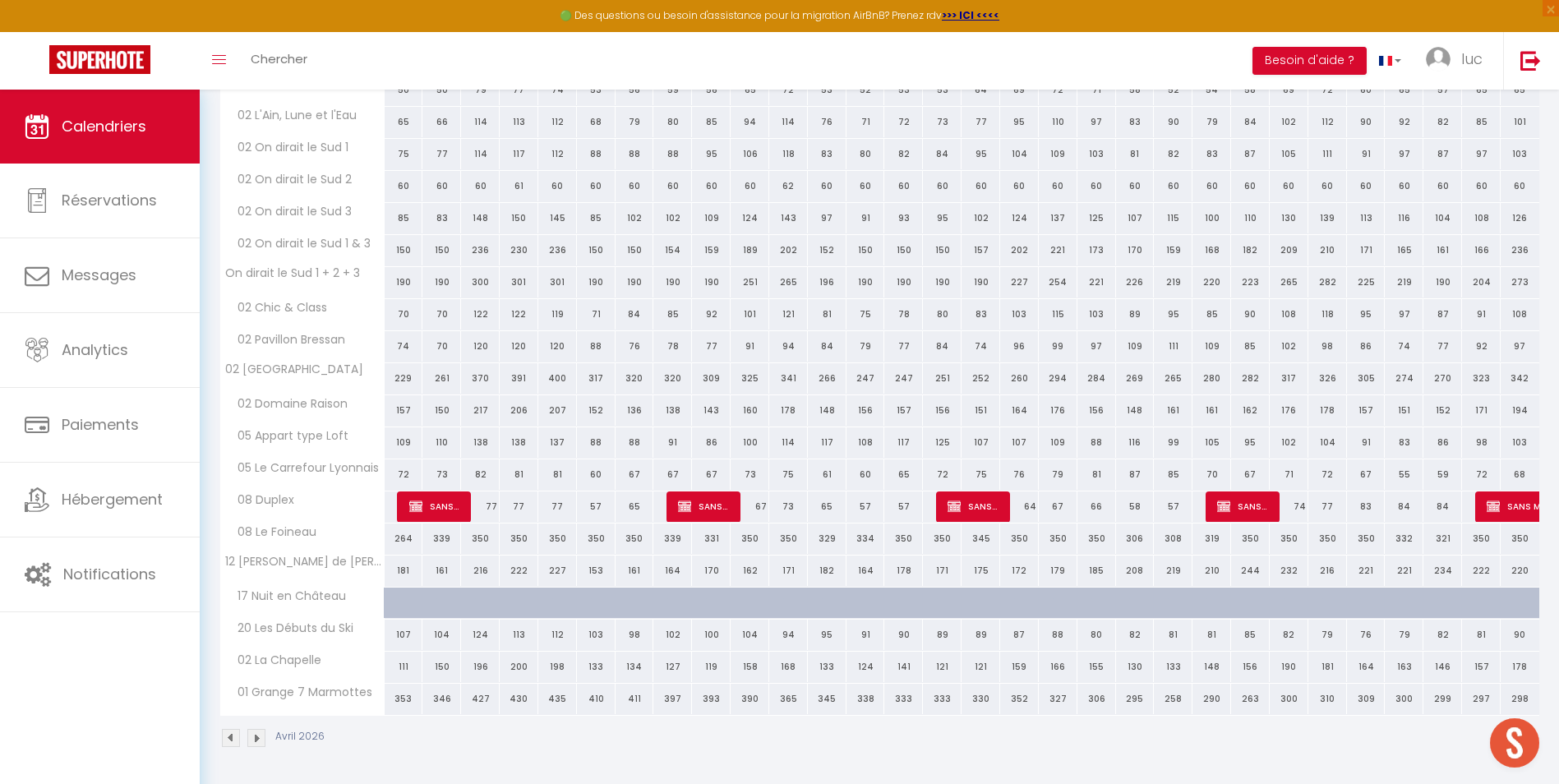
click at [317, 707] on th "01 Grange 7 Marmottes" at bounding box center [302, 699] width 165 height 31
click at [253, 744] on img at bounding box center [256, 737] width 18 height 18
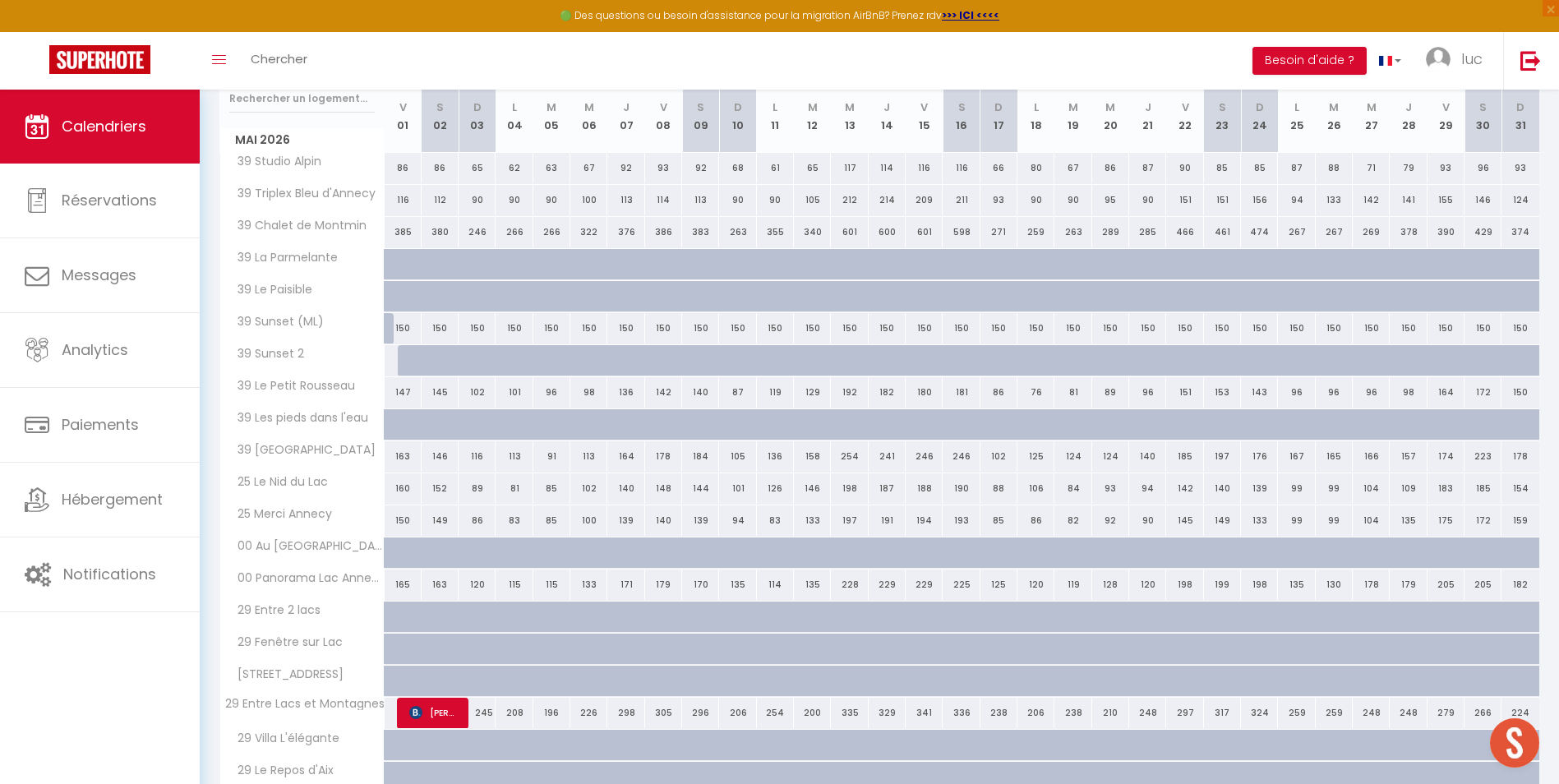
scroll to position [341, 0]
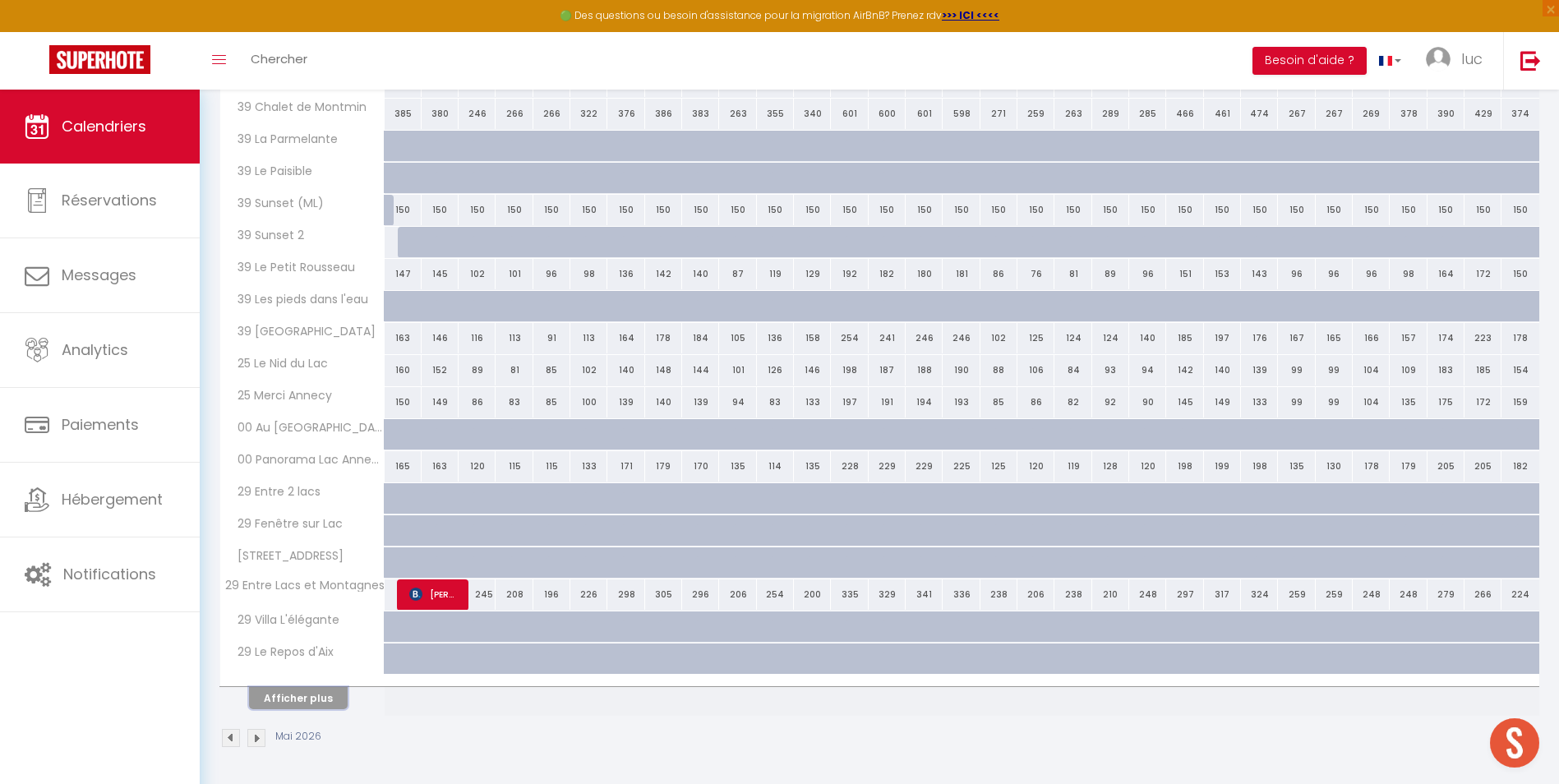
click at [287, 690] on button "Afficher plus" at bounding box center [298, 697] width 99 height 22
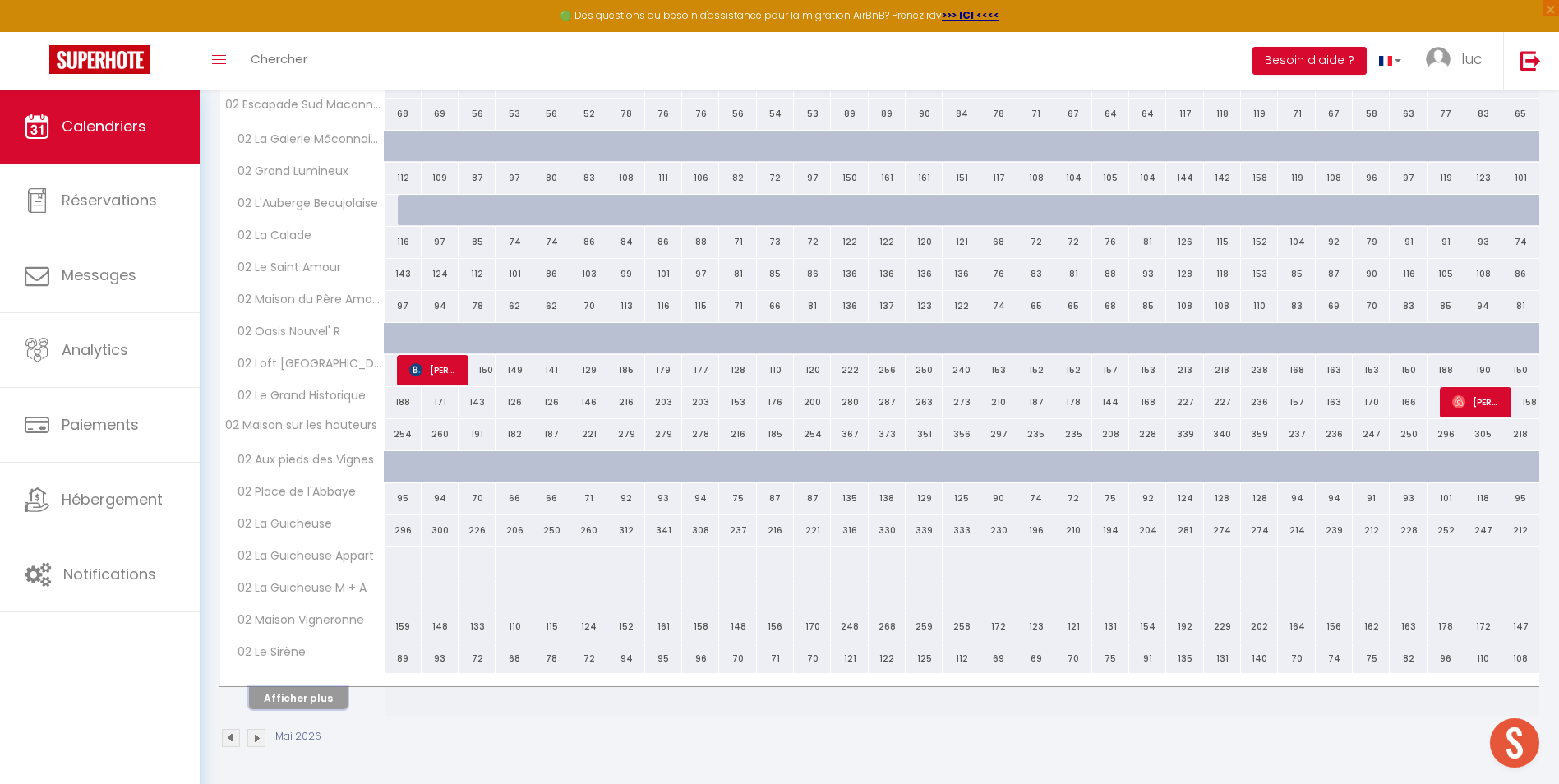
click at [291, 692] on button "Afficher plus" at bounding box center [298, 697] width 99 height 22
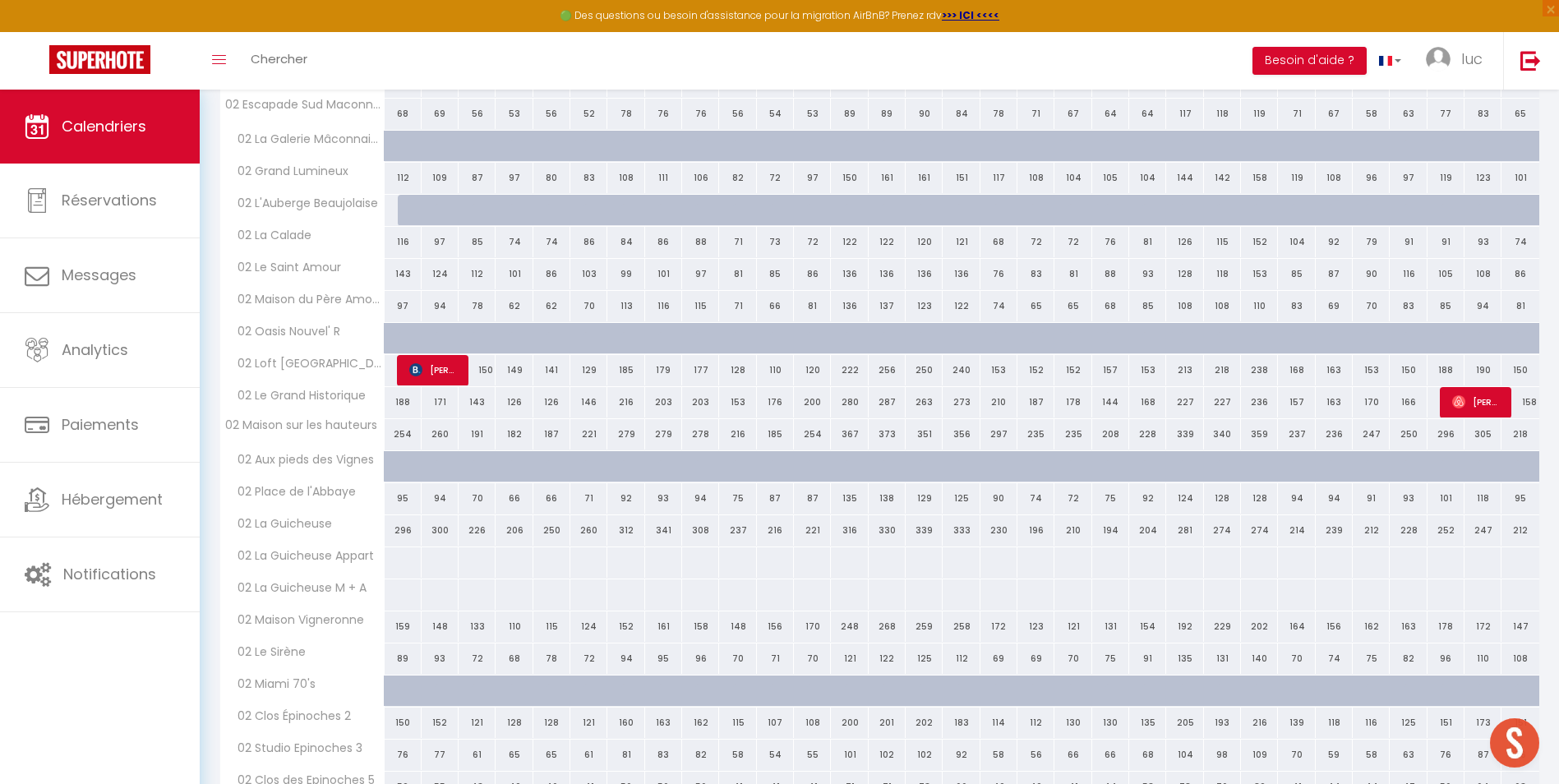
scroll to position [1622, 0]
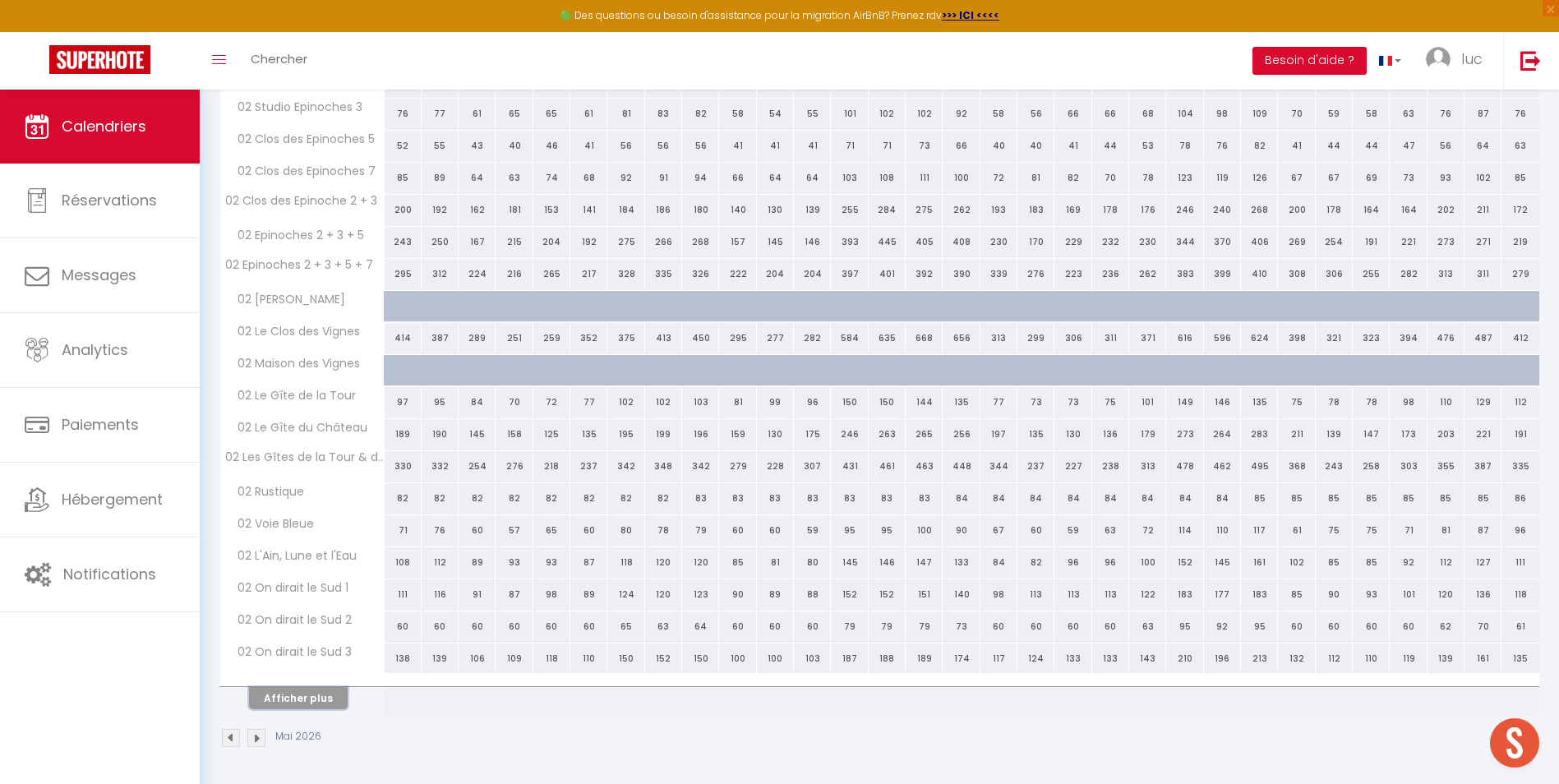
click at [291, 692] on button "Afficher plus" at bounding box center [298, 697] width 99 height 22
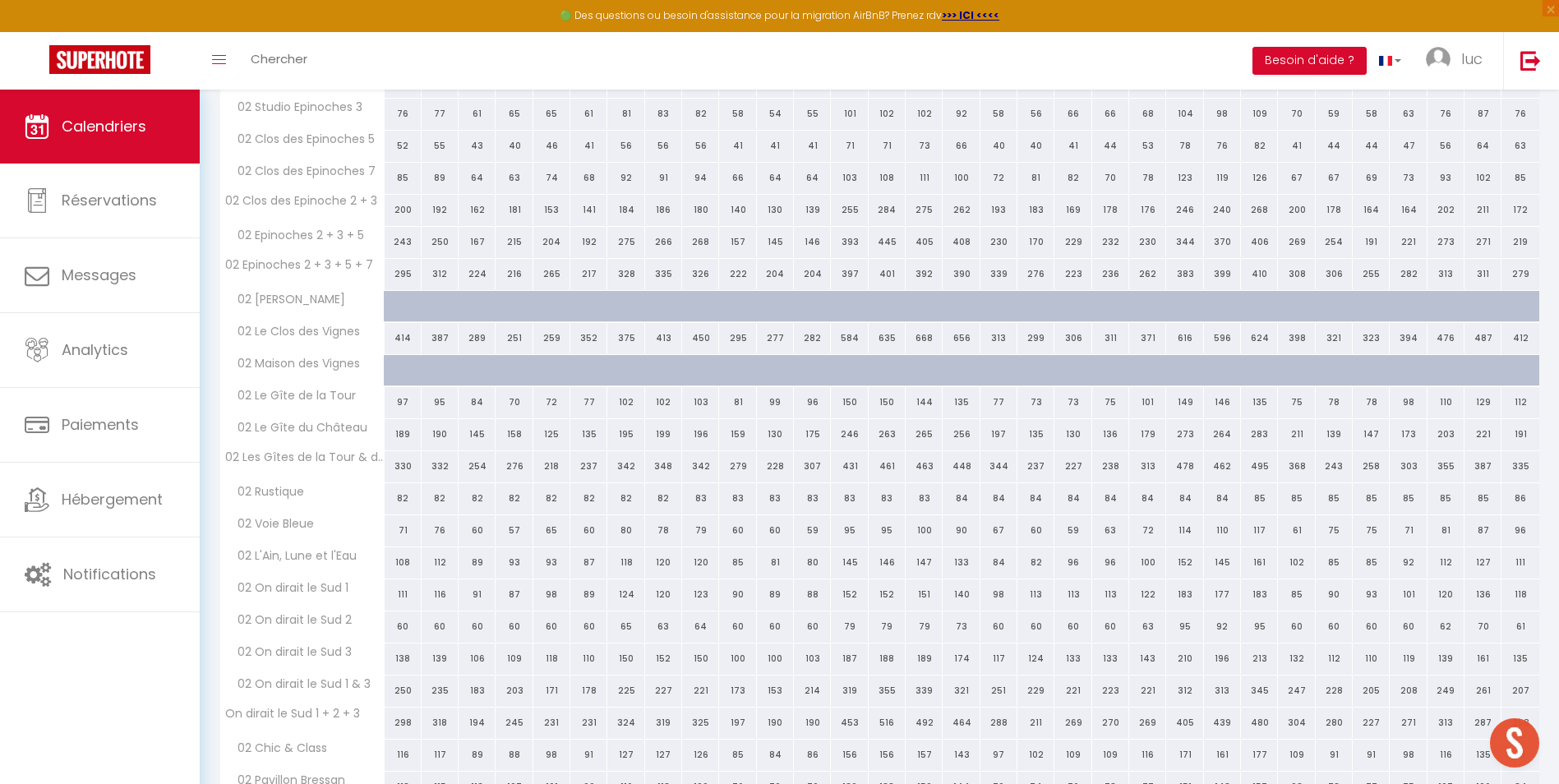
scroll to position [2062, 0]
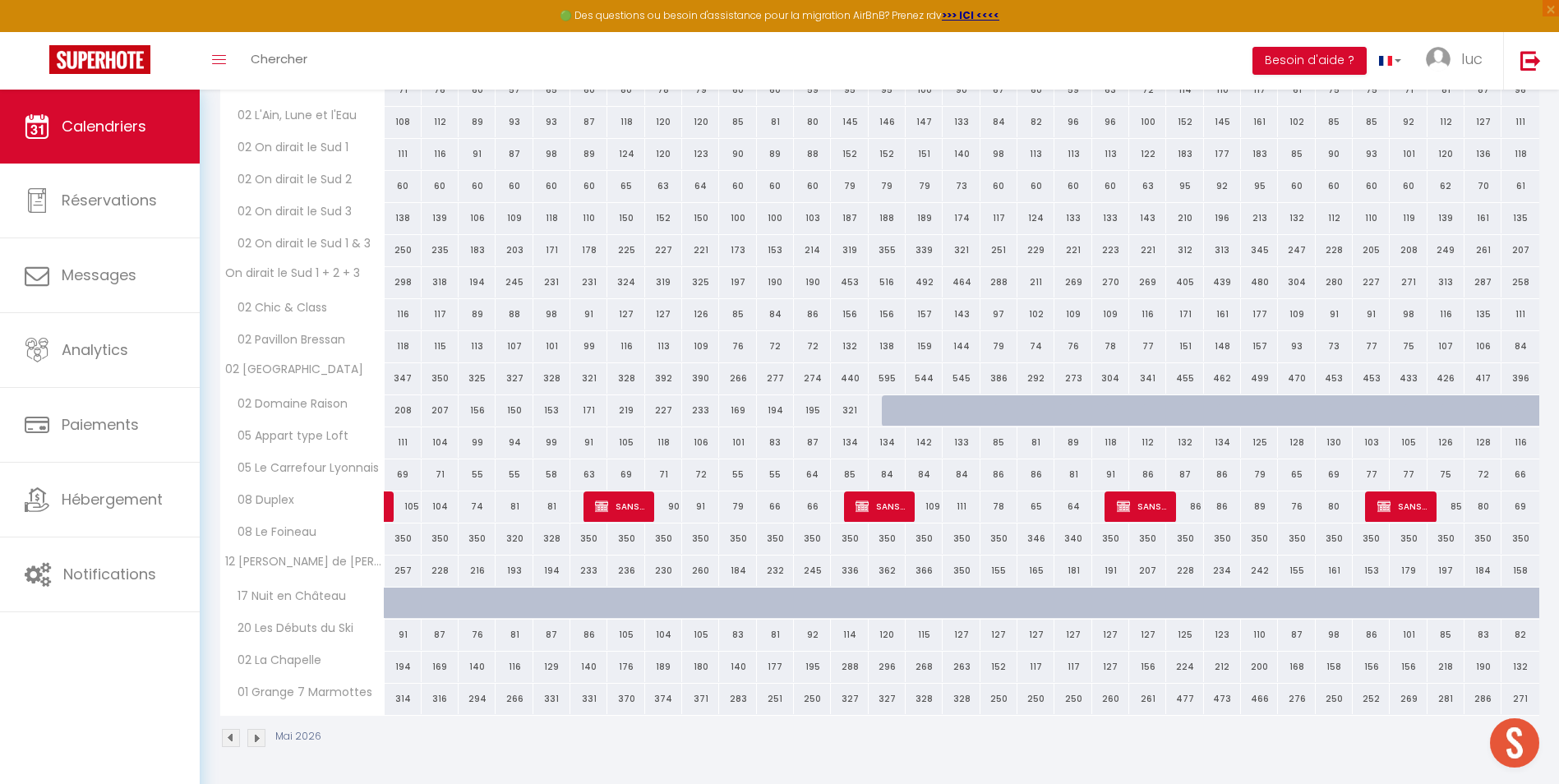
click at [291, 692] on span "01 Grange 7 Marmottes" at bounding box center [299, 692] width 154 height 18
click at [254, 746] on img at bounding box center [256, 737] width 18 height 18
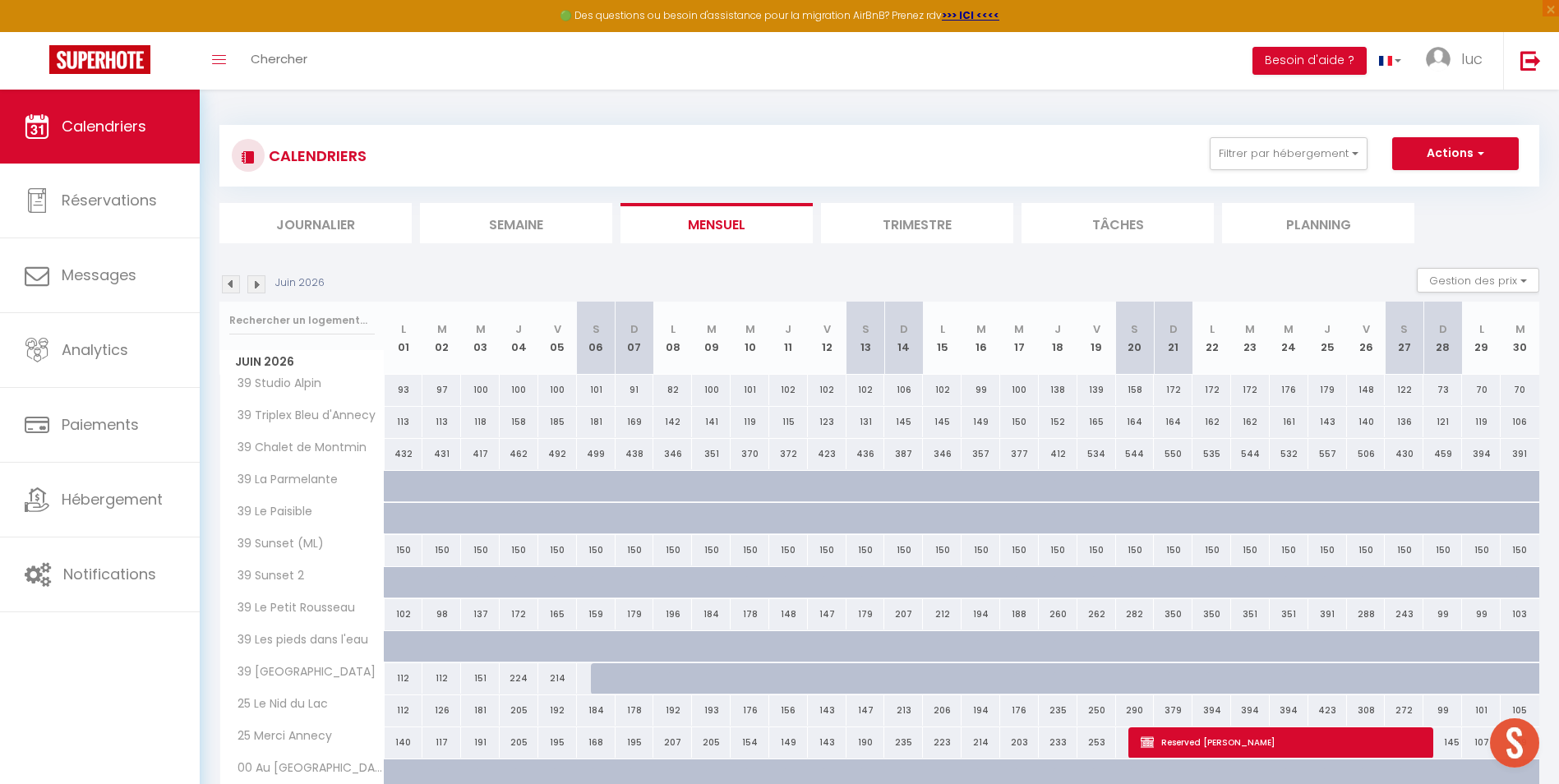
scroll to position [341, 0]
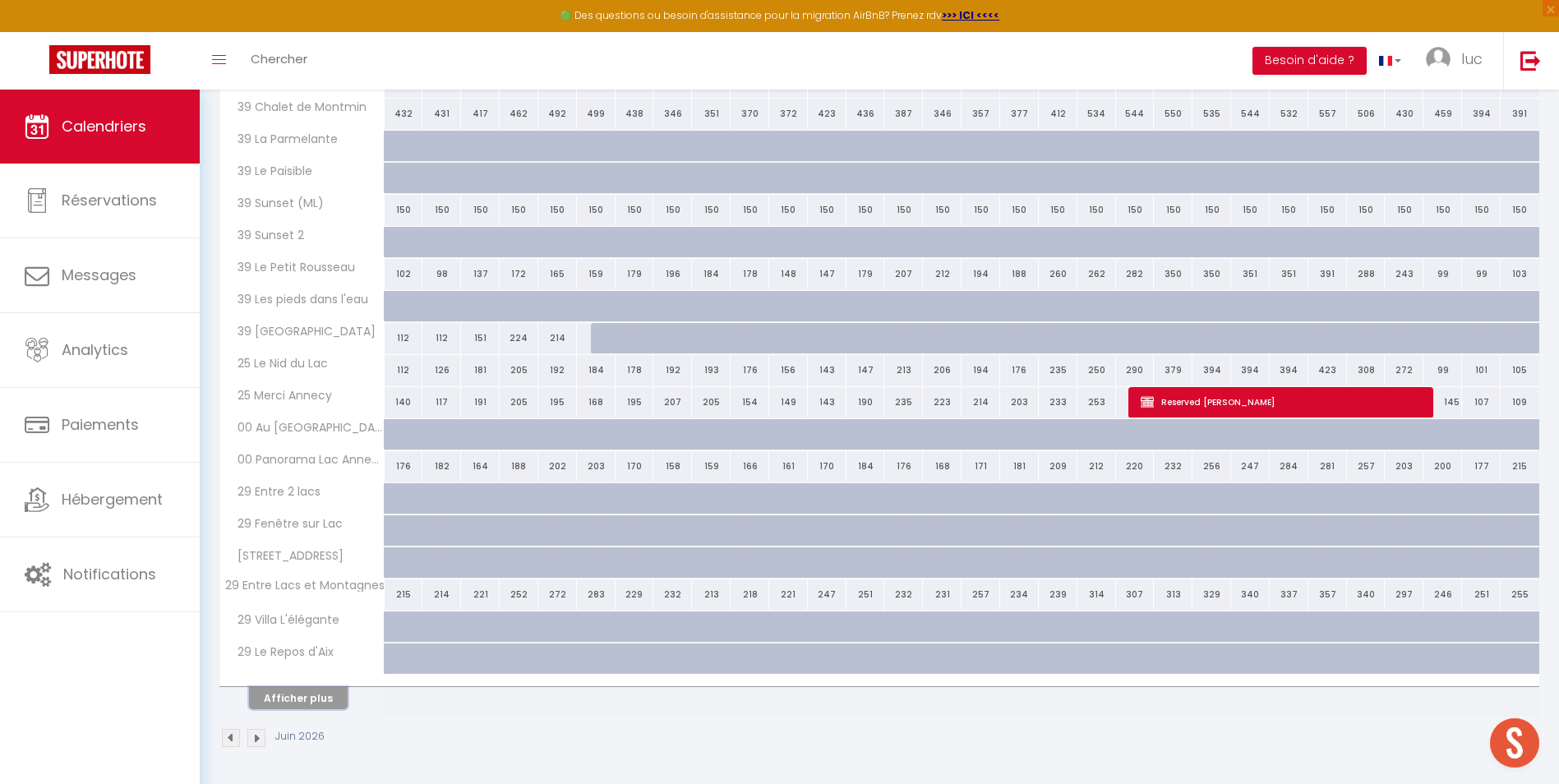
click at [313, 699] on button "Afficher plus" at bounding box center [298, 697] width 99 height 22
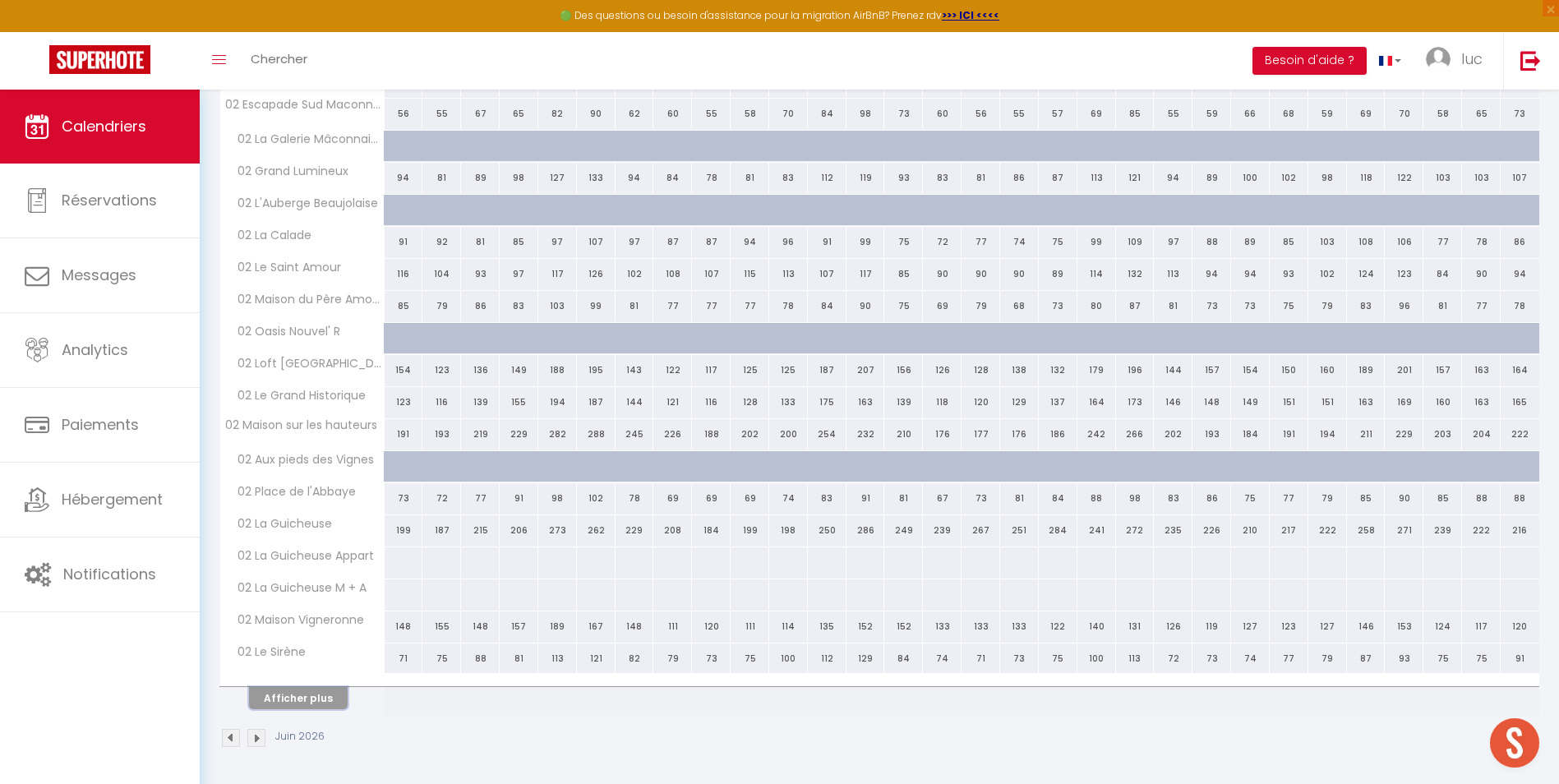
click at [313, 699] on button "Afficher plus" at bounding box center [298, 697] width 99 height 22
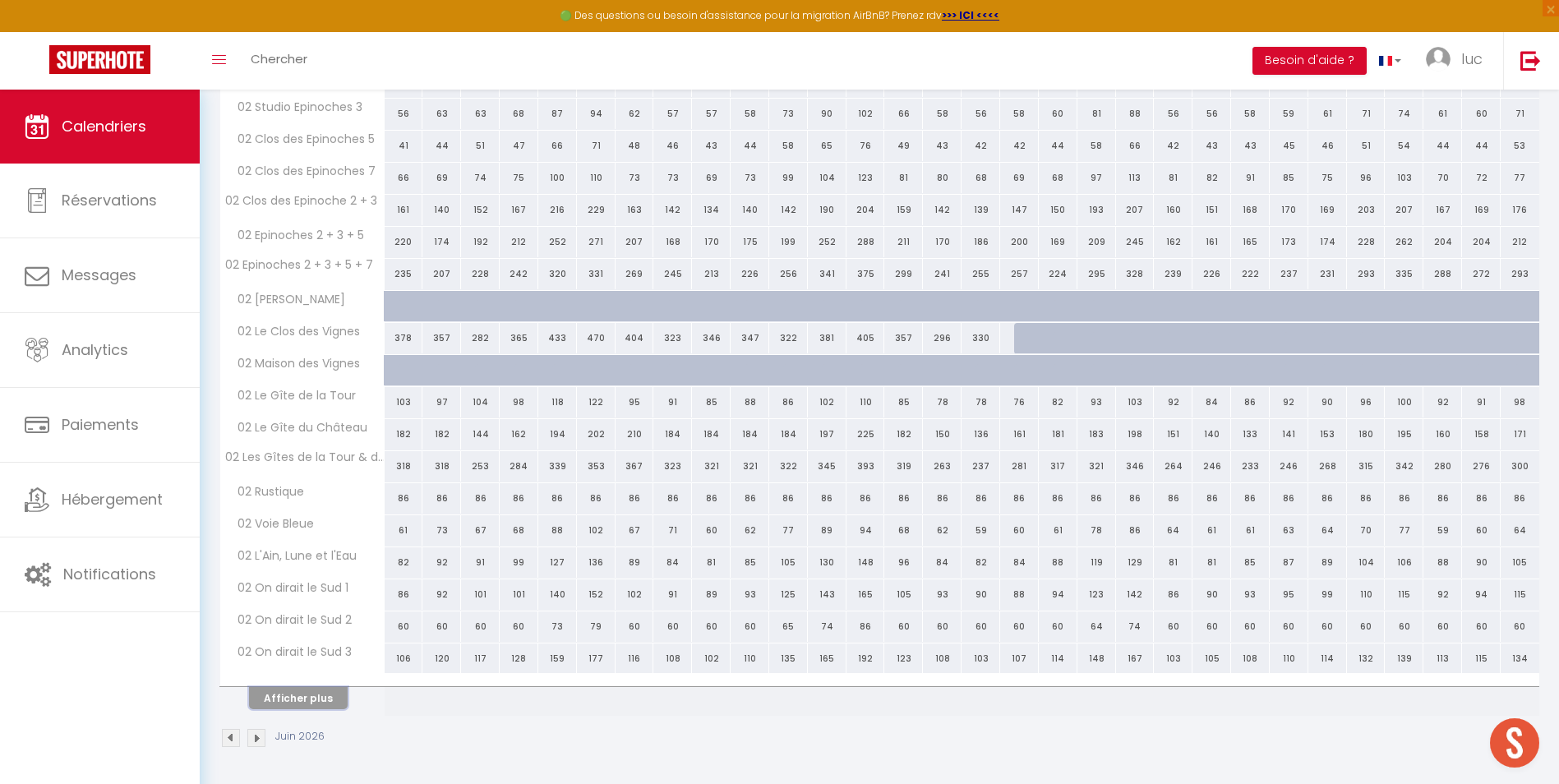
click at [313, 701] on button "Afficher plus" at bounding box center [298, 697] width 99 height 22
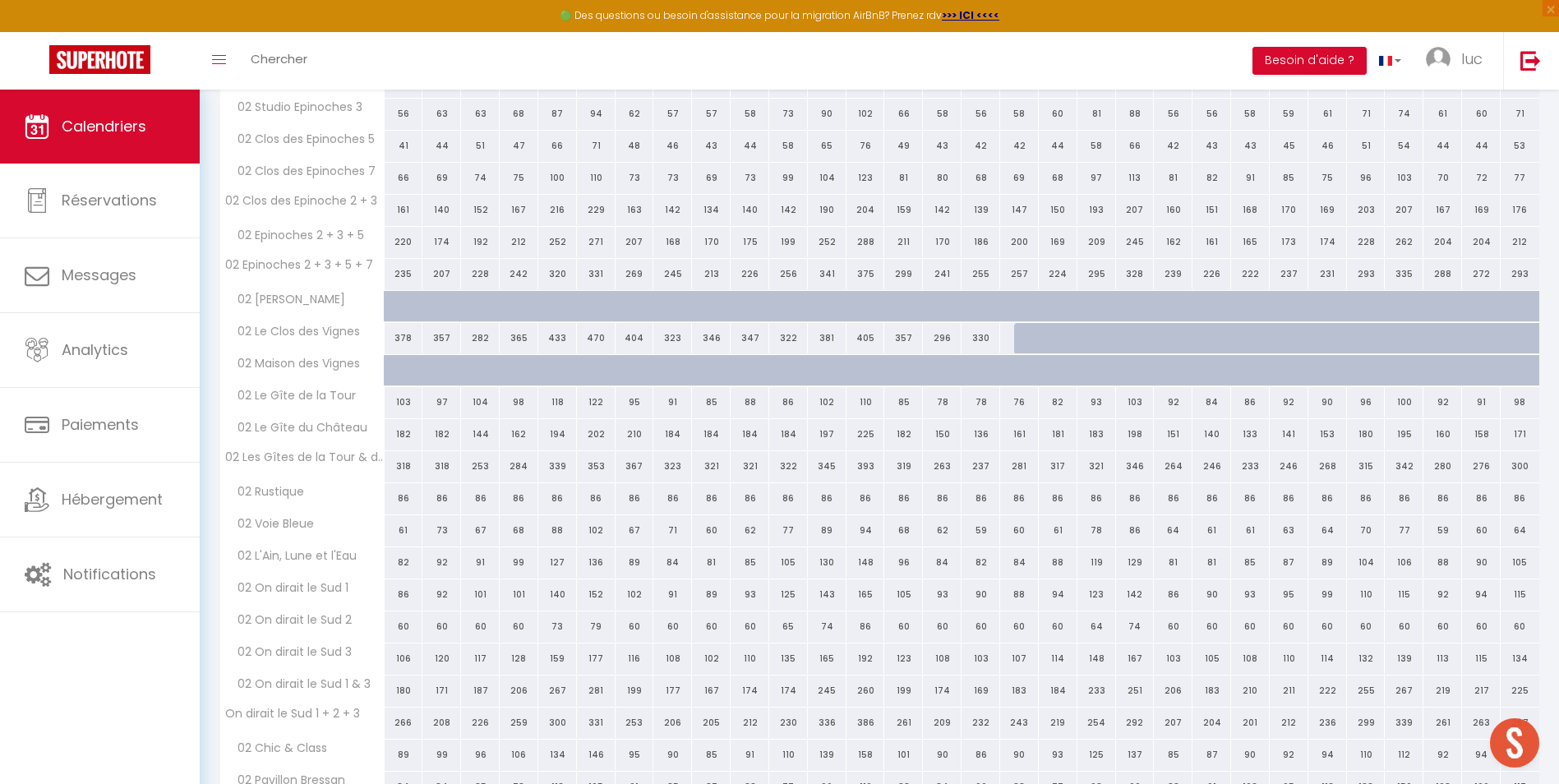
scroll to position [2062, 0]
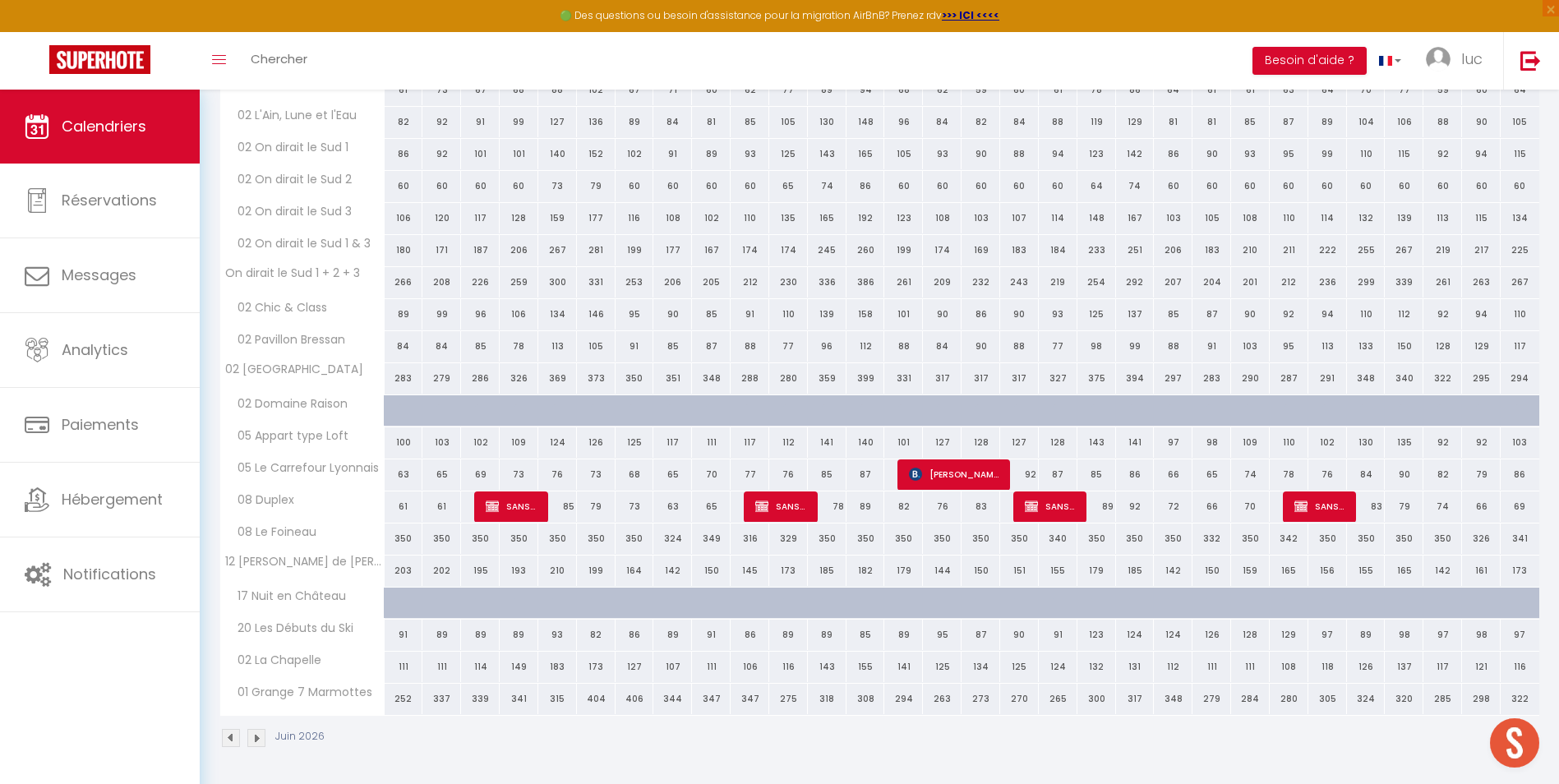
click at [313, 701] on span "01 Grange 7 Marmottes" at bounding box center [299, 692] width 154 height 18
click at [260, 742] on img at bounding box center [256, 737] width 18 height 18
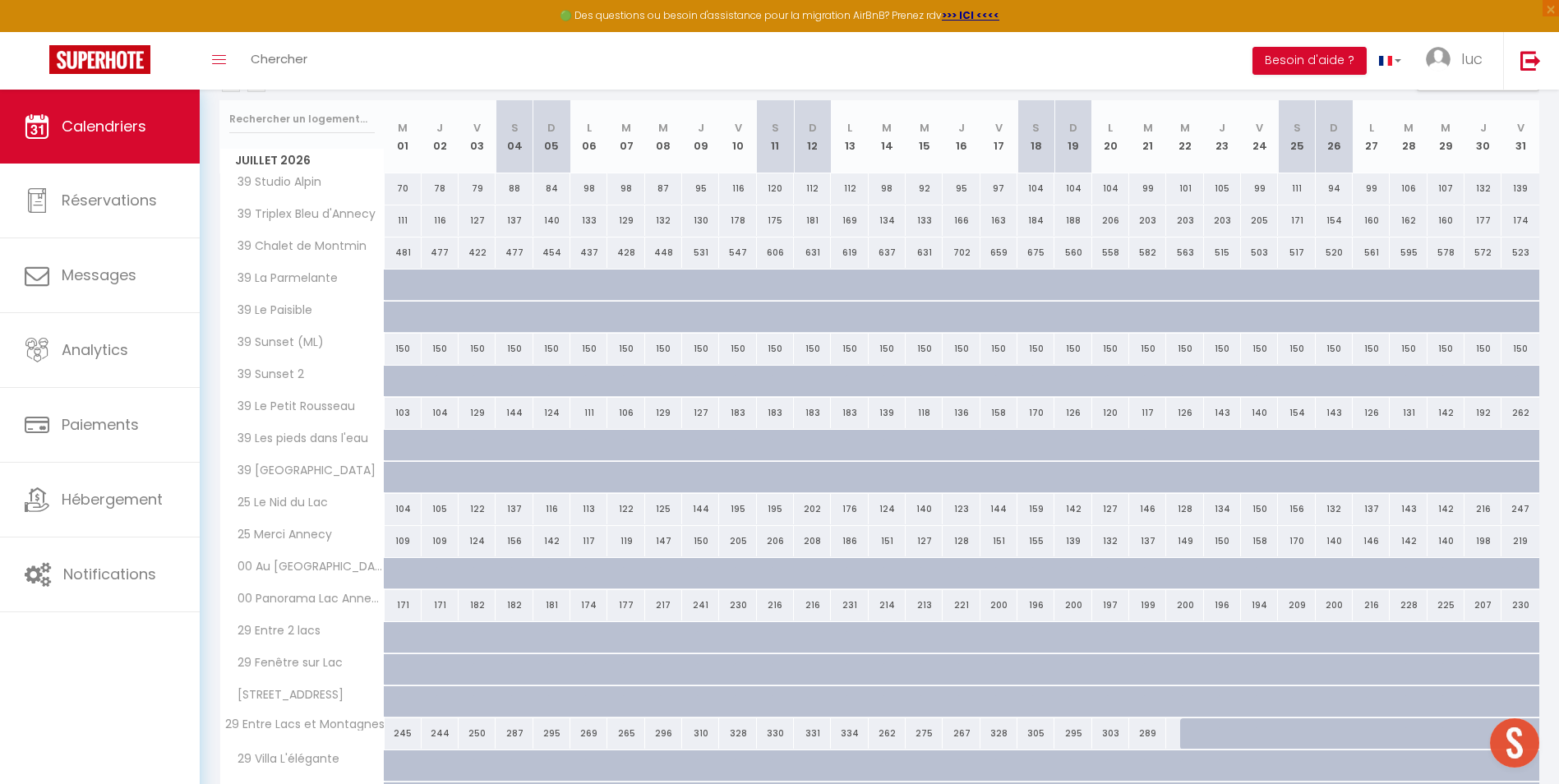
scroll to position [341, 0]
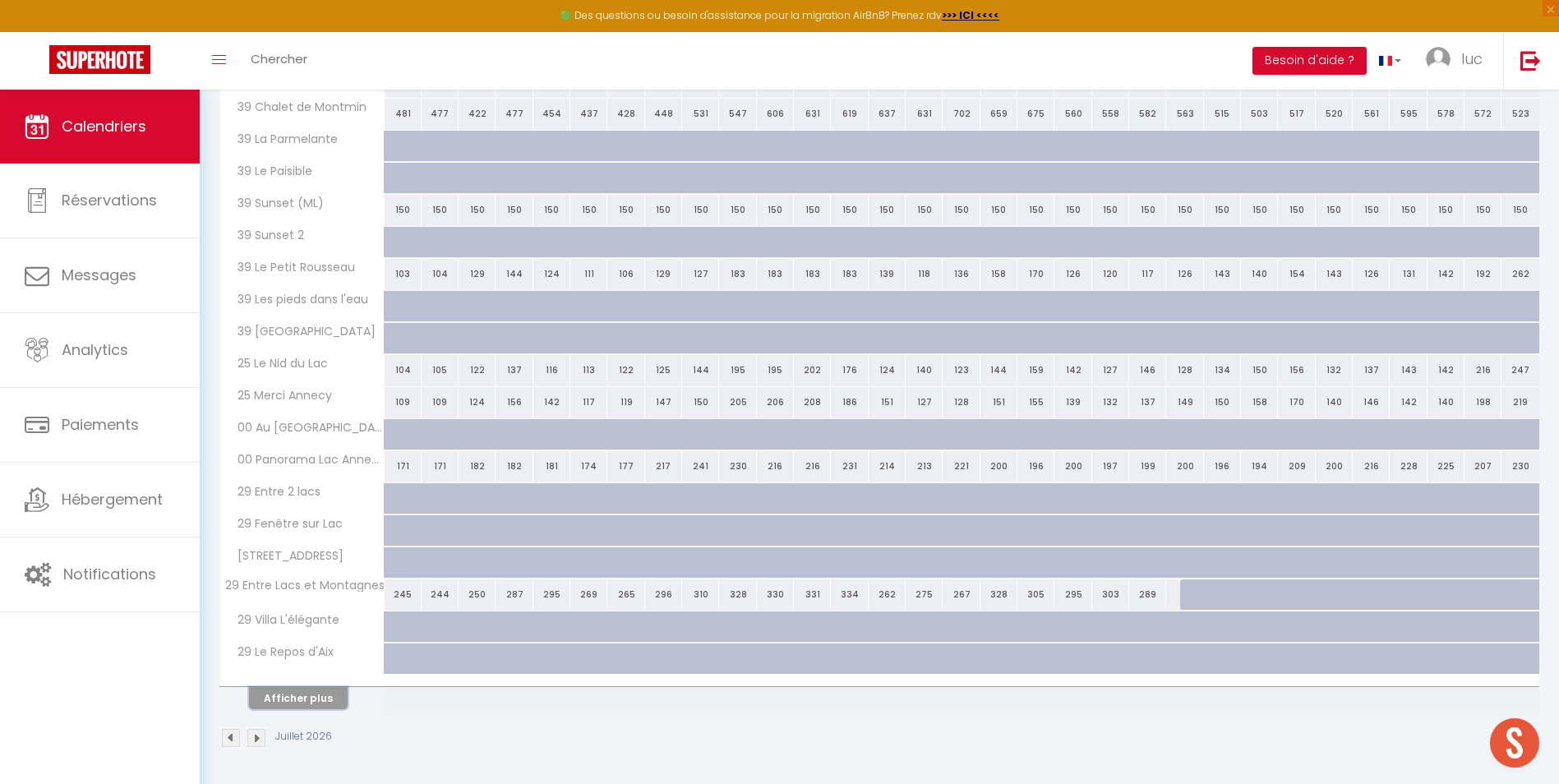
click at [334, 699] on button "Afficher plus" at bounding box center [298, 697] width 99 height 22
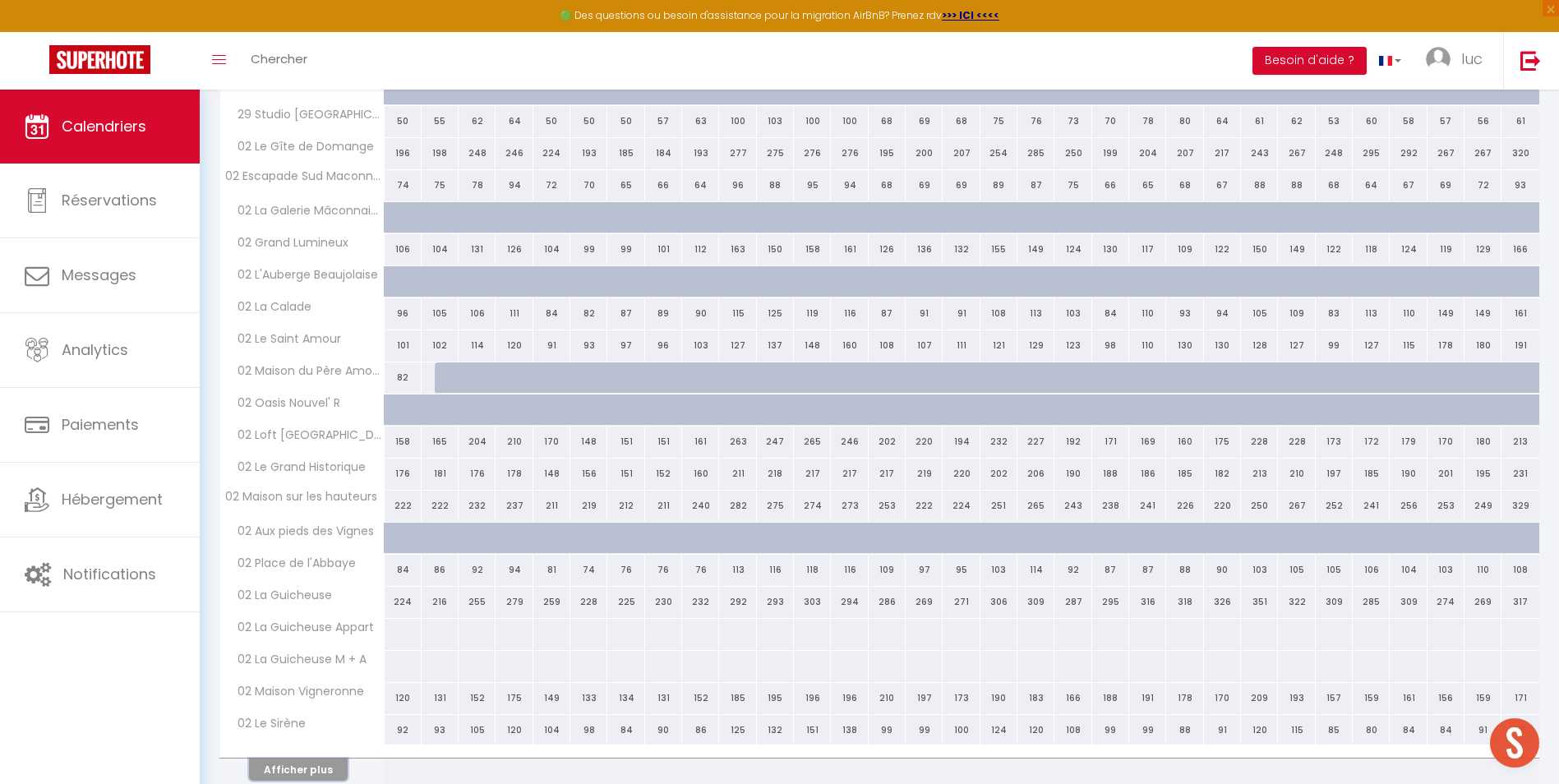
scroll to position [0, 0]
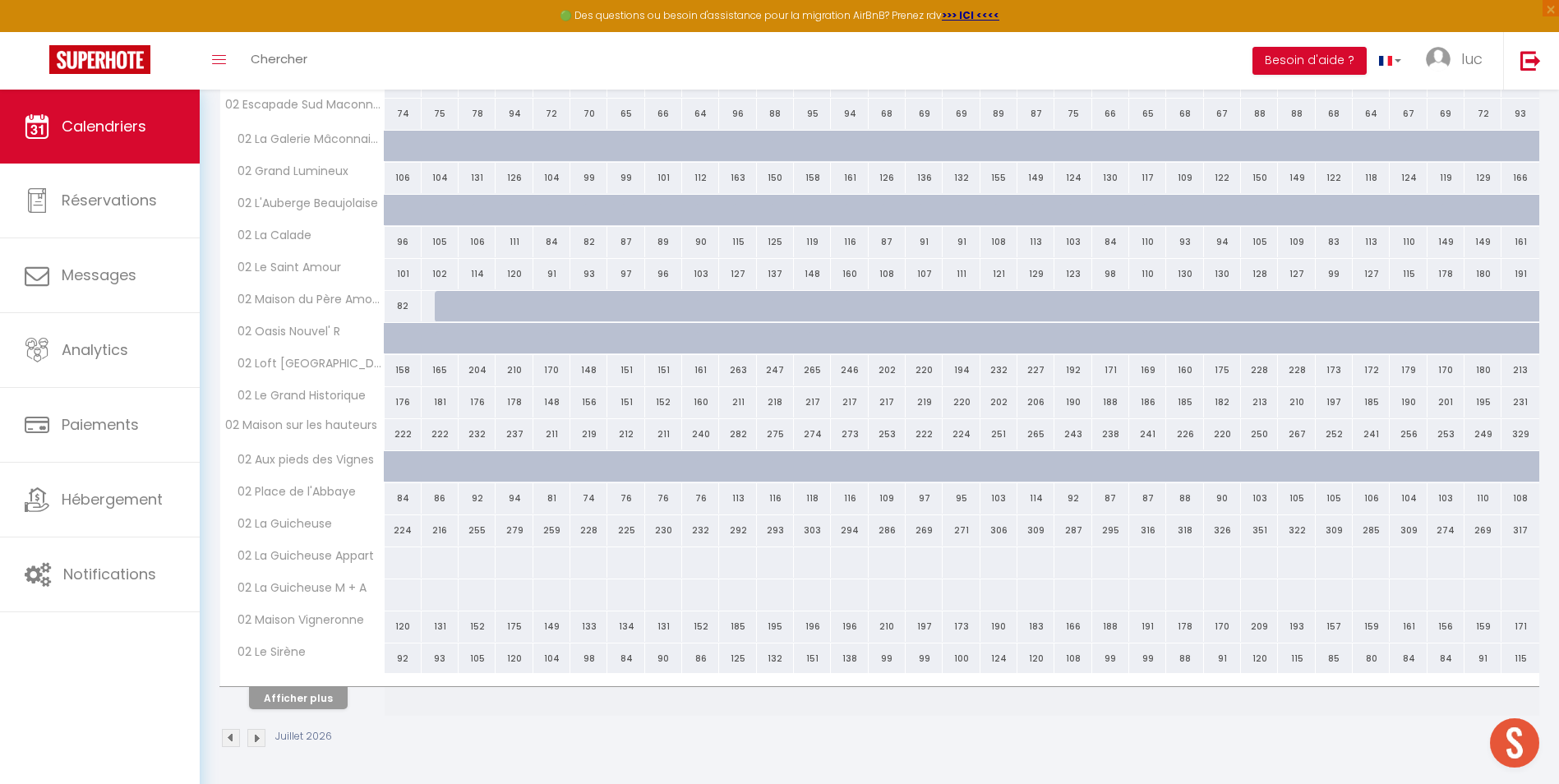
click at [306, 709] on th "Afficher plus" at bounding box center [302, 694] width 165 height 41
click at [307, 701] on button "Afficher plus" at bounding box center [298, 697] width 99 height 22
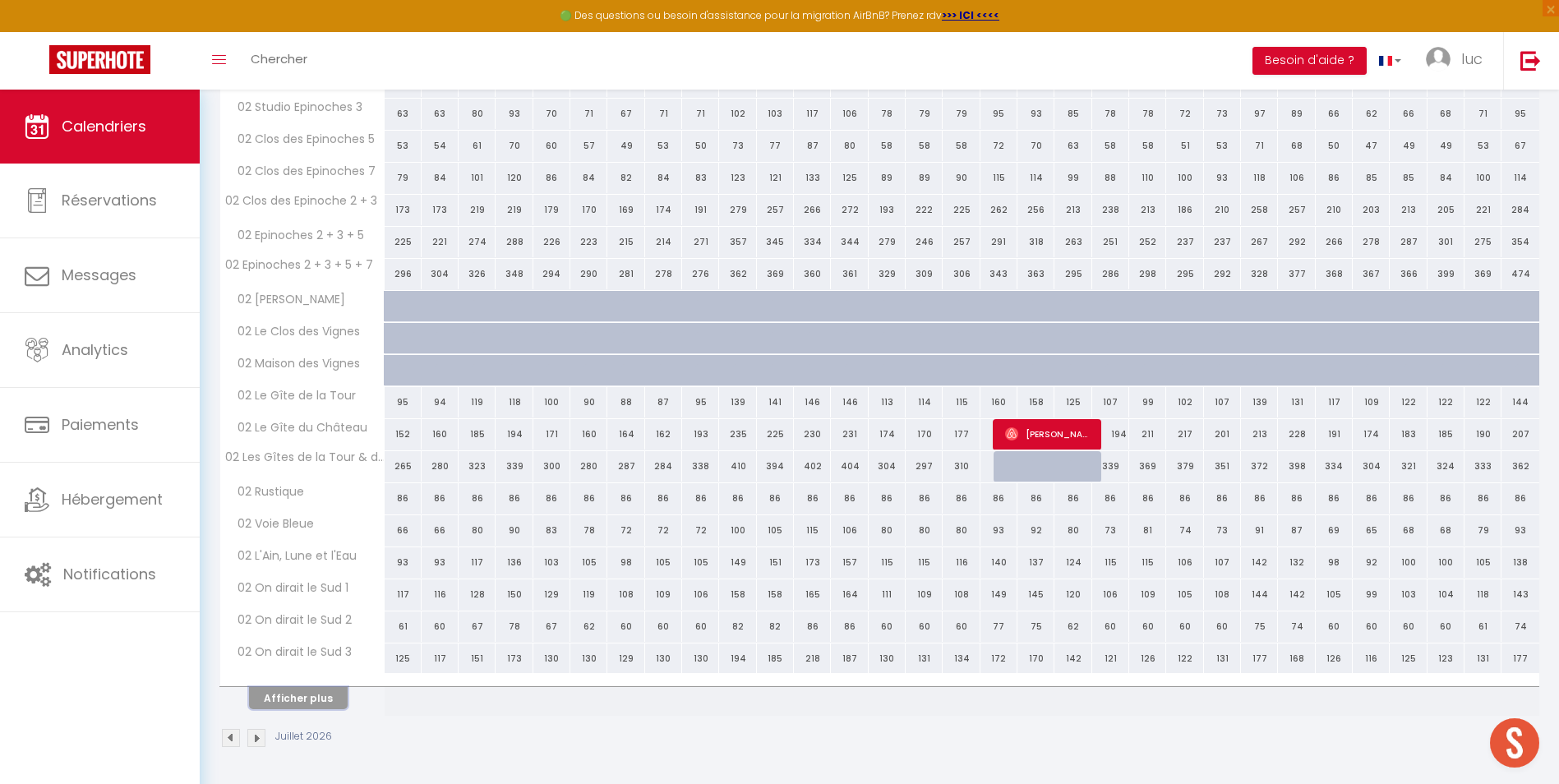
click at [313, 700] on button "Afficher plus" at bounding box center [298, 697] width 99 height 22
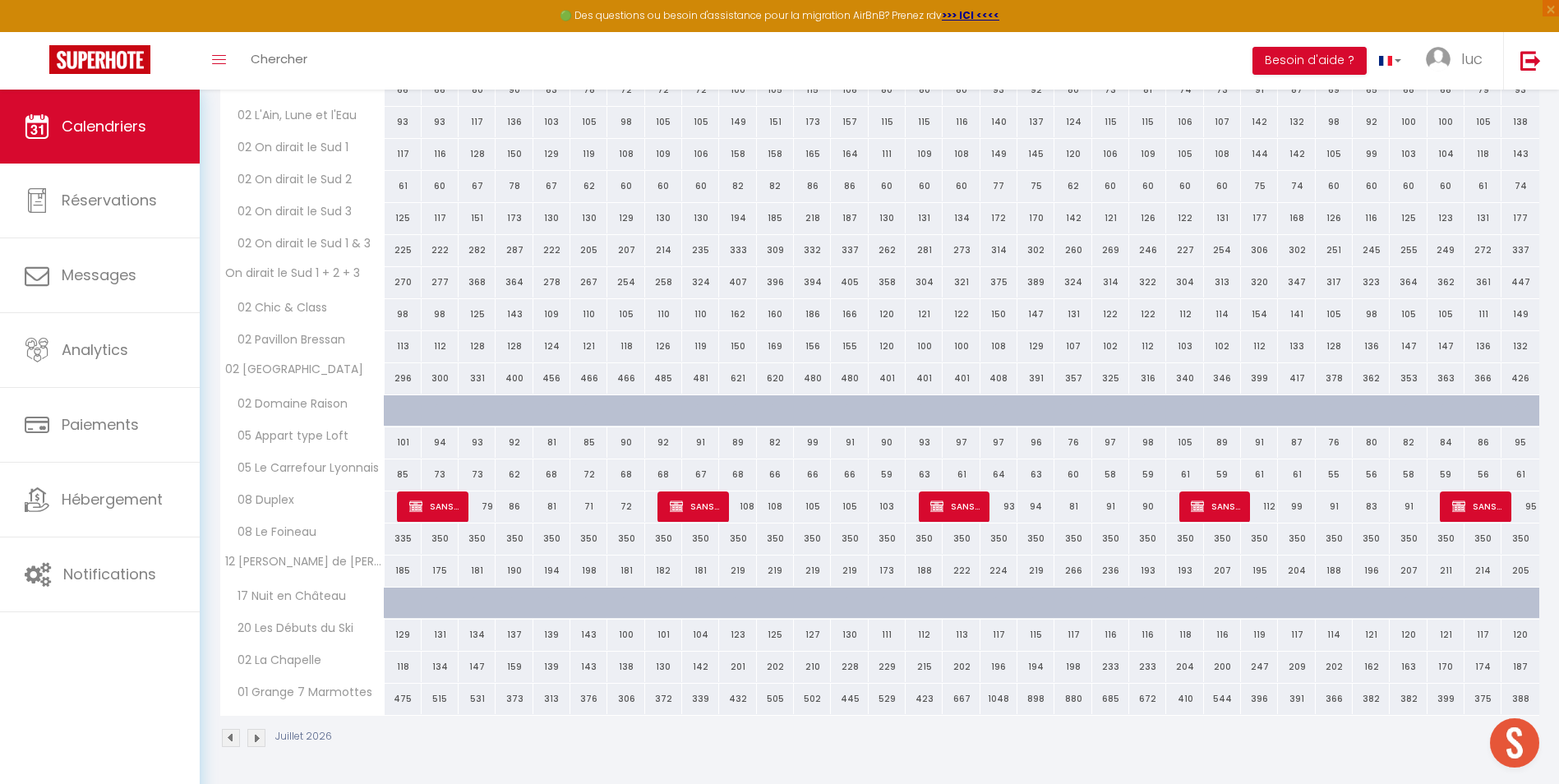
click at [313, 700] on span "01 Grange 7 Marmottes" at bounding box center [299, 692] width 154 height 18
click at [257, 729] on img at bounding box center [256, 737] width 18 height 18
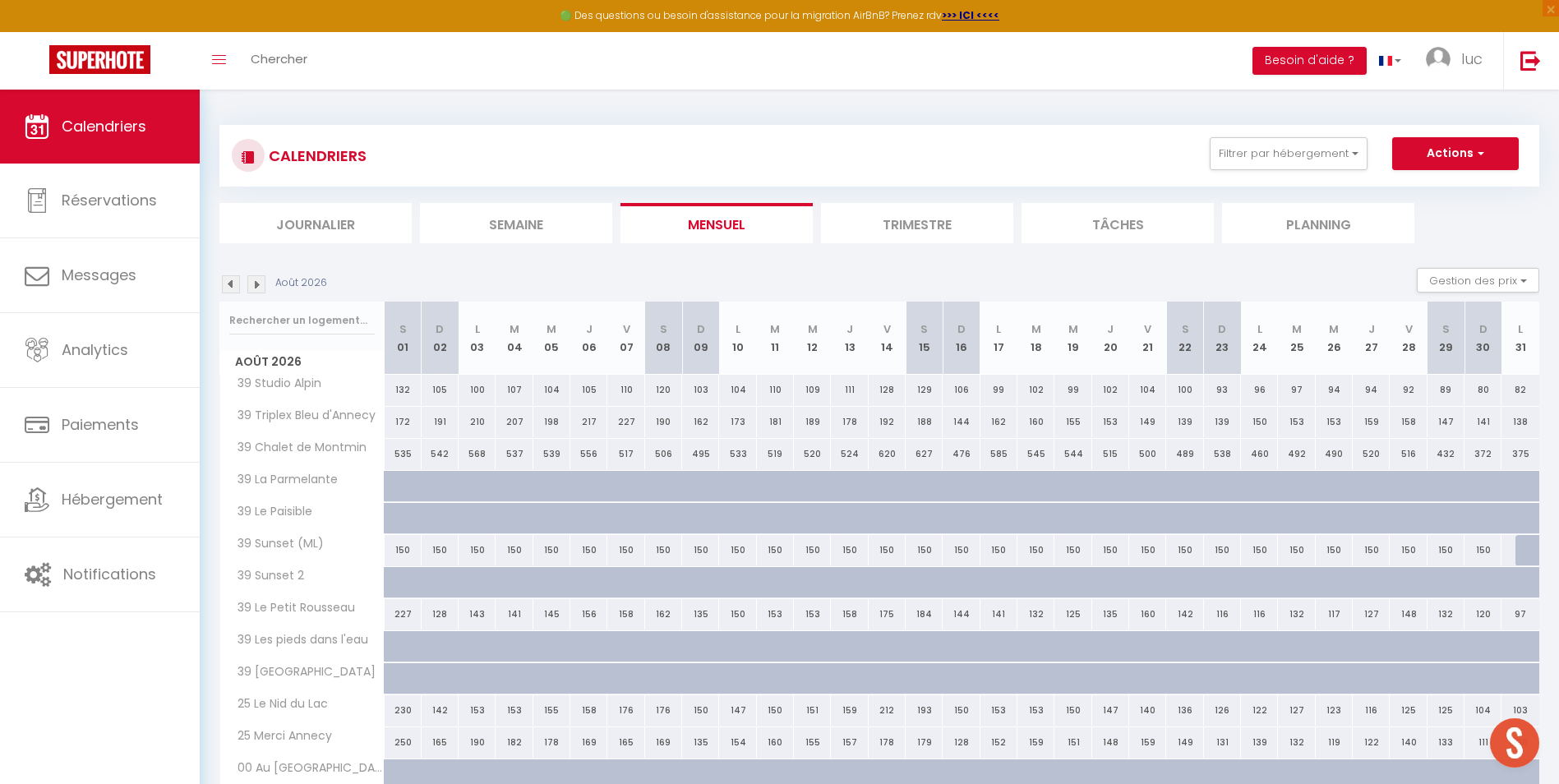
click at [716, 229] on li "Mensuel" at bounding box center [717, 223] width 192 height 40
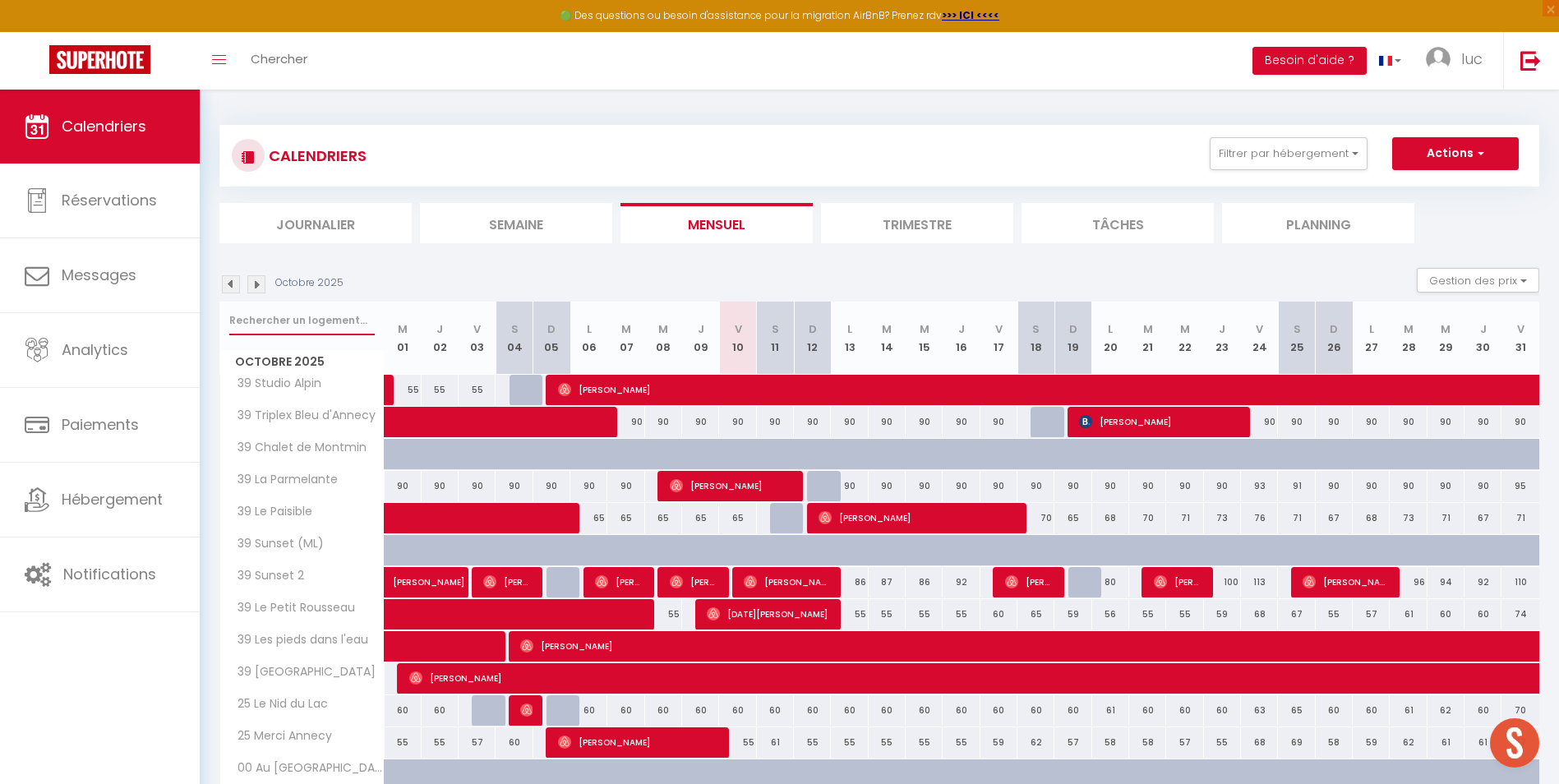
click at [312, 306] on input "text" at bounding box center [301, 320] width 145 height 30
type input "merci"
